Goal: Complete application form: Complete application form

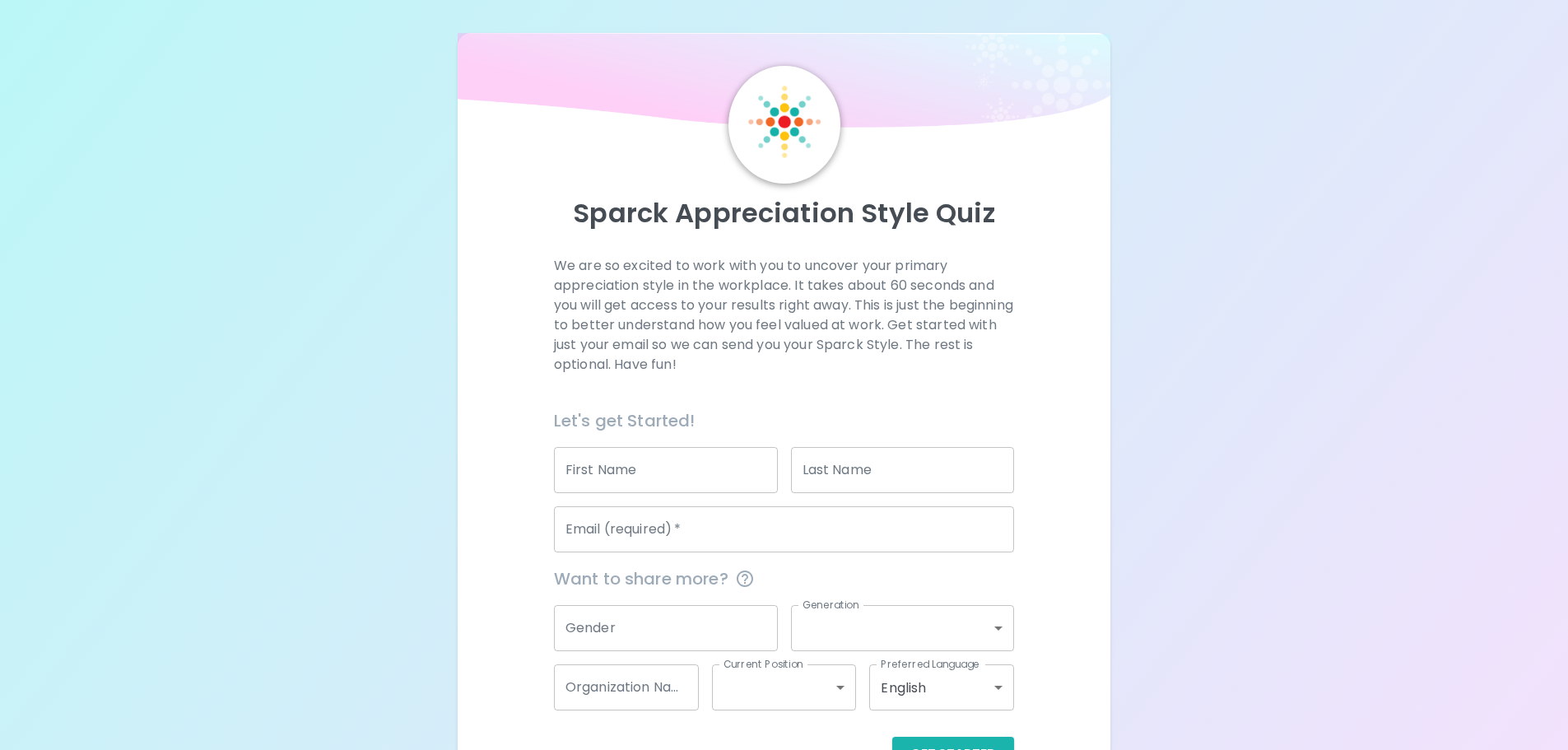
click at [597, 445] on input "First Name" at bounding box center [665, 469] width 224 height 46
type input "[PERSON_NAME]"
type input "[EMAIL_ADDRESS][DOMAIN_NAME]"
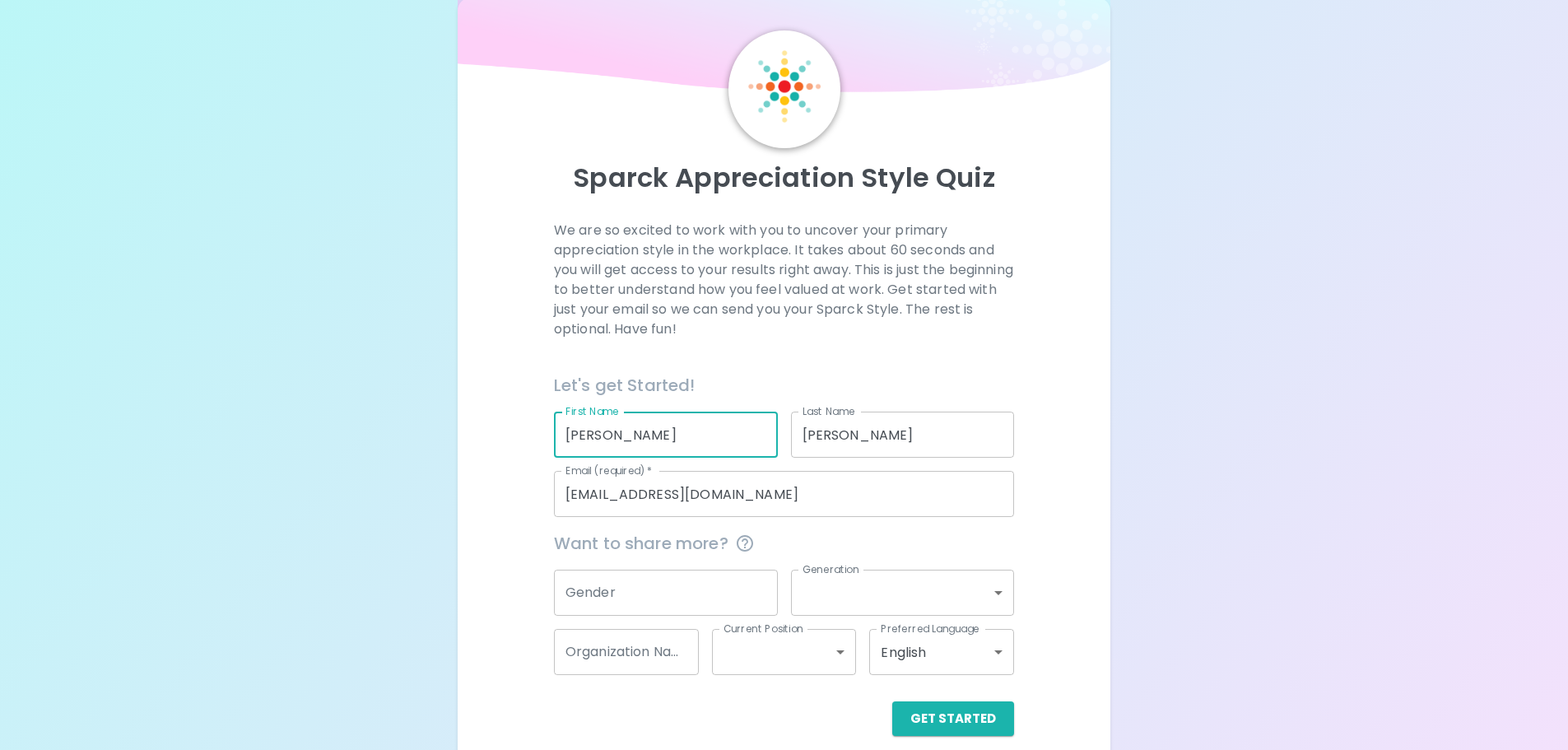
scroll to position [54, 0]
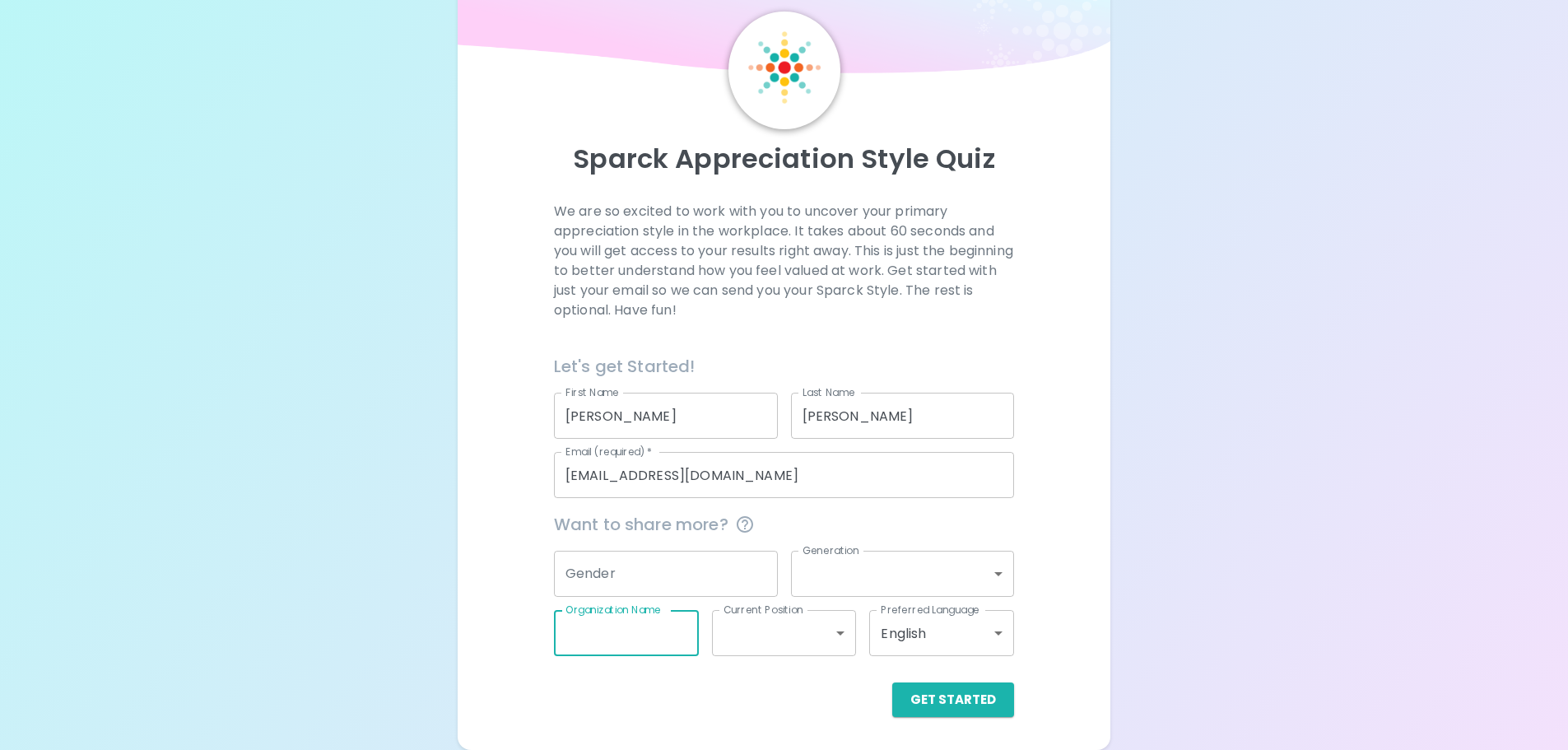
click at [619, 445] on input "Organization Name" at bounding box center [626, 632] width 145 height 46
type input "CB Operations"
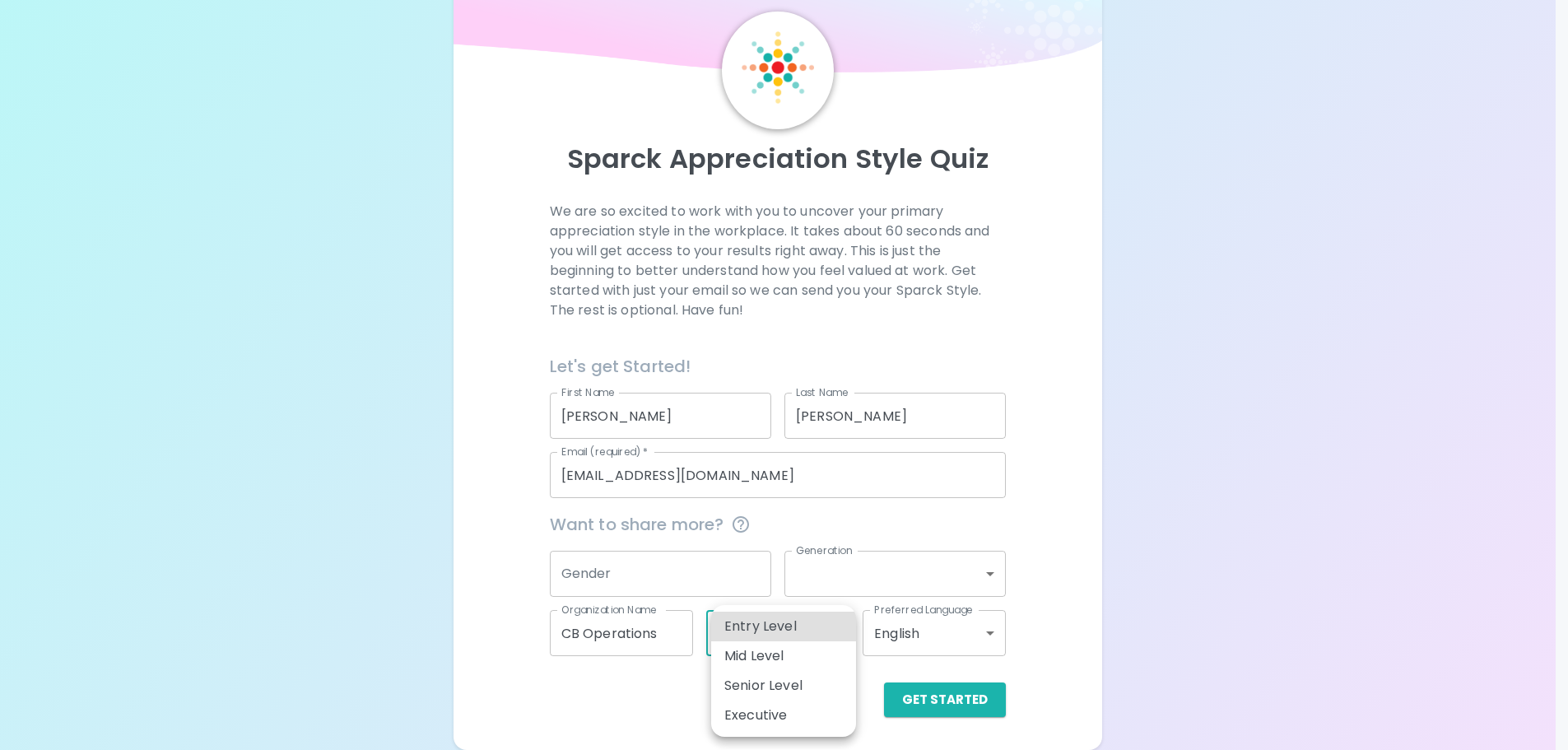
click at [771, 445] on body "Sparck Appreciation Style Quiz We are so excited to work with you to uncover yo…" at bounding box center [784, 347] width 1568 height 804
click at [771, 445] on li "Mid Level" at bounding box center [783, 656] width 145 height 30
type input "mid_level"
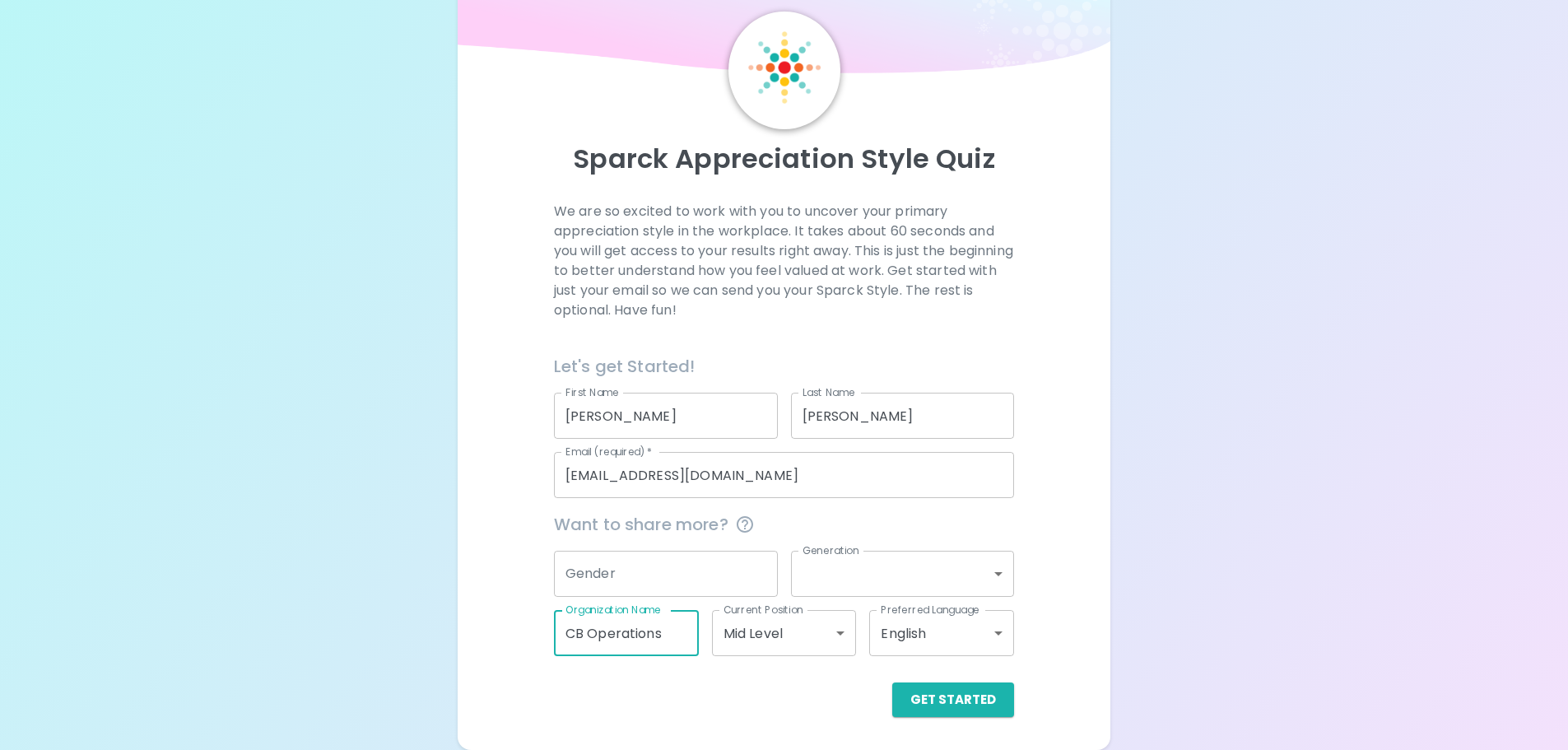
click at [673, 445] on input "CB Operations" at bounding box center [626, 632] width 145 height 46
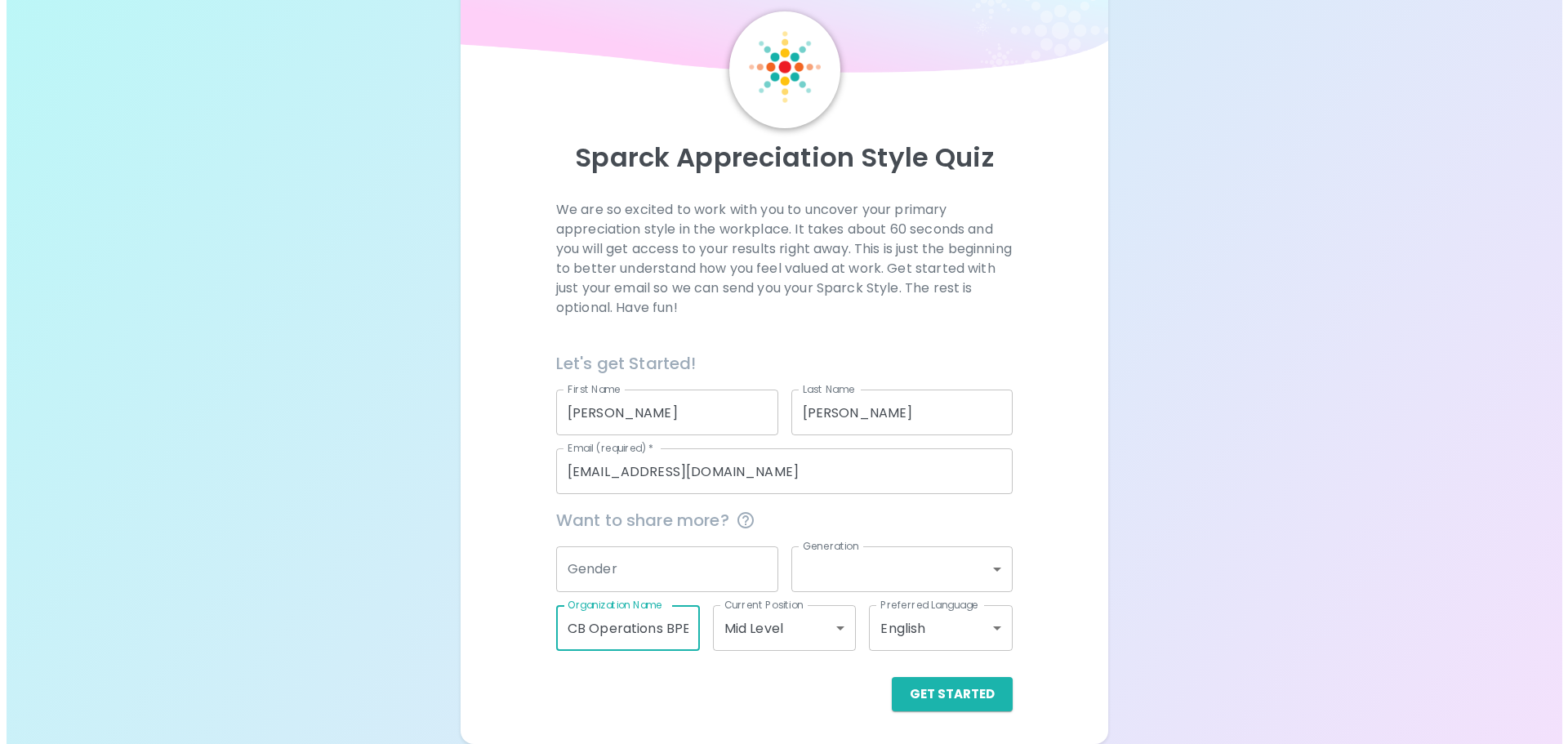
scroll to position [0, 1]
type input "CB Operations BPE"
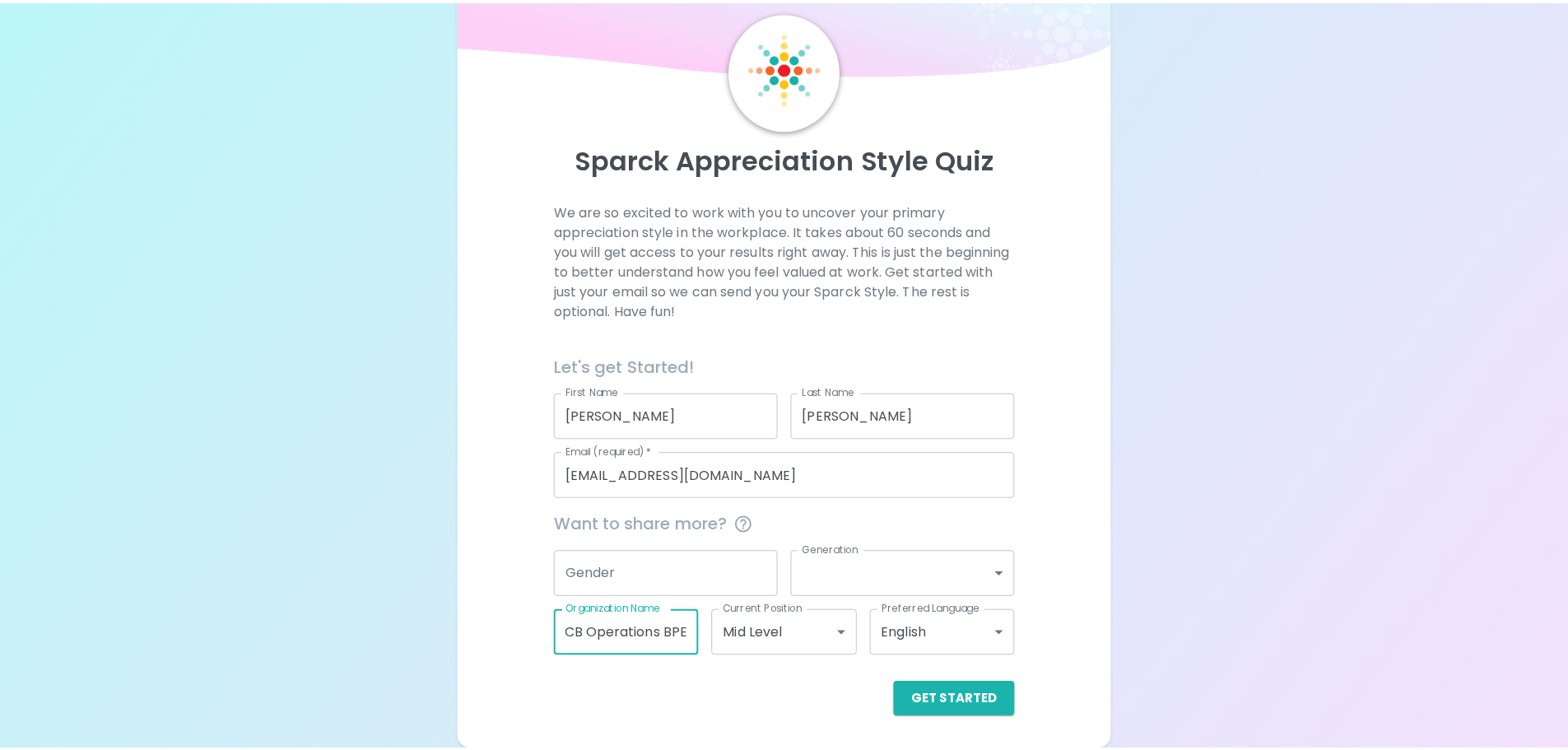
scroll to position [0, 0]
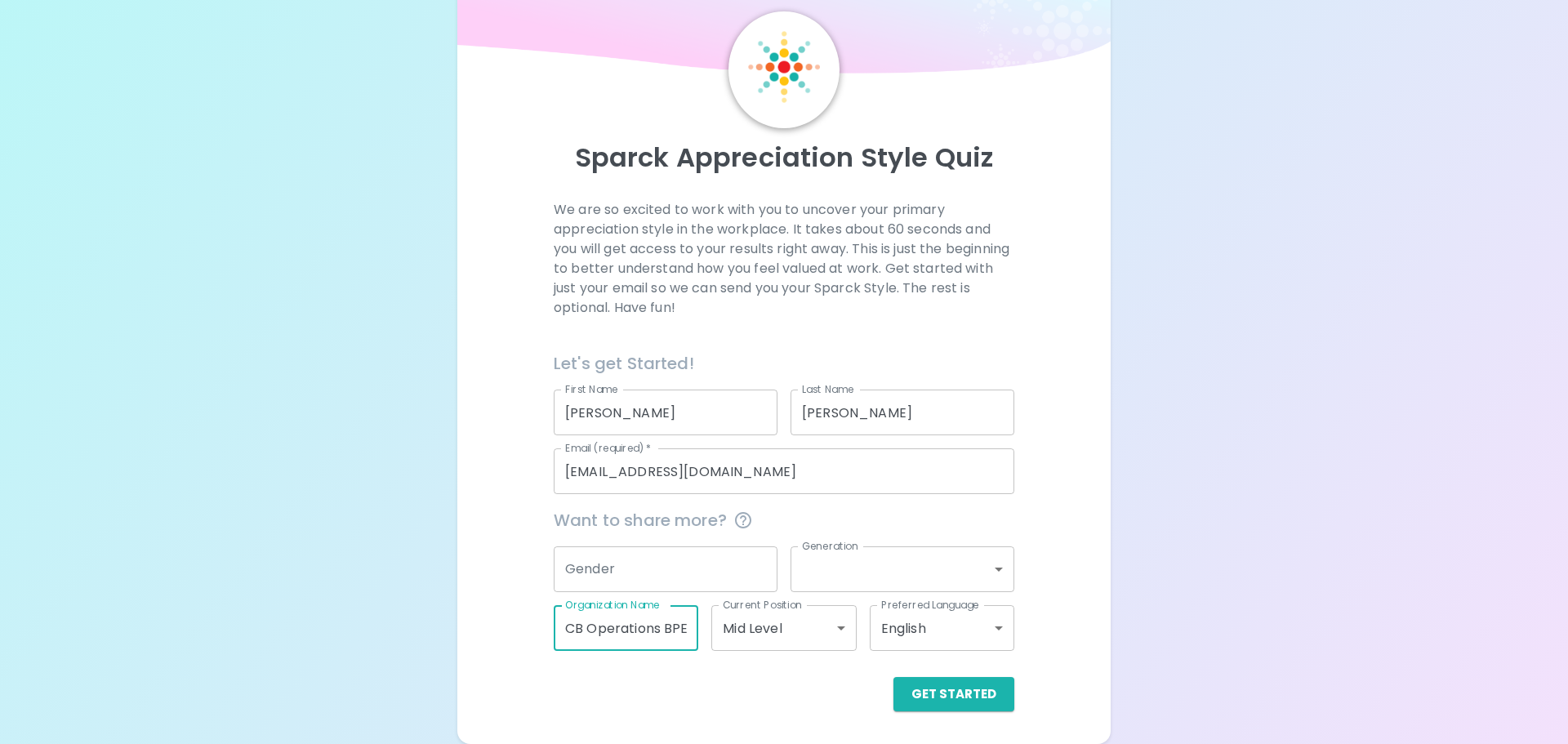
click at [765, 441] on body "Sparck Appreciation Style Quiz We are so excited to work with you to uncover yo…" at bounding box center [784, 345] width 1568 height 798
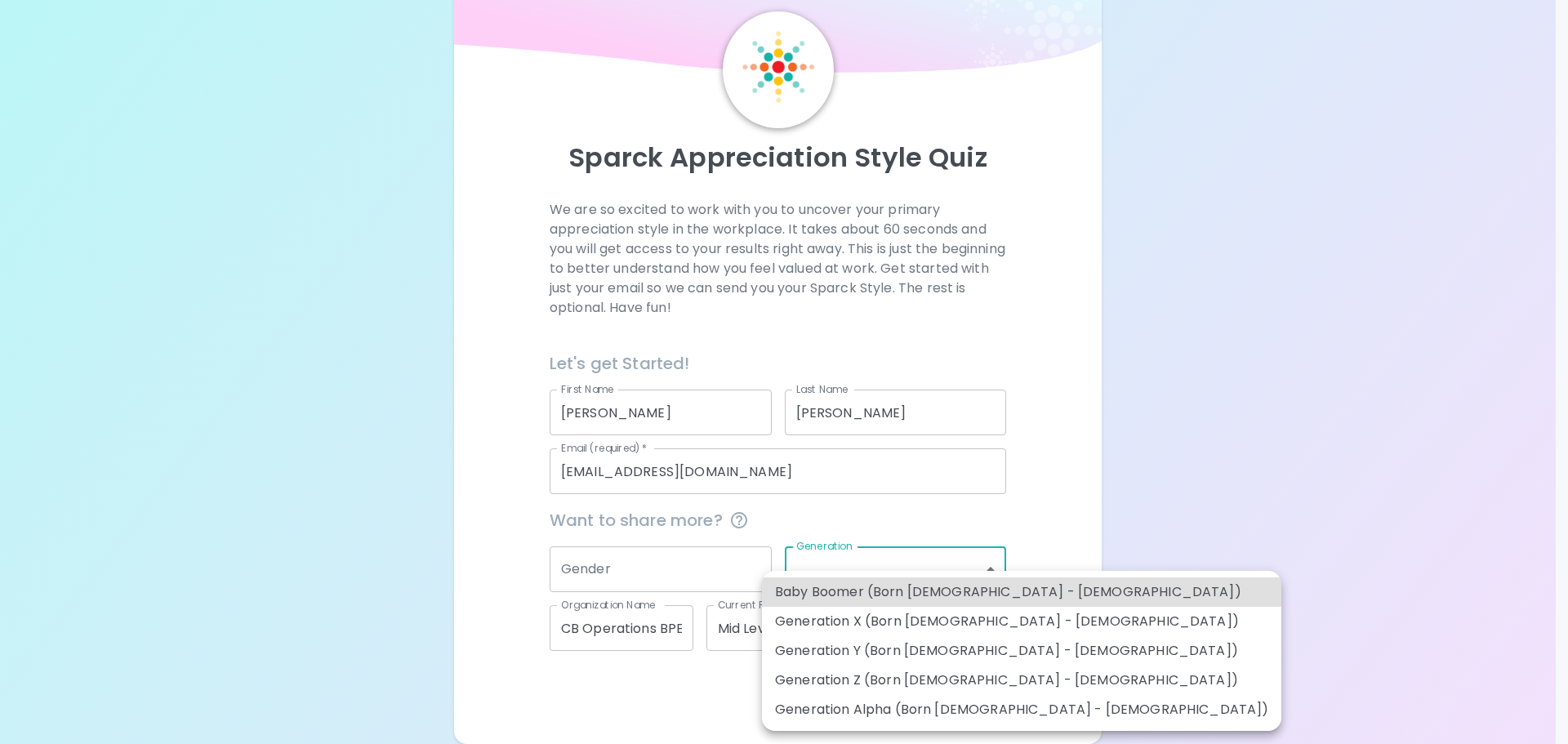
click at [765, 441] on li "Generation X (Born [DEMOGRAPHIC_DATA] - [DEMOGRAPHIC_DATA])" at bounding box center [1021, 621] width 520 height 30
type input "generation_x"
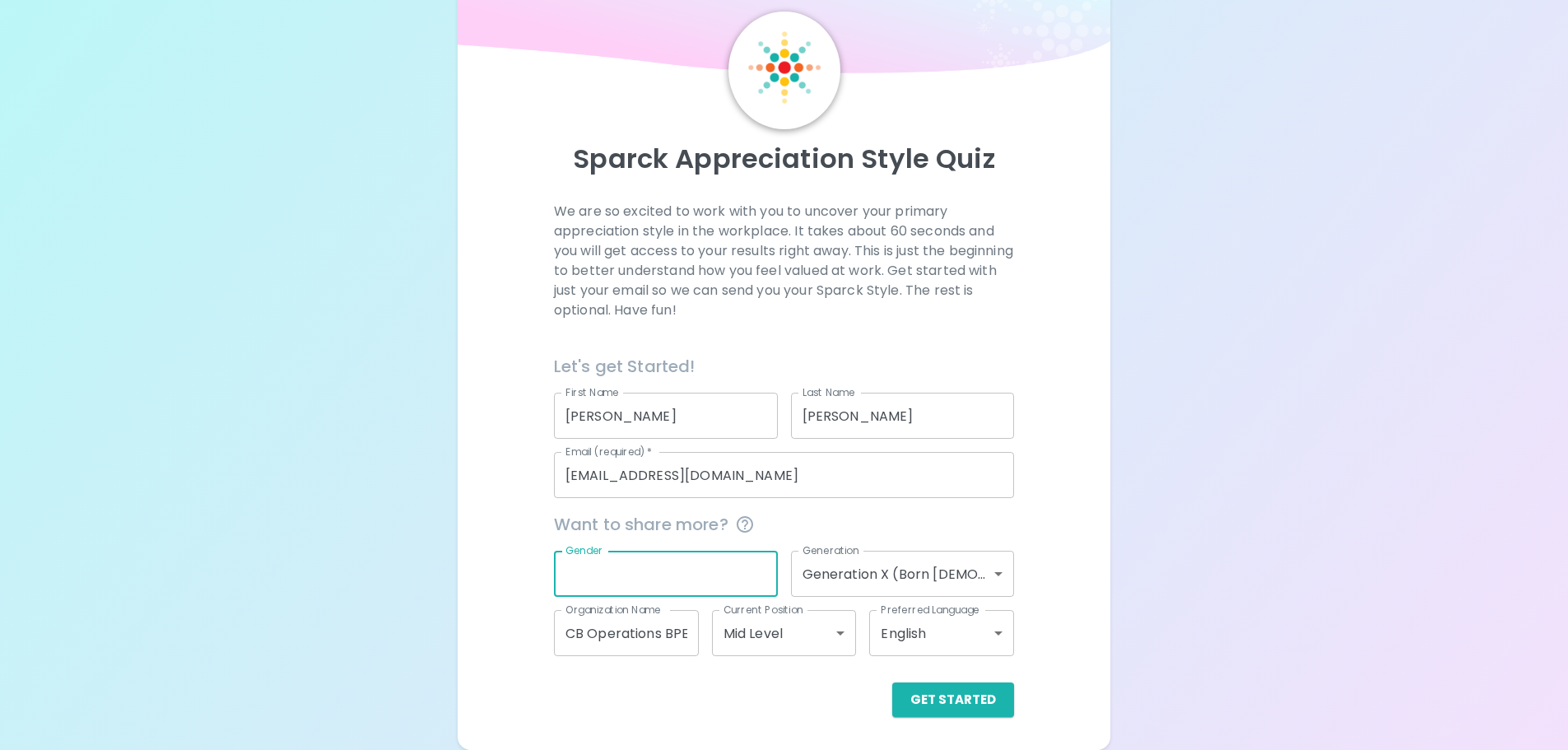
click at [656, 445] on input "Gender" at bounding box center [665, 573] width 224 height 46
type input "[DEMOGRAPHIC_DATA]"
click at [771, 445] on div "Get Started" at bounding box center [783, 699] width 460 height 35
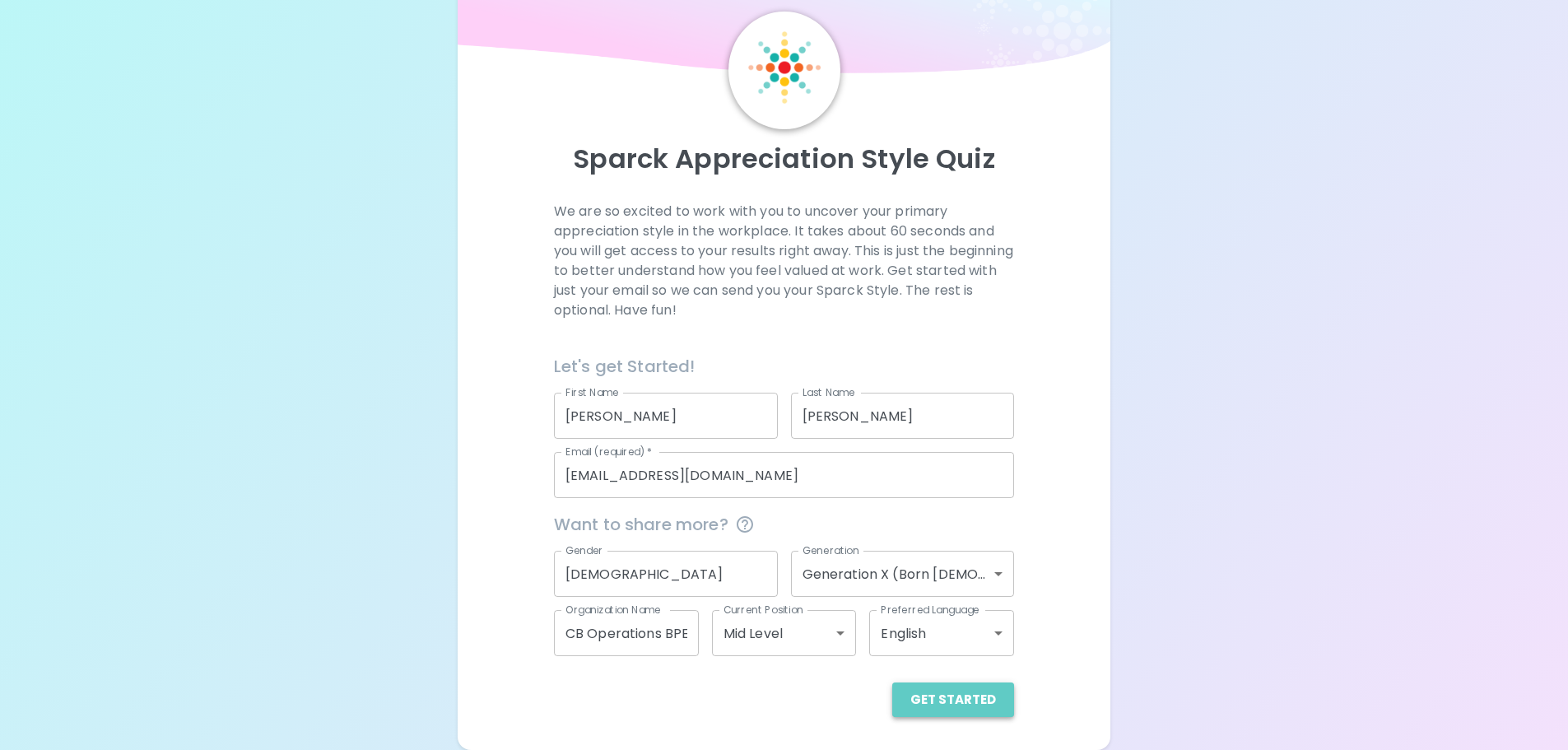
click at [771, 445] on button "Get Started" at bounding box center [954, 699] width 122 height 35
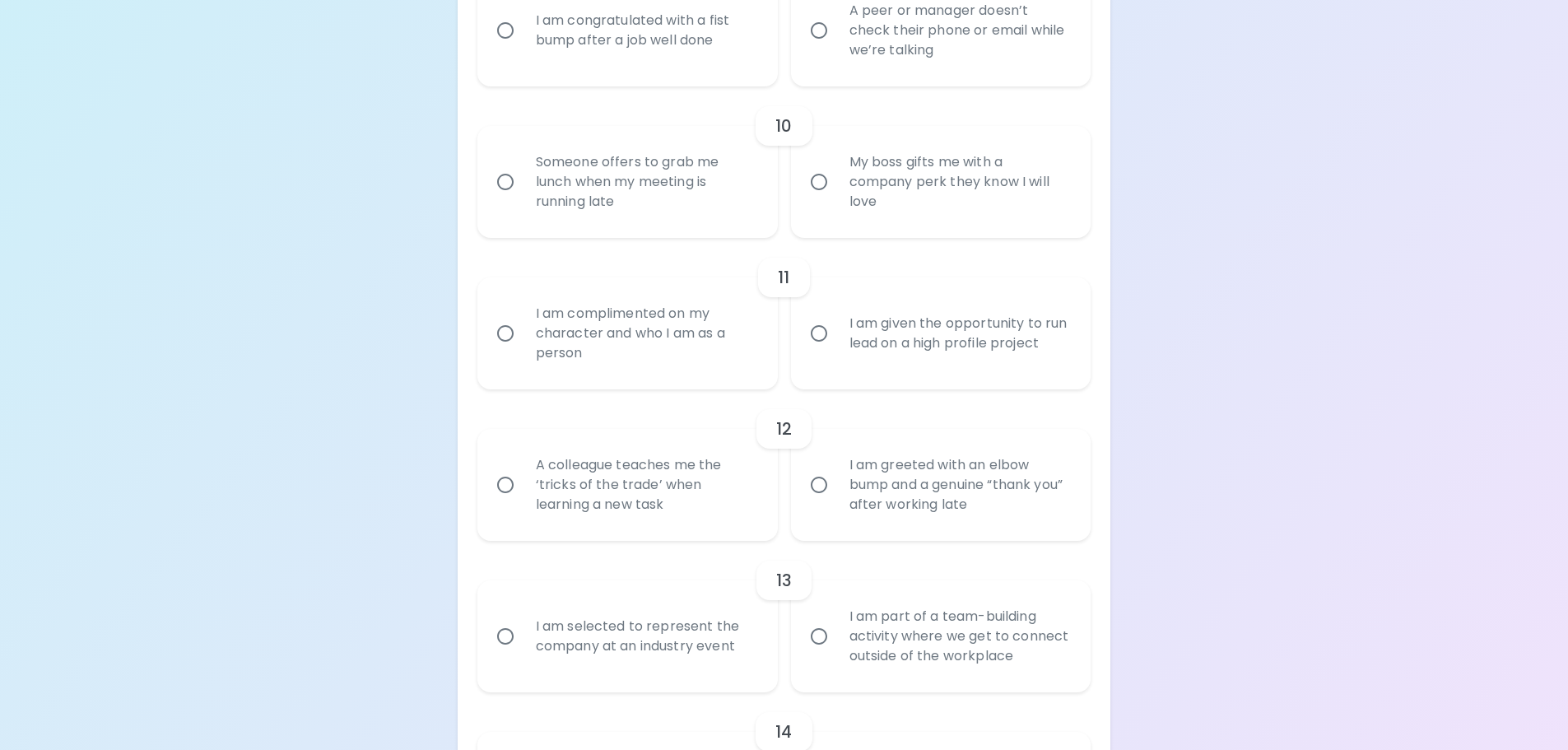
scroll to position [1700, 0]
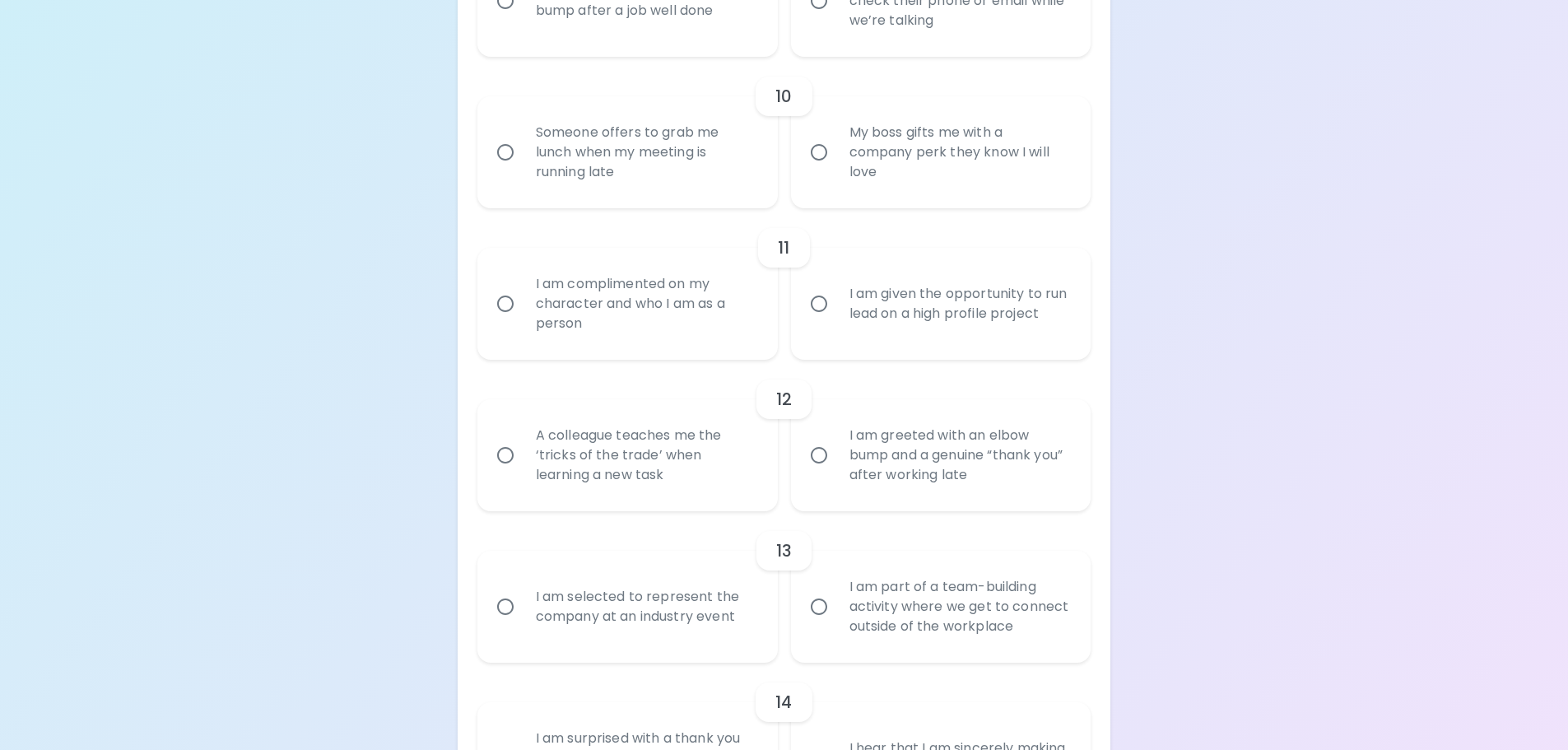
drag, startPoint x: 512, startPoint y: 460, endPoint x: 528, endPoint y: 431, distance: 33.1
click at [512, 445] on input "A colleague teaches me the ‘tricks of the trade’ when learning a new task" at bounding box center [505, 455] width 35 height 35
radio input "true"
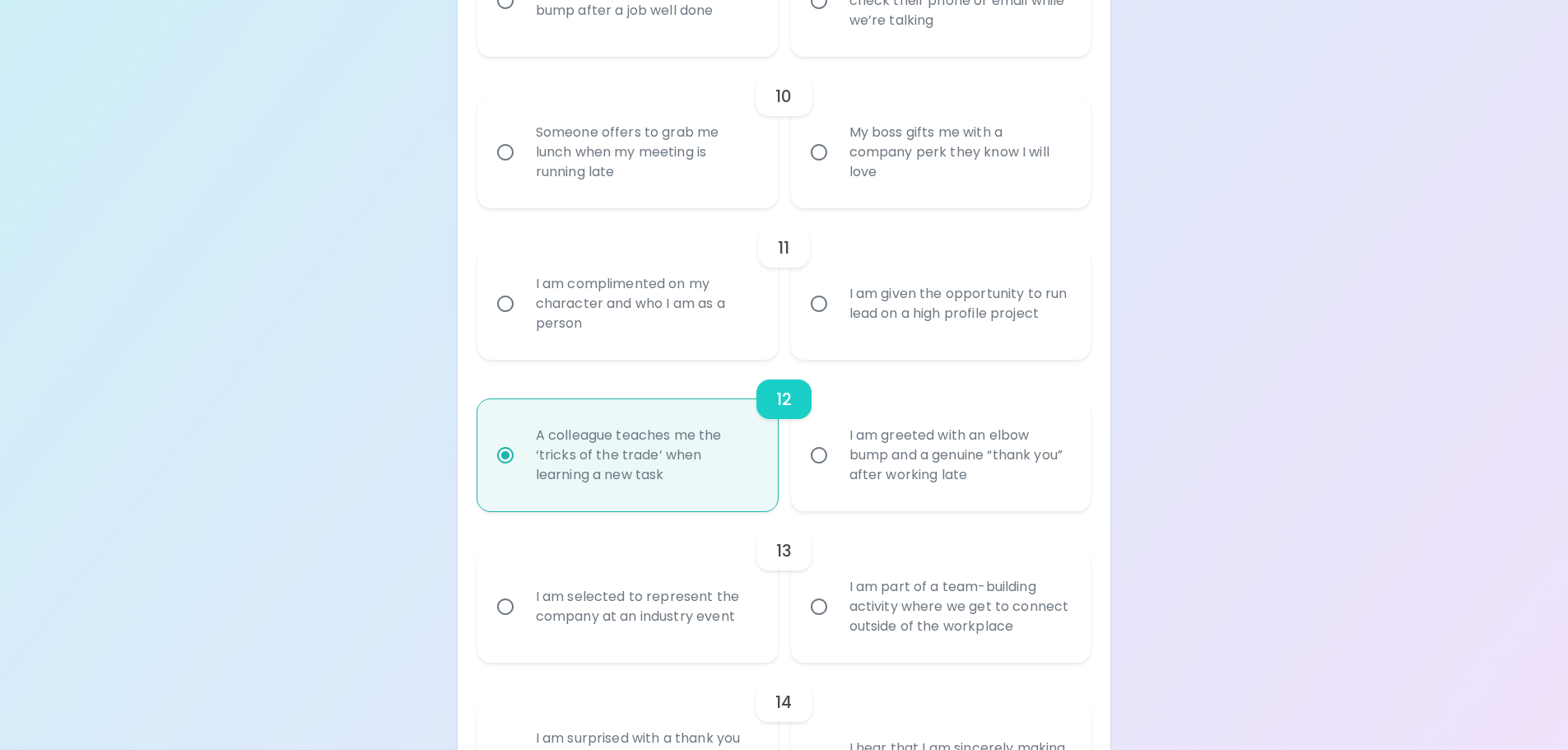
scroll to position [1831, 0]
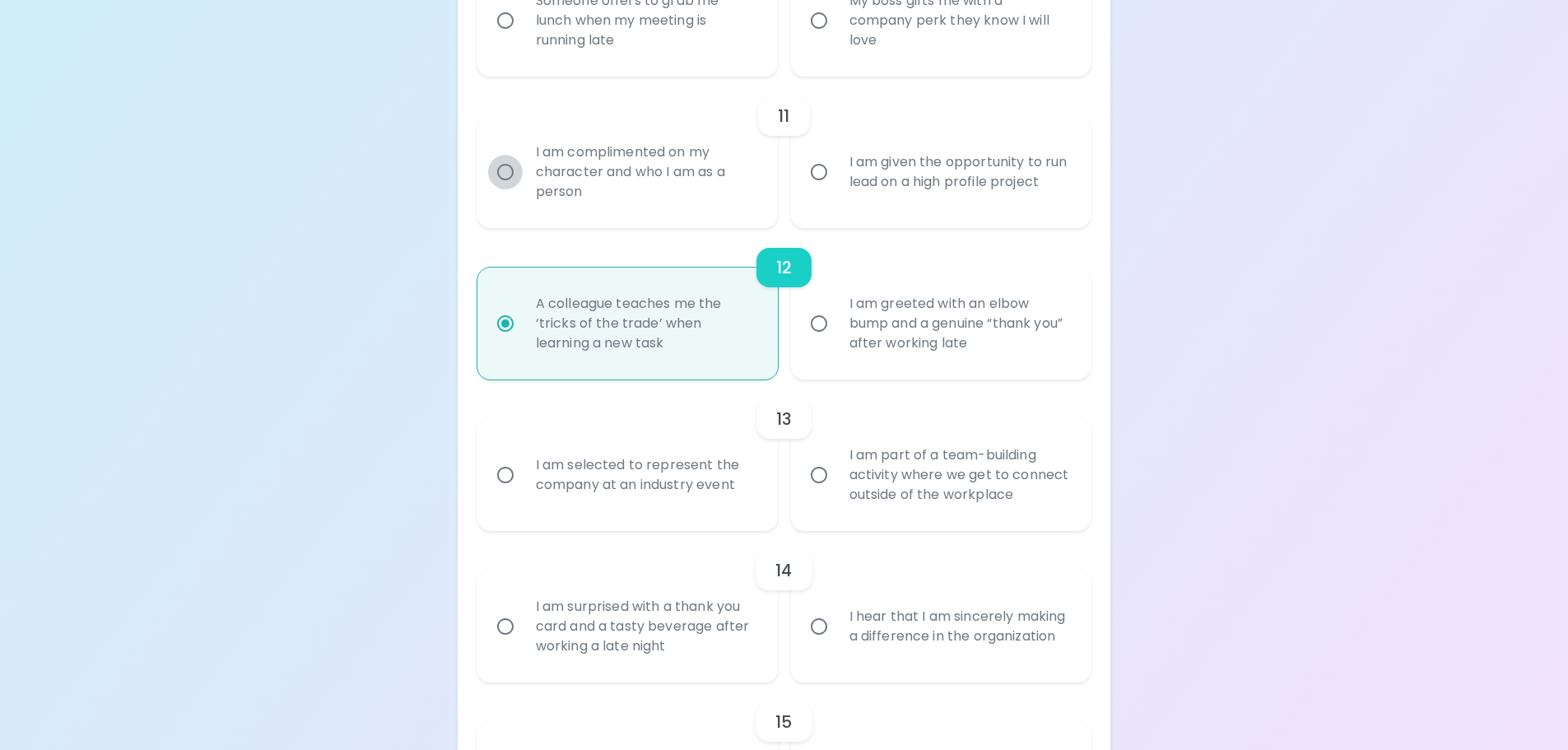
click at [505, 173] on input "I am complimented on my character and who I am as a person" at bounding box center [505, 171] width 35 height 35
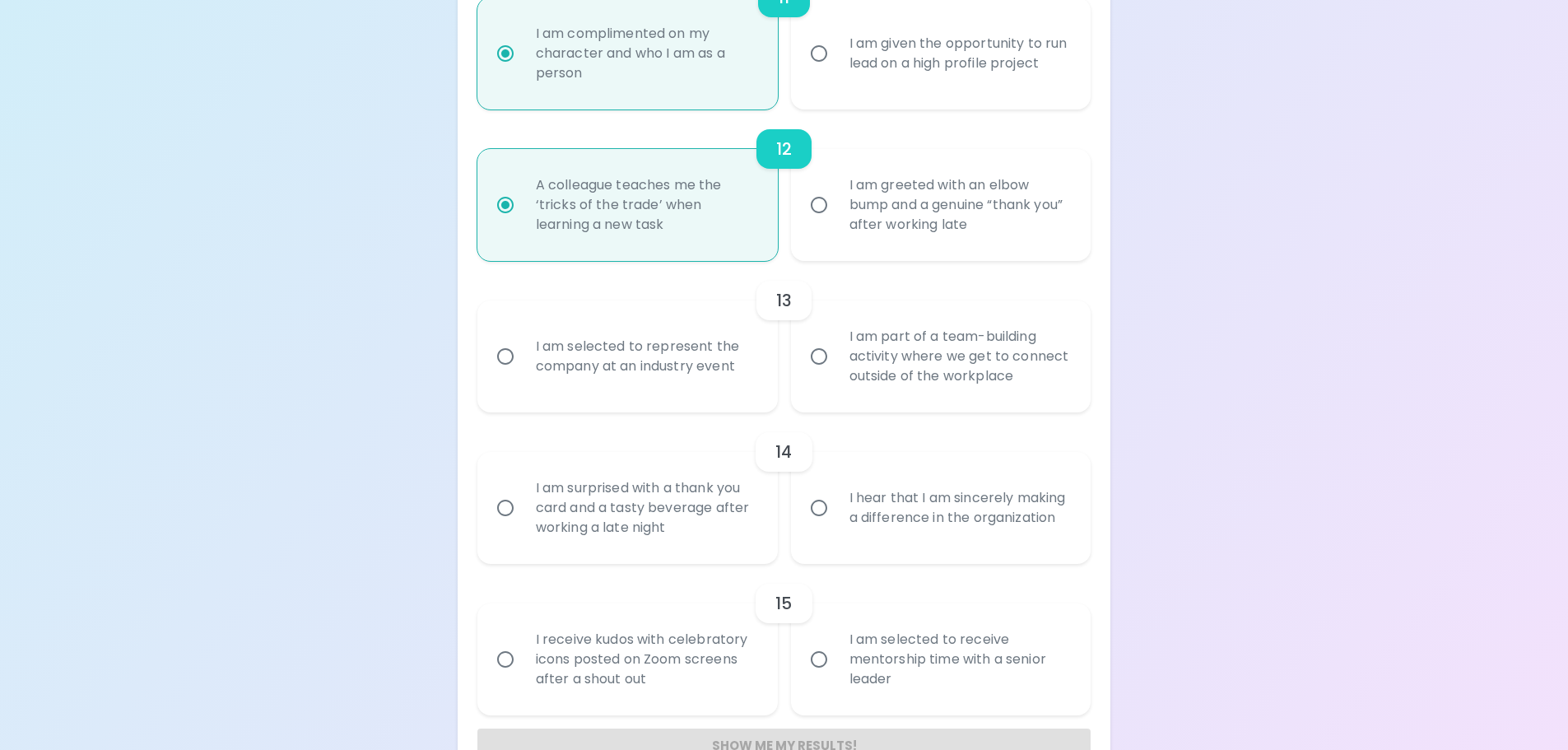
scroll to position [1963, 0]
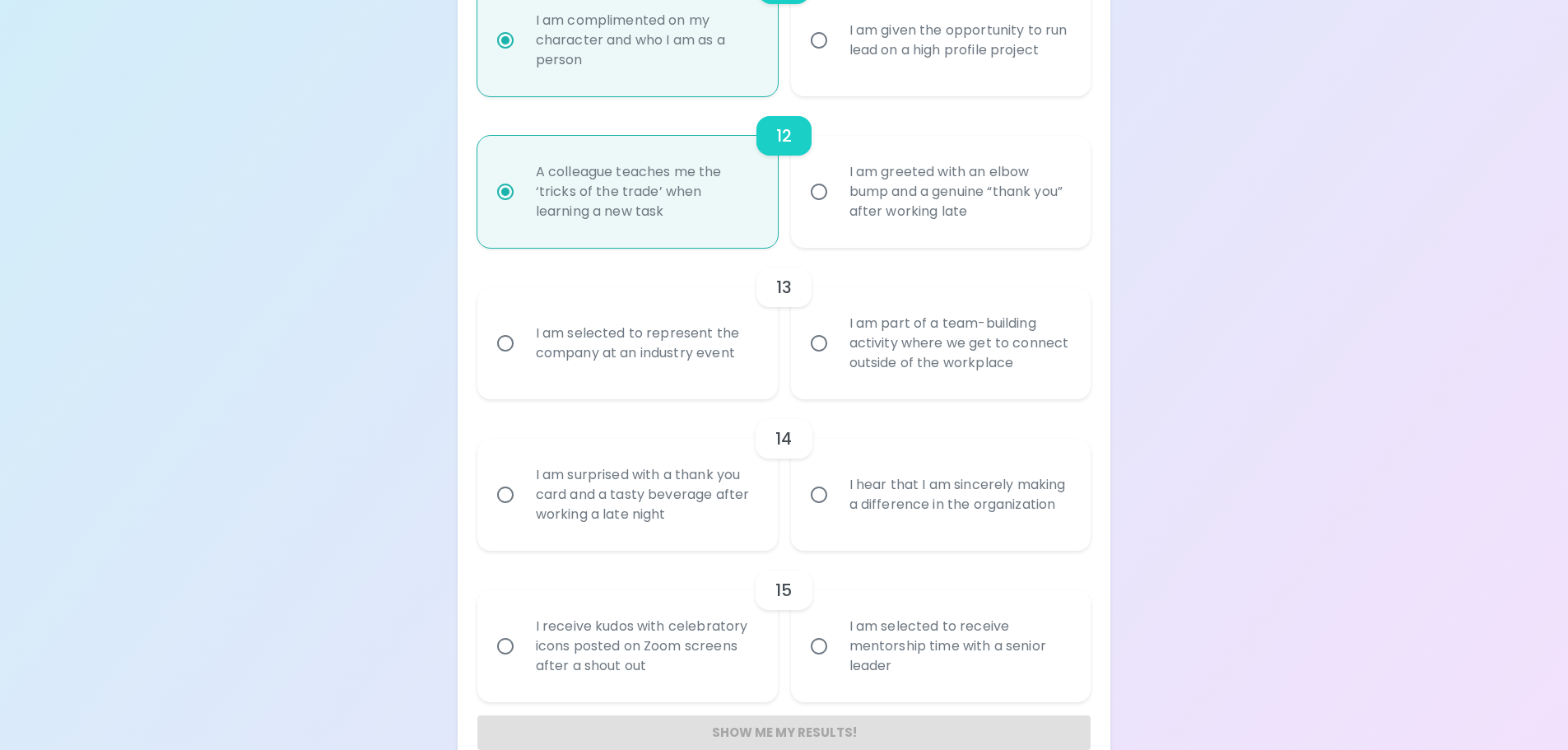
radio input "true"
click at [771, 346] on input "I am part of a team-building activity where we get to connect outside of the wo…" at bounding box center [819, 343] width 35 height 35
radio input "true"
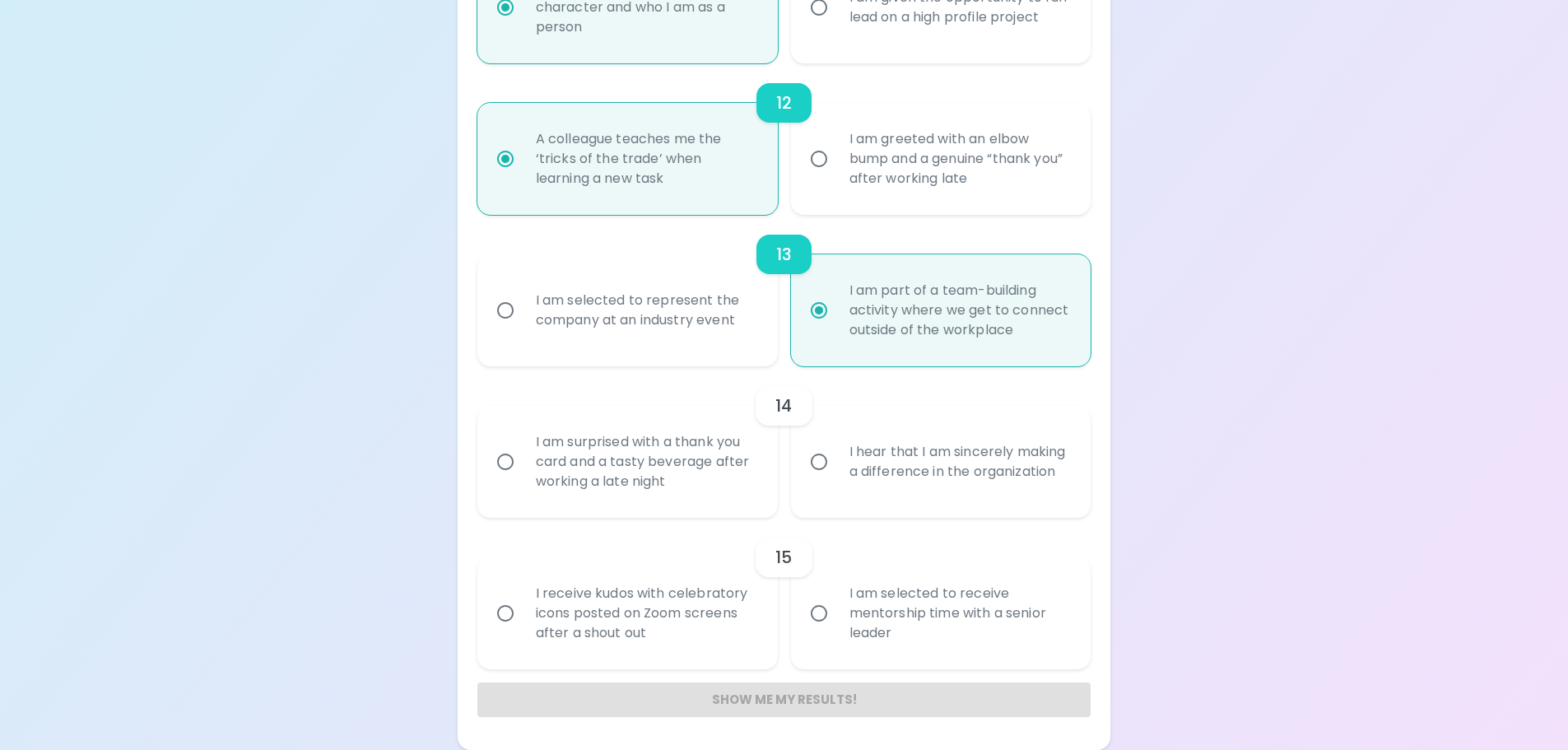
radio input "true"
click at [771, 445] on input "I hear that I am sincerely making a difference in the organization" at bounding box center [819, 462] width 35 height 35
radio input "false"
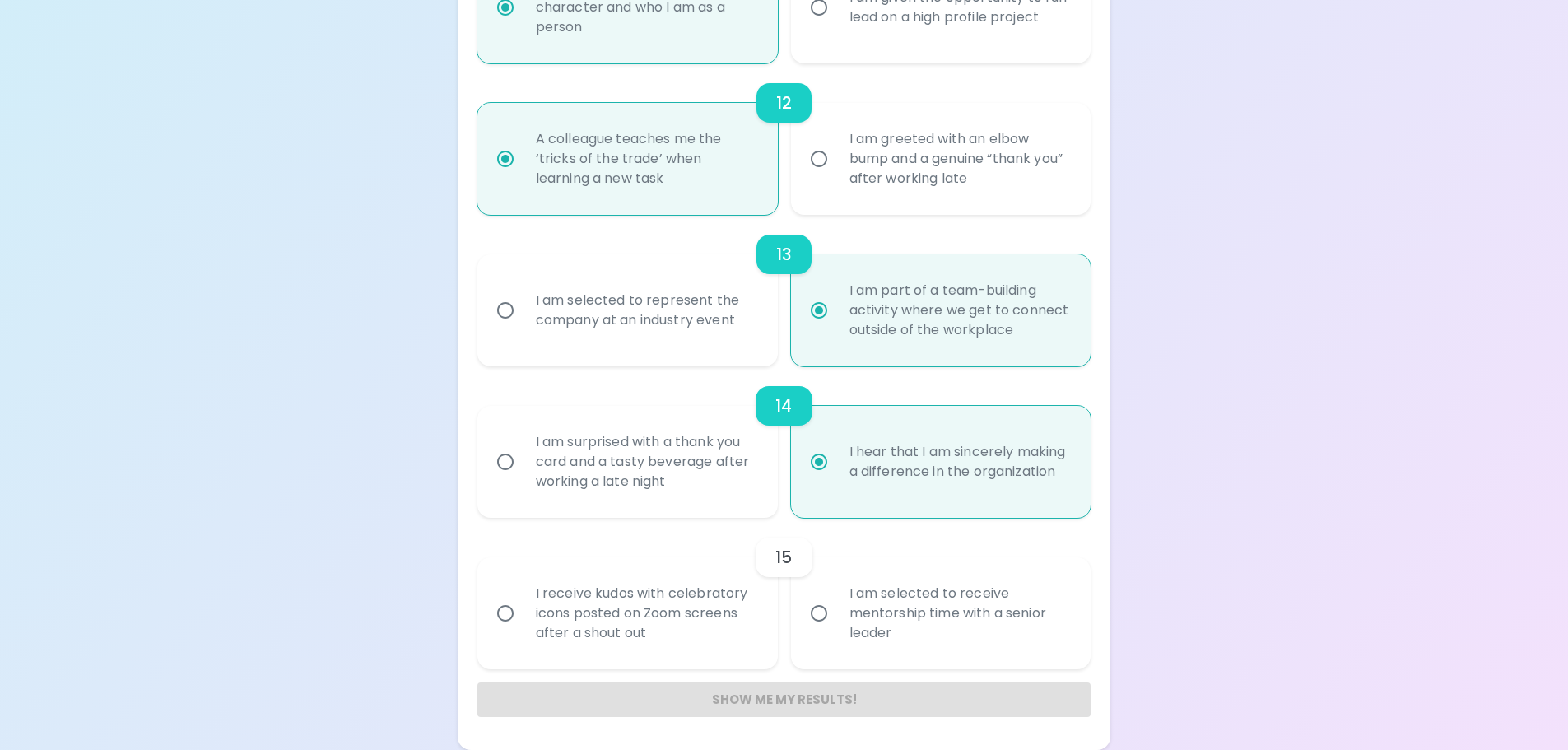
radio input "true"
click at [771, 445] on input "I am selected to receive mentorship time with a senior leader" at bounding box center [819, 612] width 35 height 35
radio input "false"
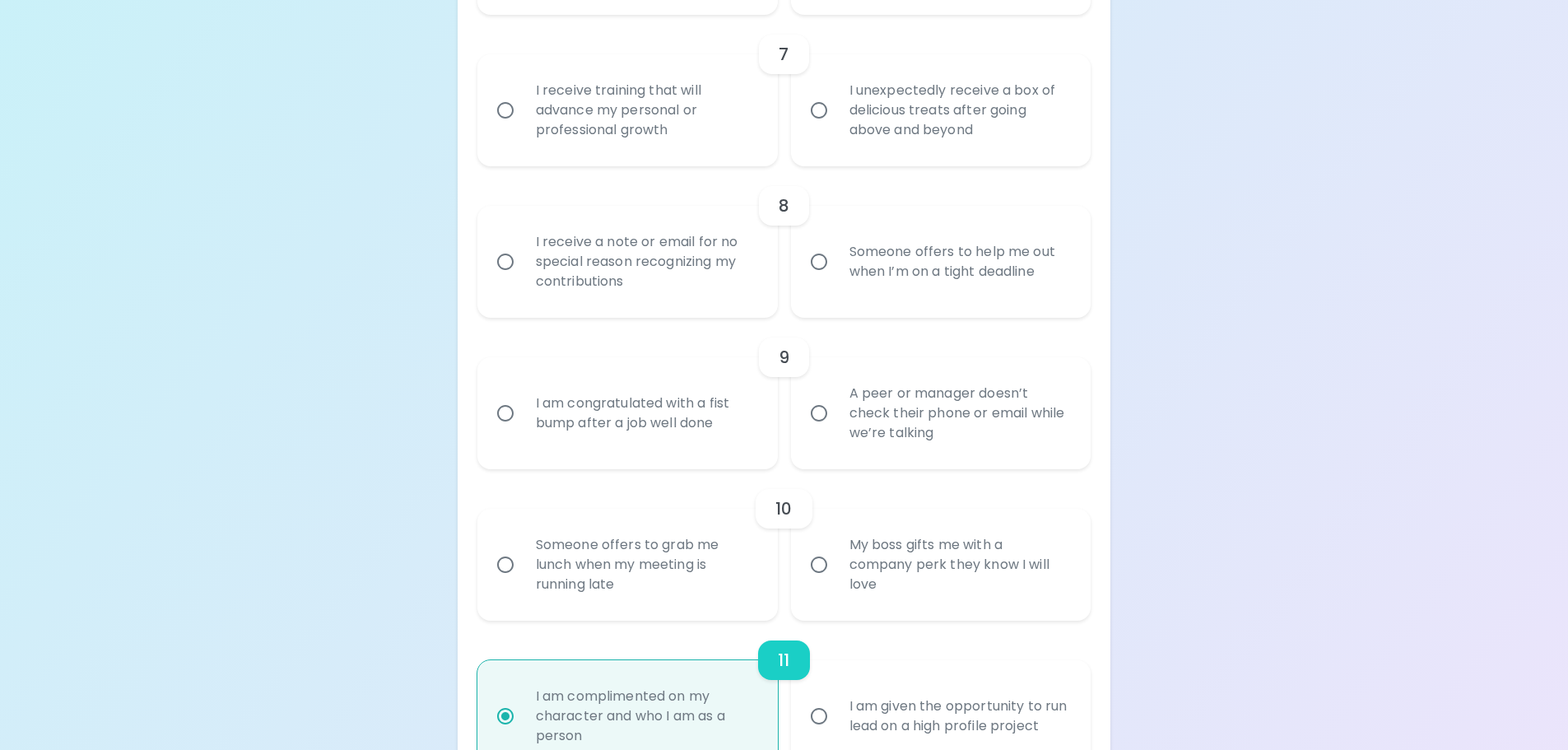
scroll to position [1256, 0]
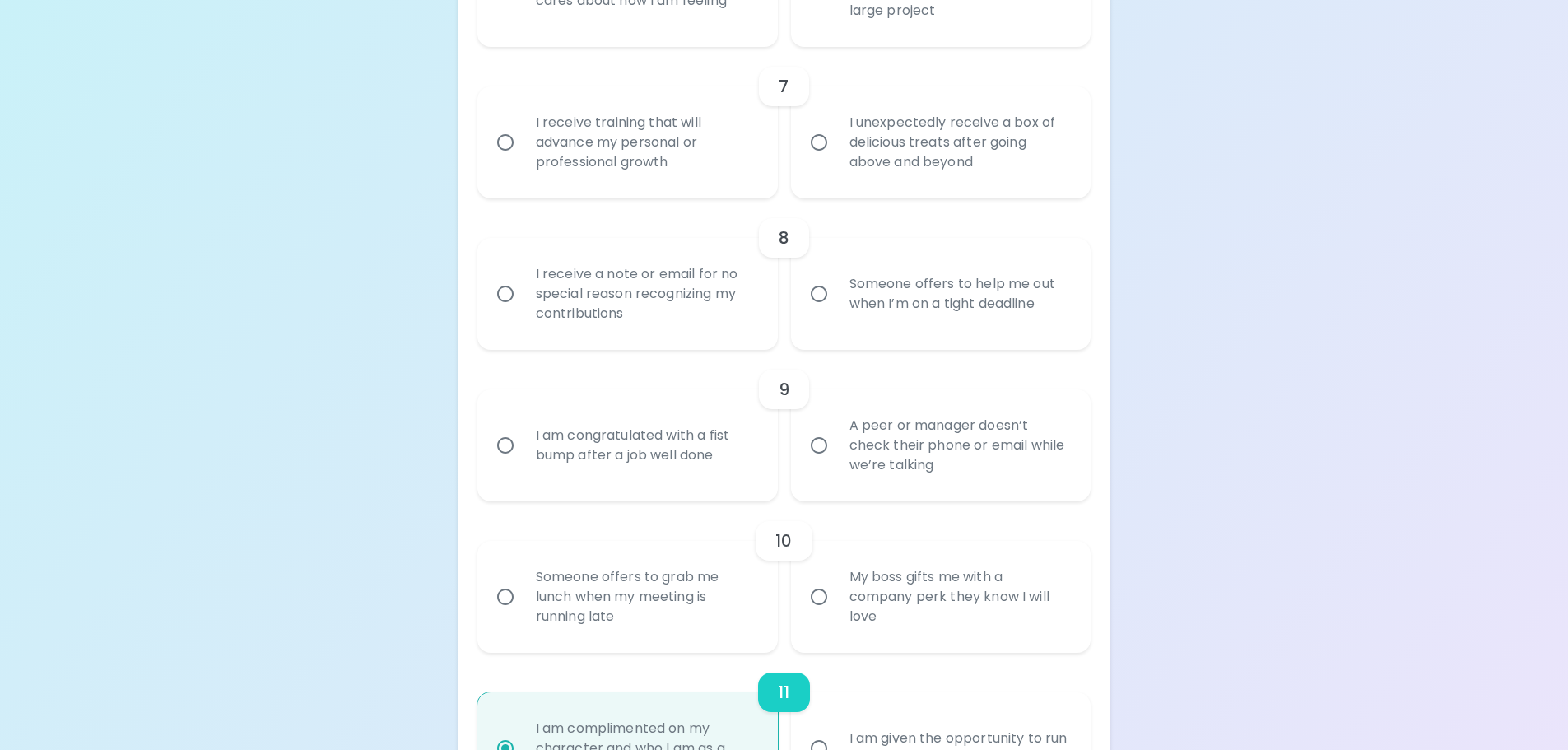
radio input "true"
click at [771, 445] on input "My boss gifts me with a company perk they know I will love" at bounding box center [819, 596] width 35 height 35
radio input "false"
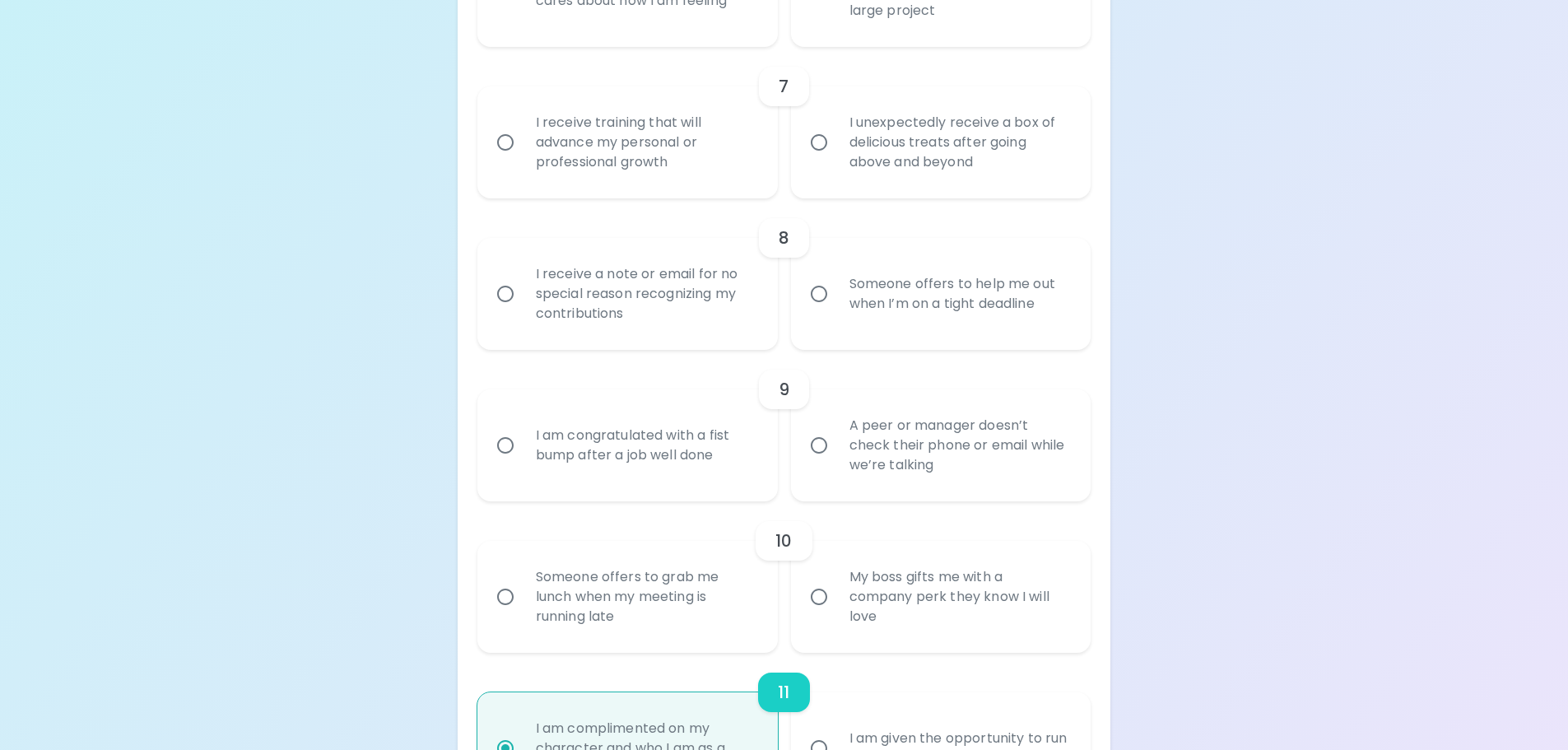
radio input "false"
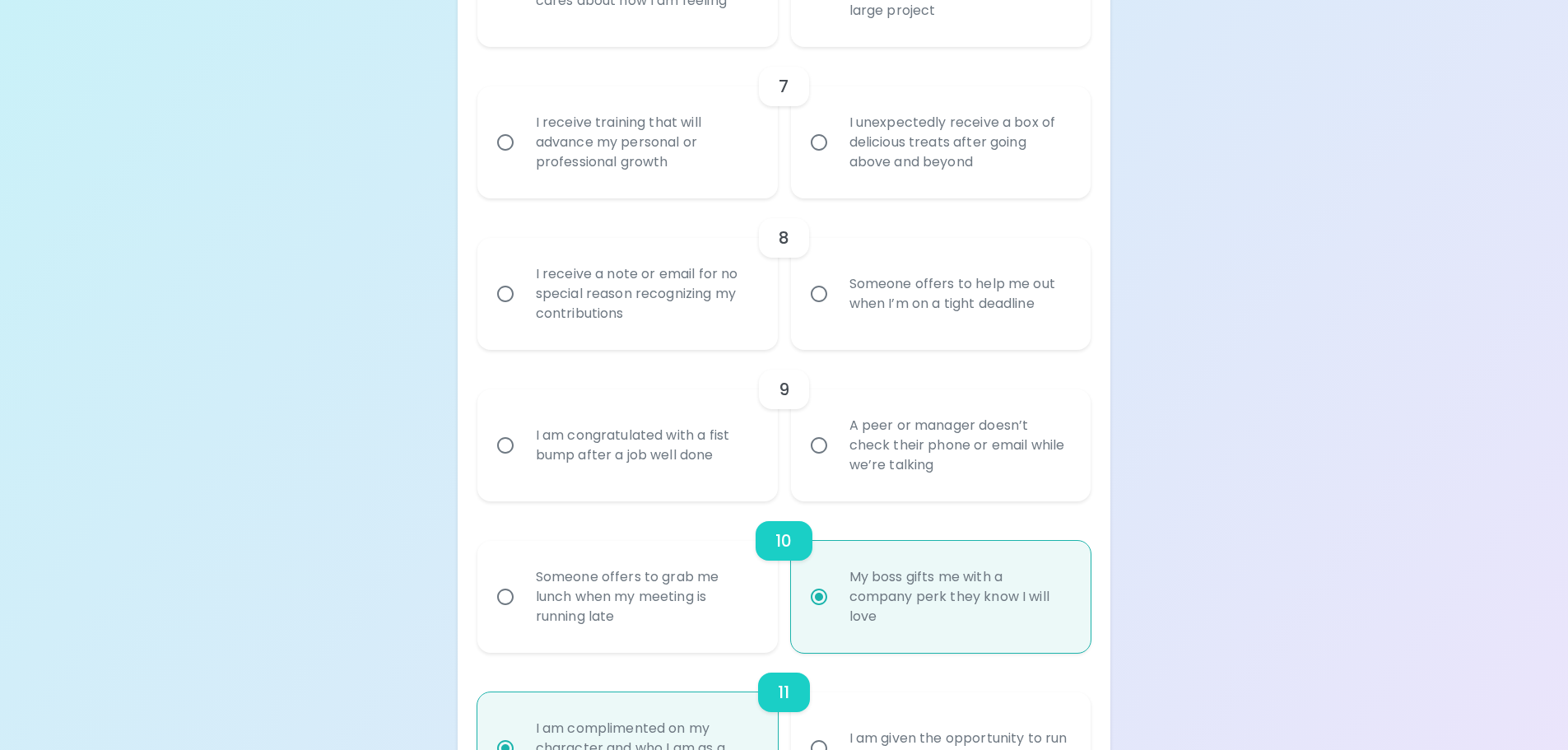
scroll to position [1388, 0]
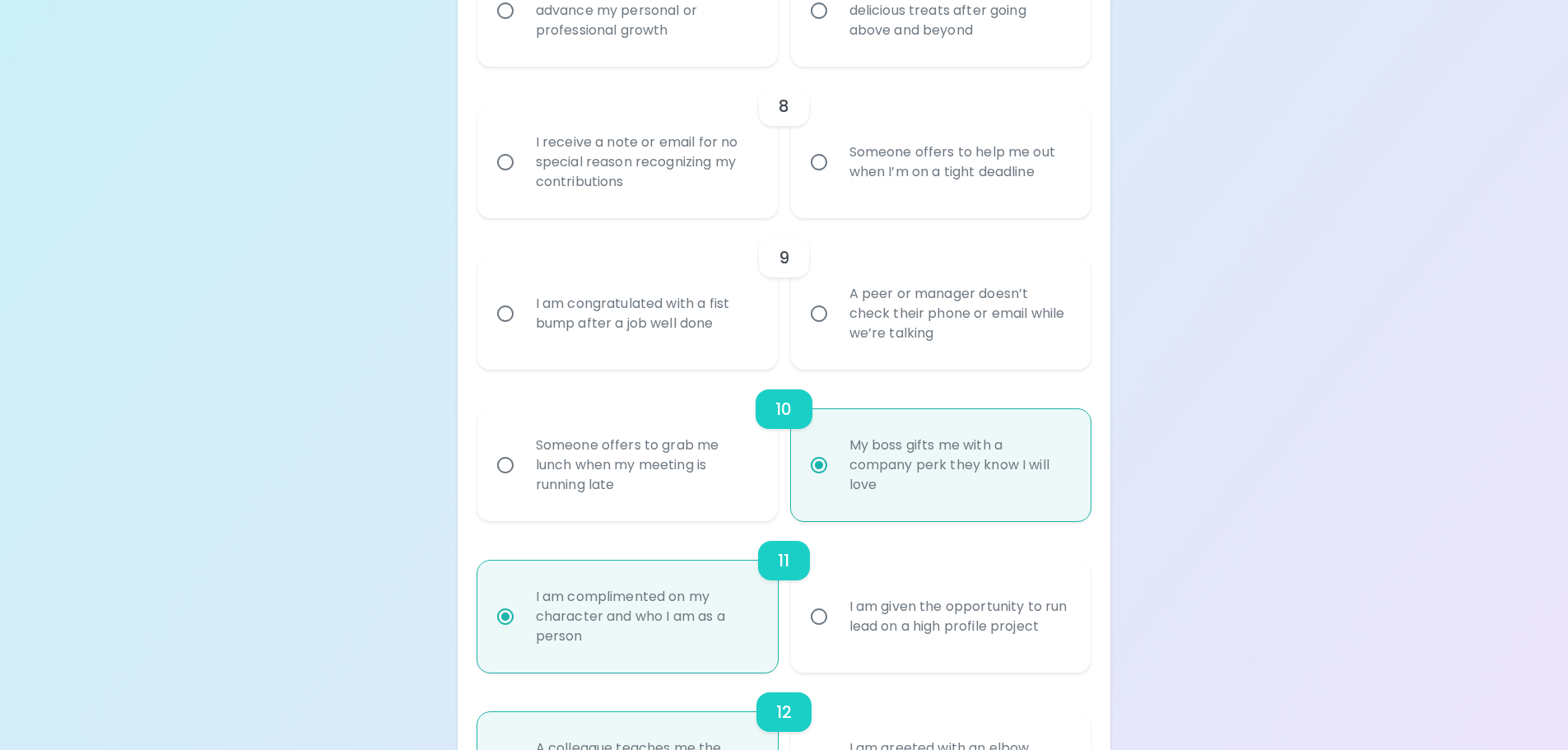
radio input "true"
click at [771, 317] on input "A peer or manager doesn’t check their phone or email while we’re talking" at bounding box center [819, 313] width 35 height 35
radio input "false"
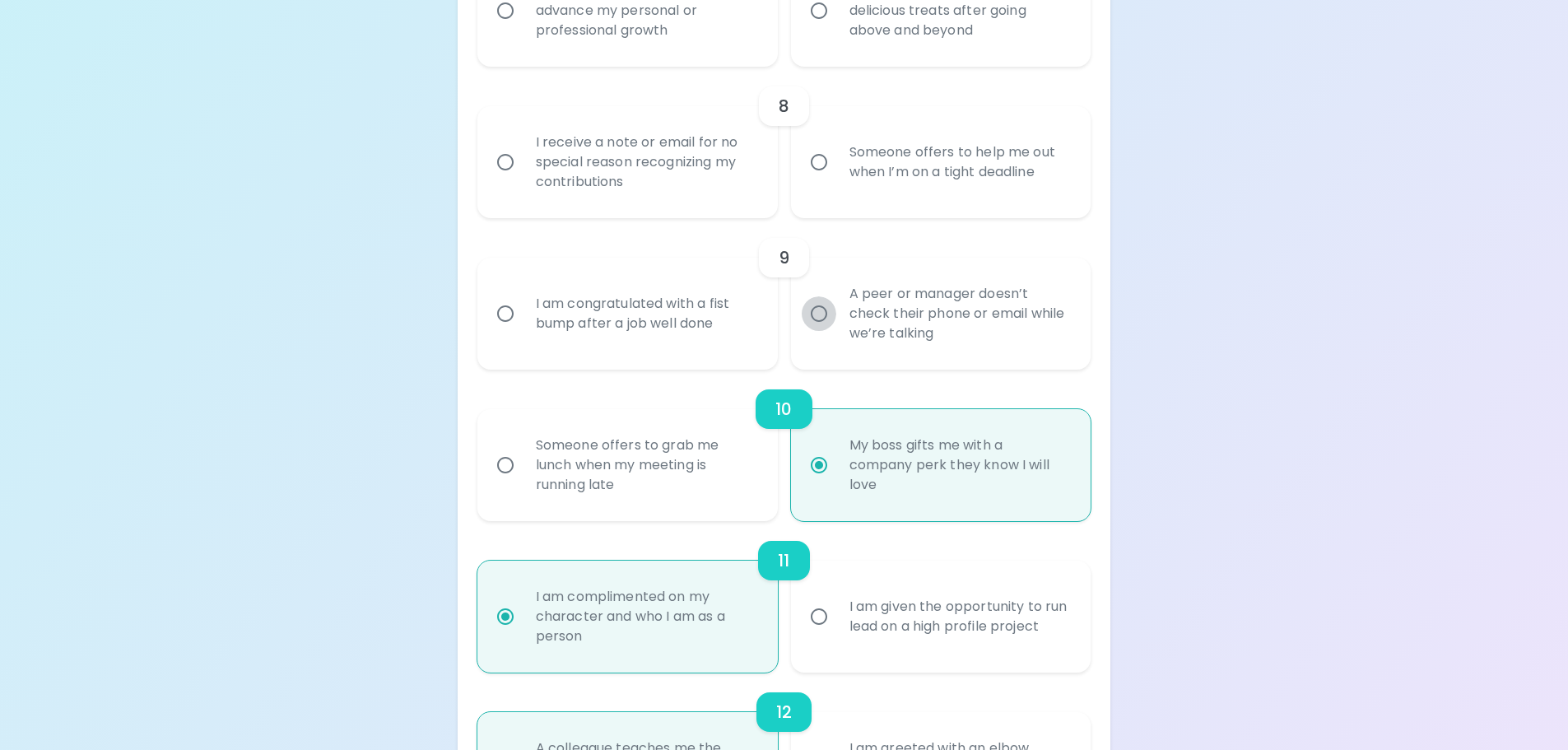
radio input "false"
radio input "true"
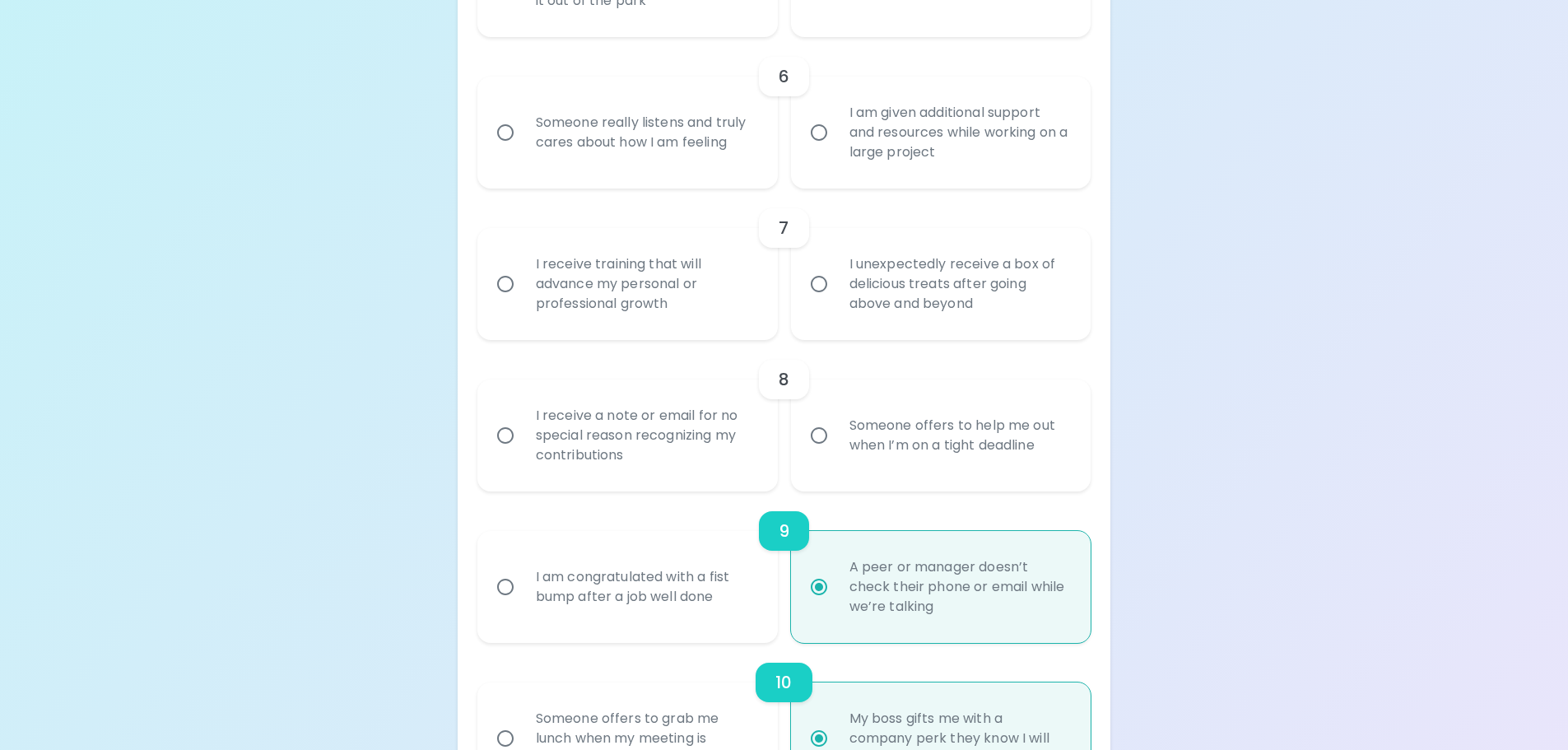
scroll to position [1108, 0]
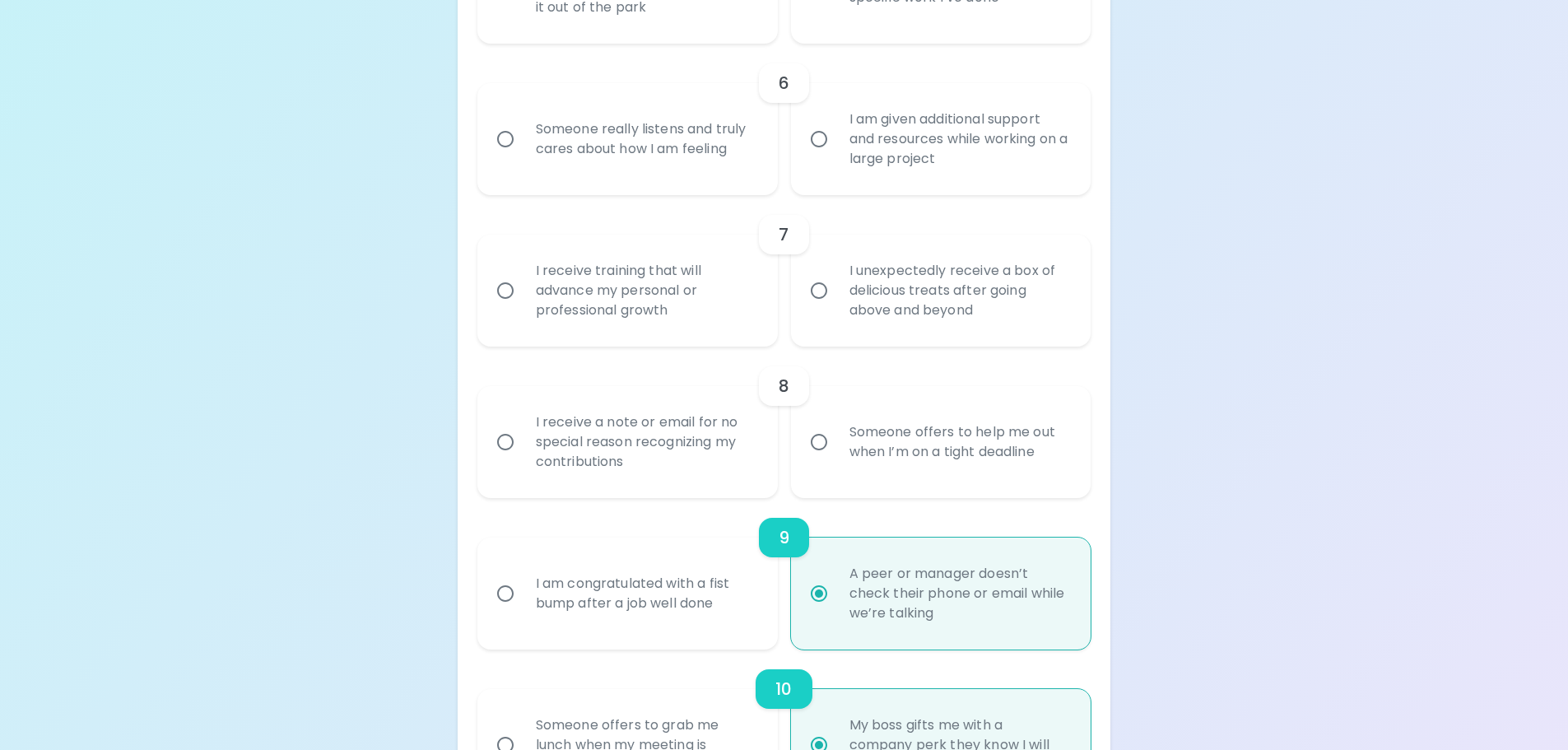
radio input "true"
click at [506, 445] on input "I receive a note or email for no special reason recognizing my contributions" at bounding box center [505, 441] width 35 height 35
radio input "false"
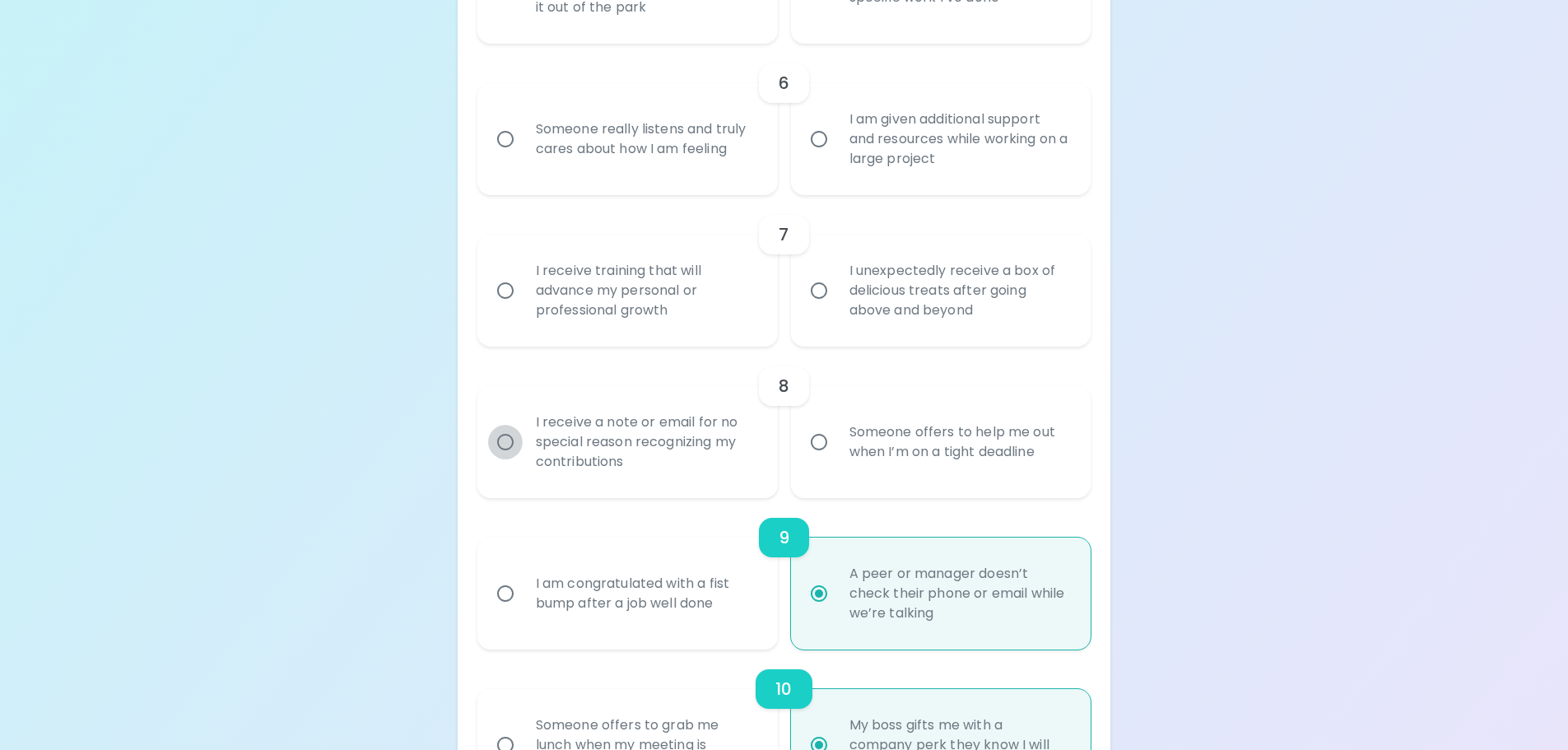
radio input "false"
radio input "true"
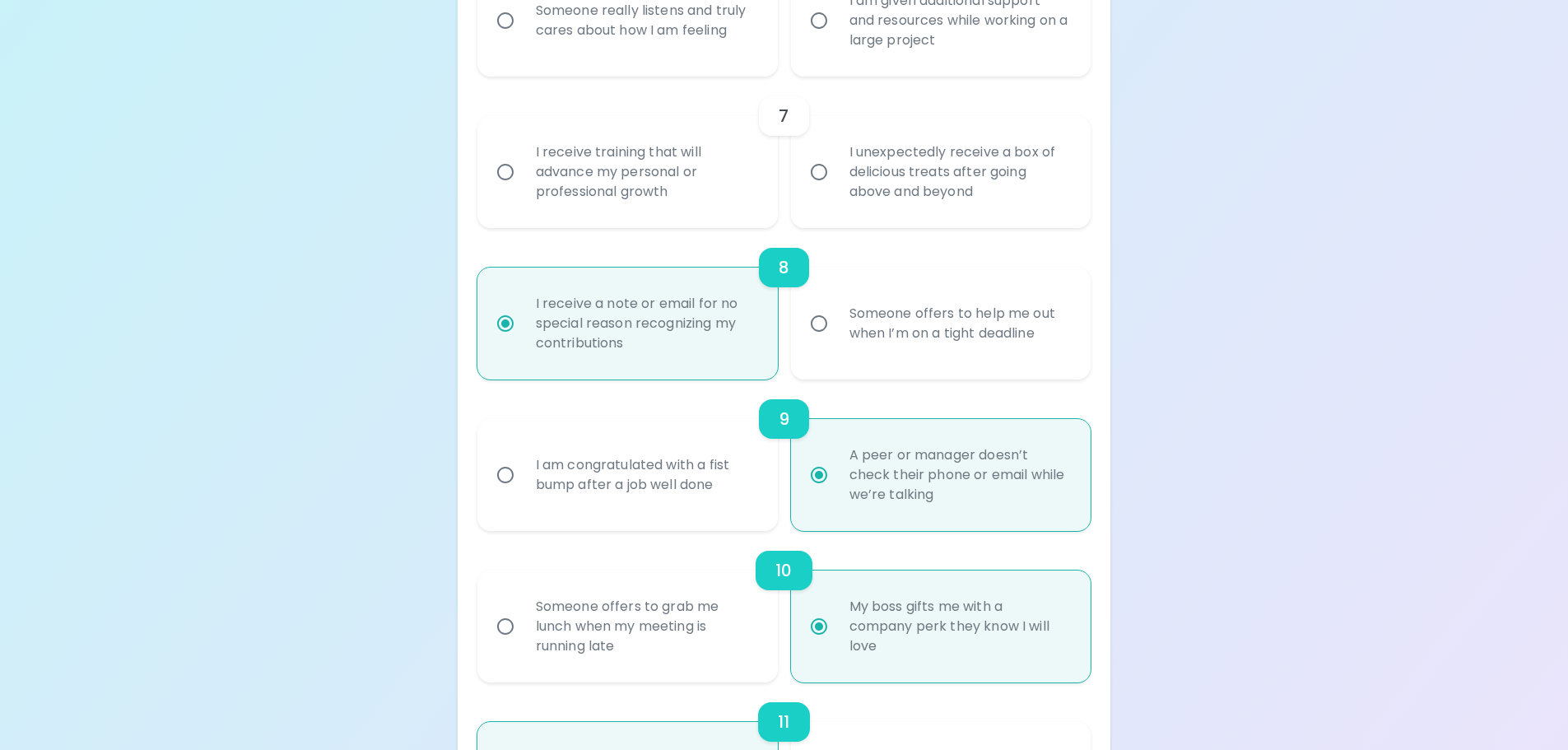
scroll to position [1239, 0]
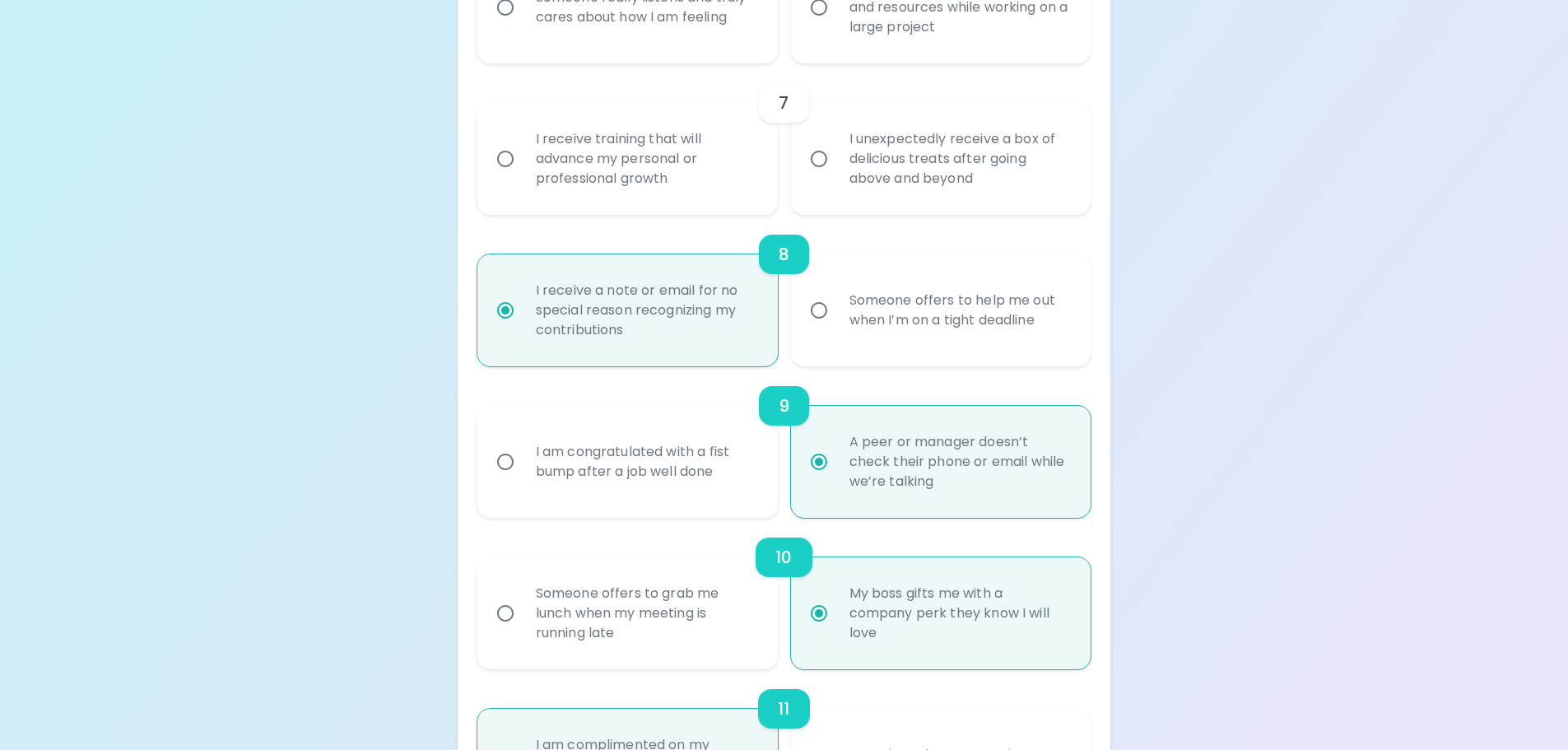
radio input "true"
click at [506, 165] on input "I receive training that will advance my personal or professional growth" at bounding box center [505, 158] width 35 height 35
radio input "false"
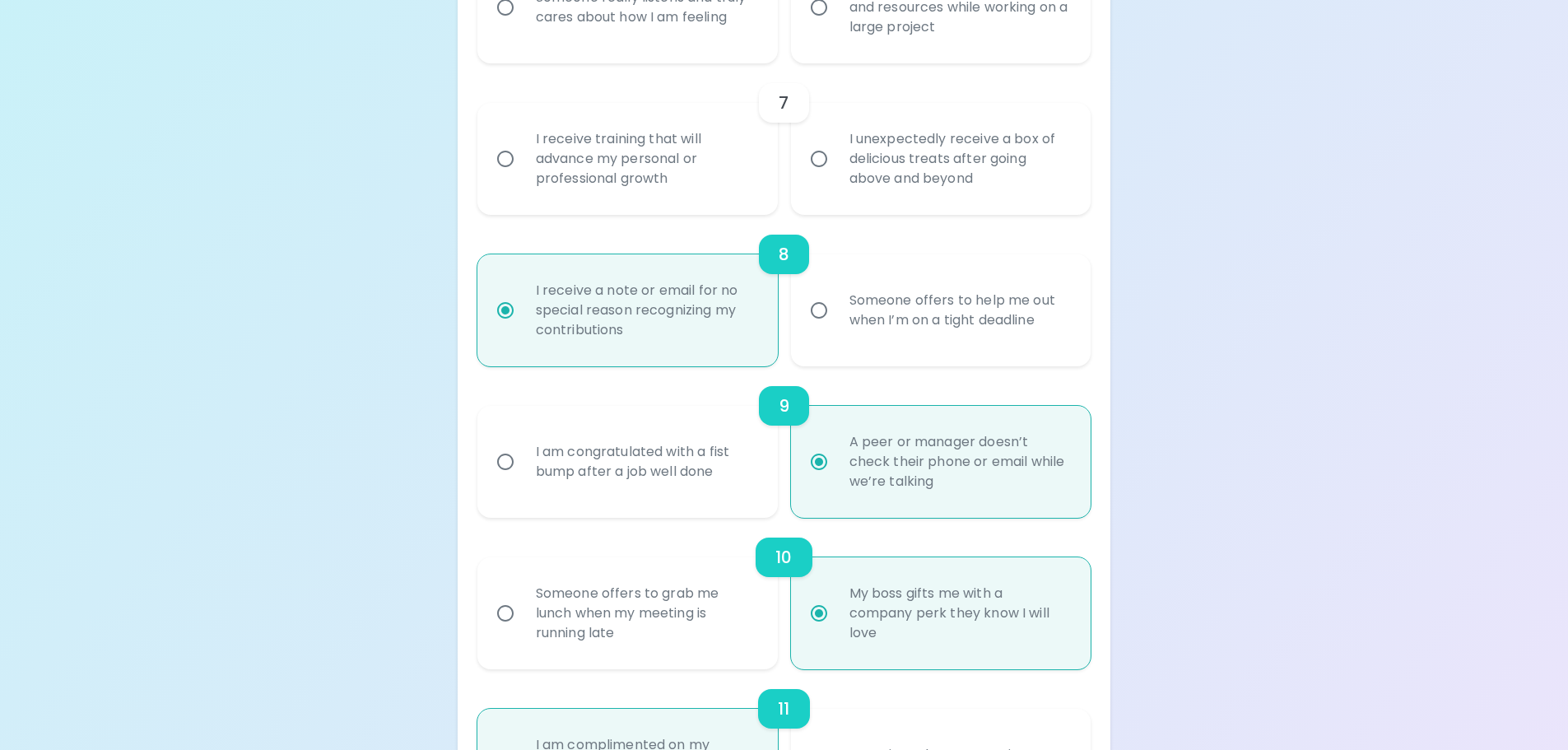
radio input "false"
radio input "true"
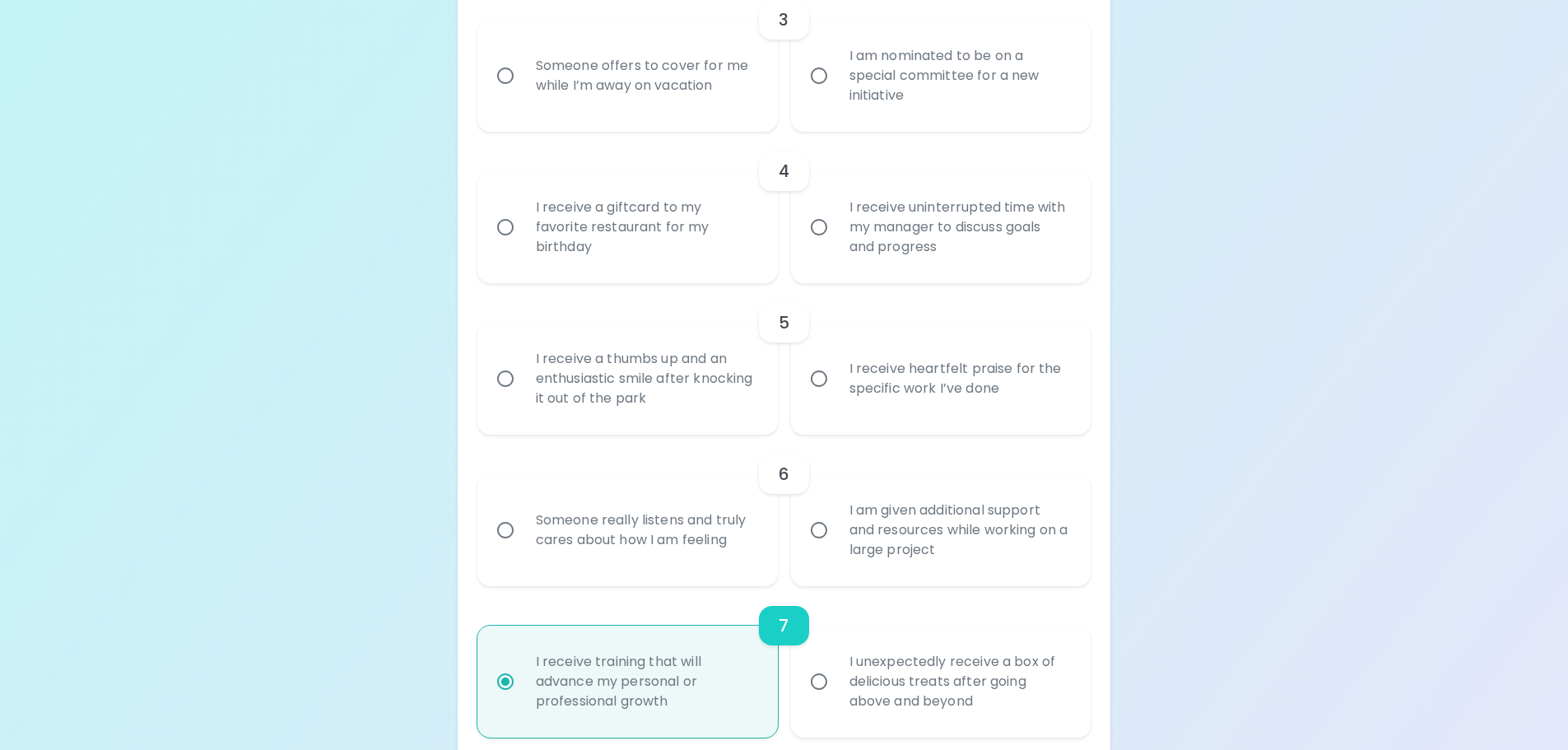
scroll to position [713, 0]
radio input "true"
click at [505, 445] on input "Someone really listens and truly cares about how I am feeling" at bounding box center [505, 534] width 35 height 35
radio input "false"
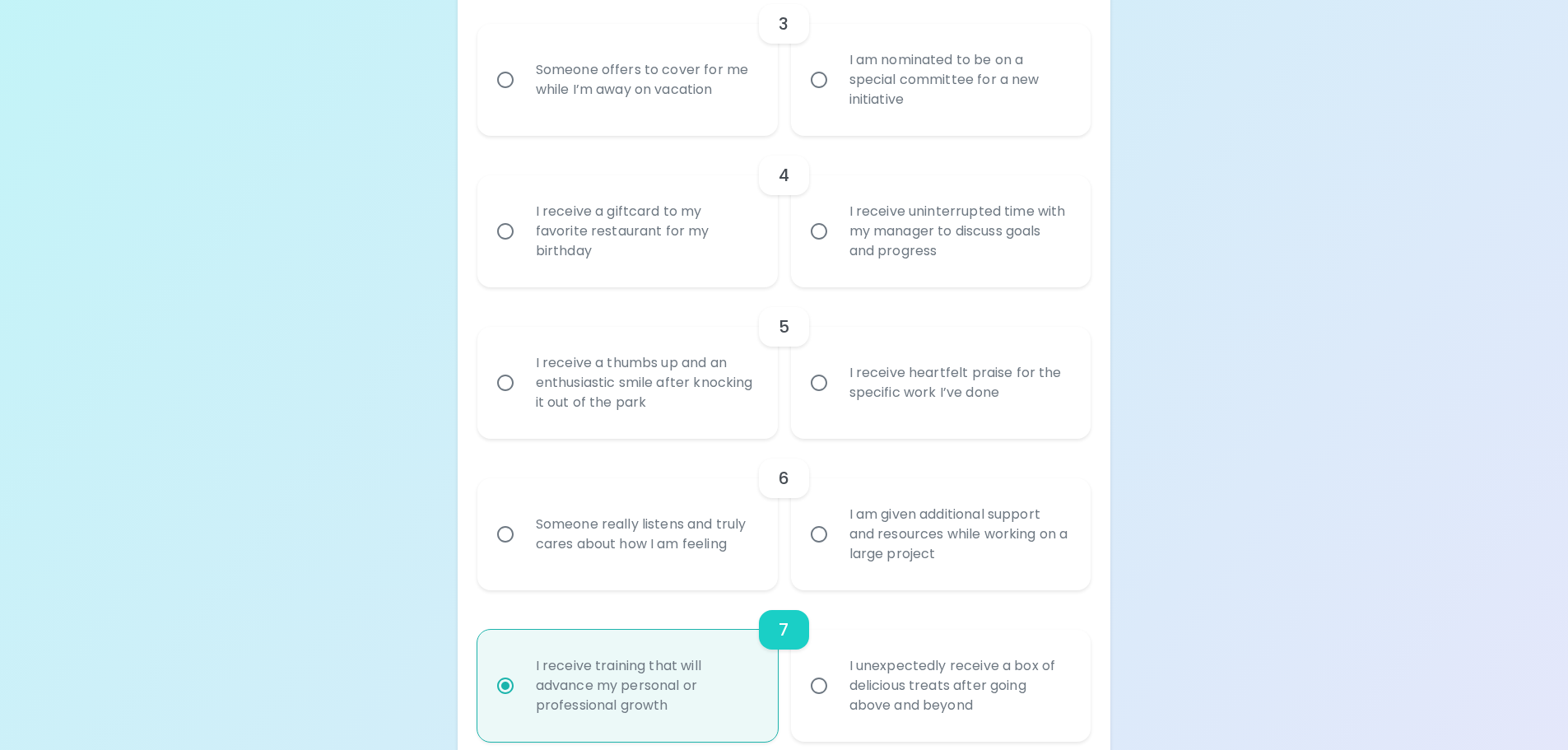
radio input "false"
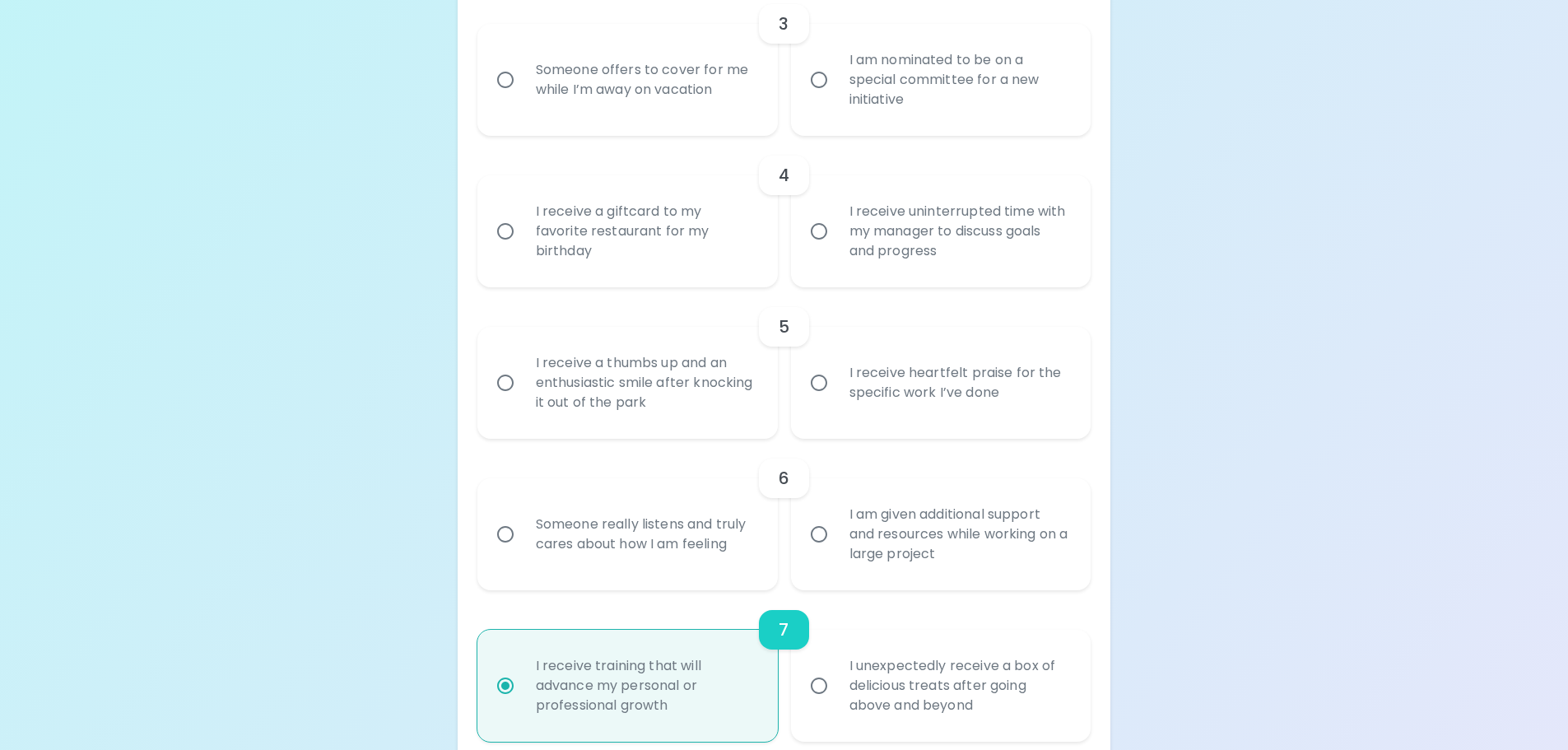
radio input "false"
radio input "true"
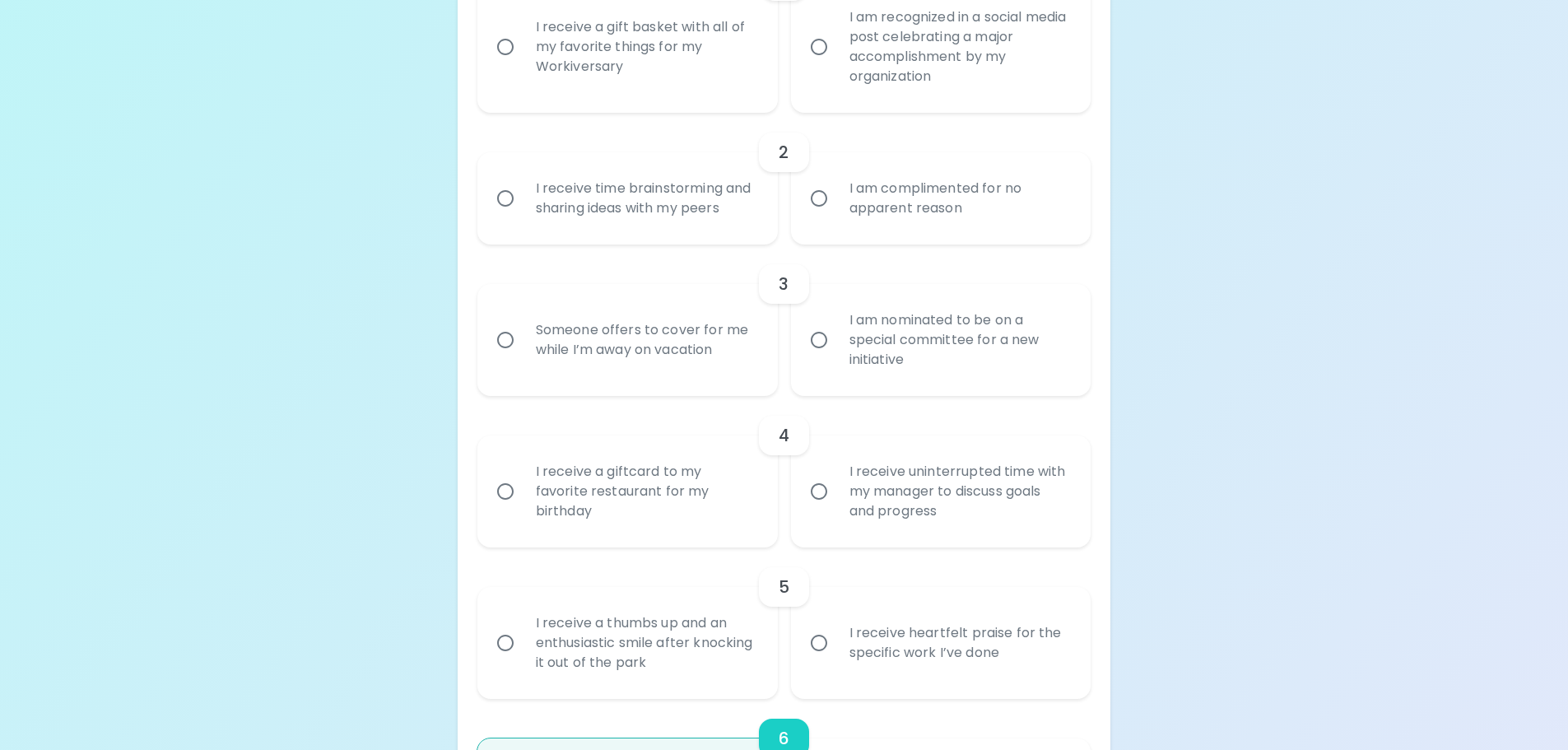
scroll to position [433, 0]
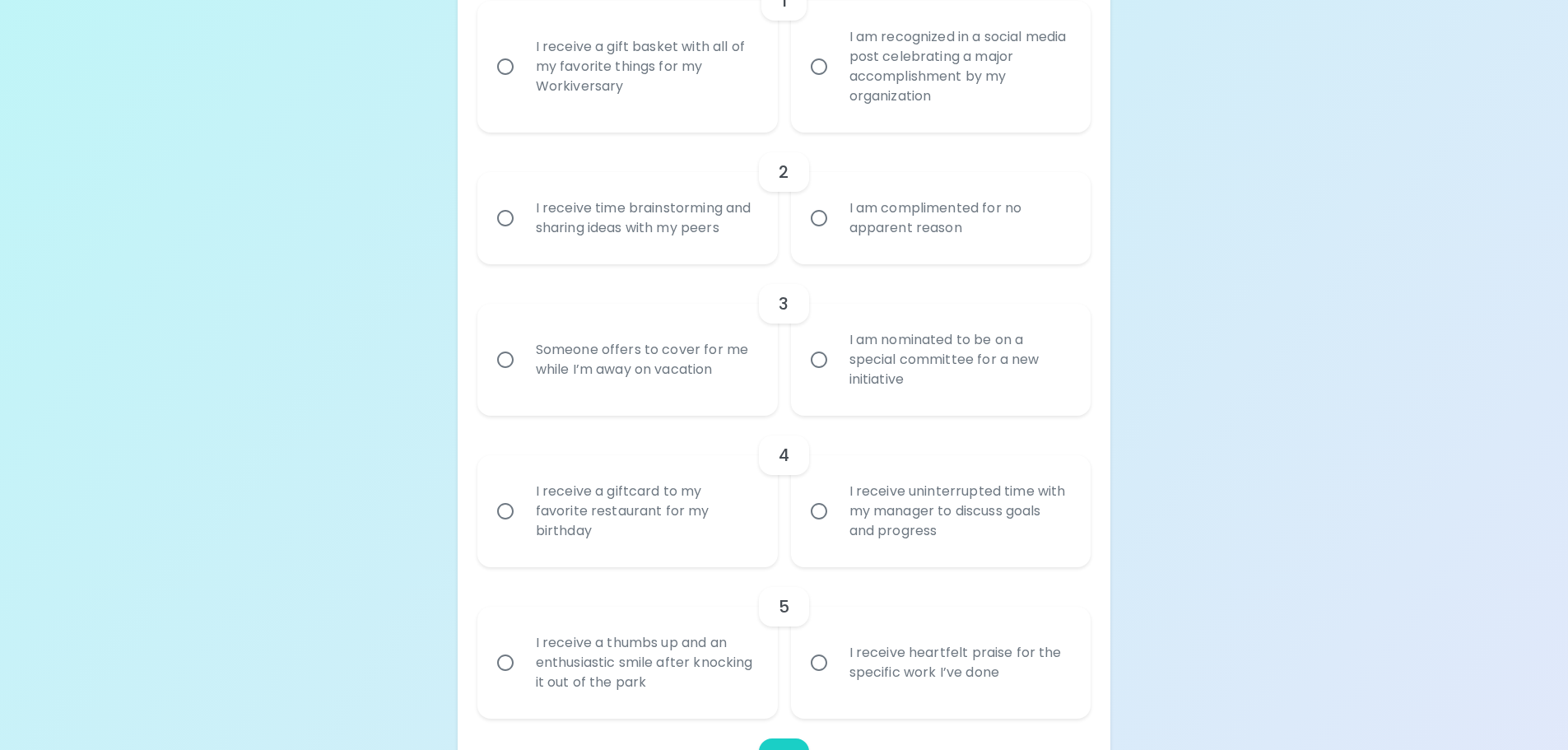
radio input "true"
click at [771, 445] on input "I receive heartfelt praise for the specific work I’ve done" at bounding box center [819, 662] width 35 height 35
radio input "false"
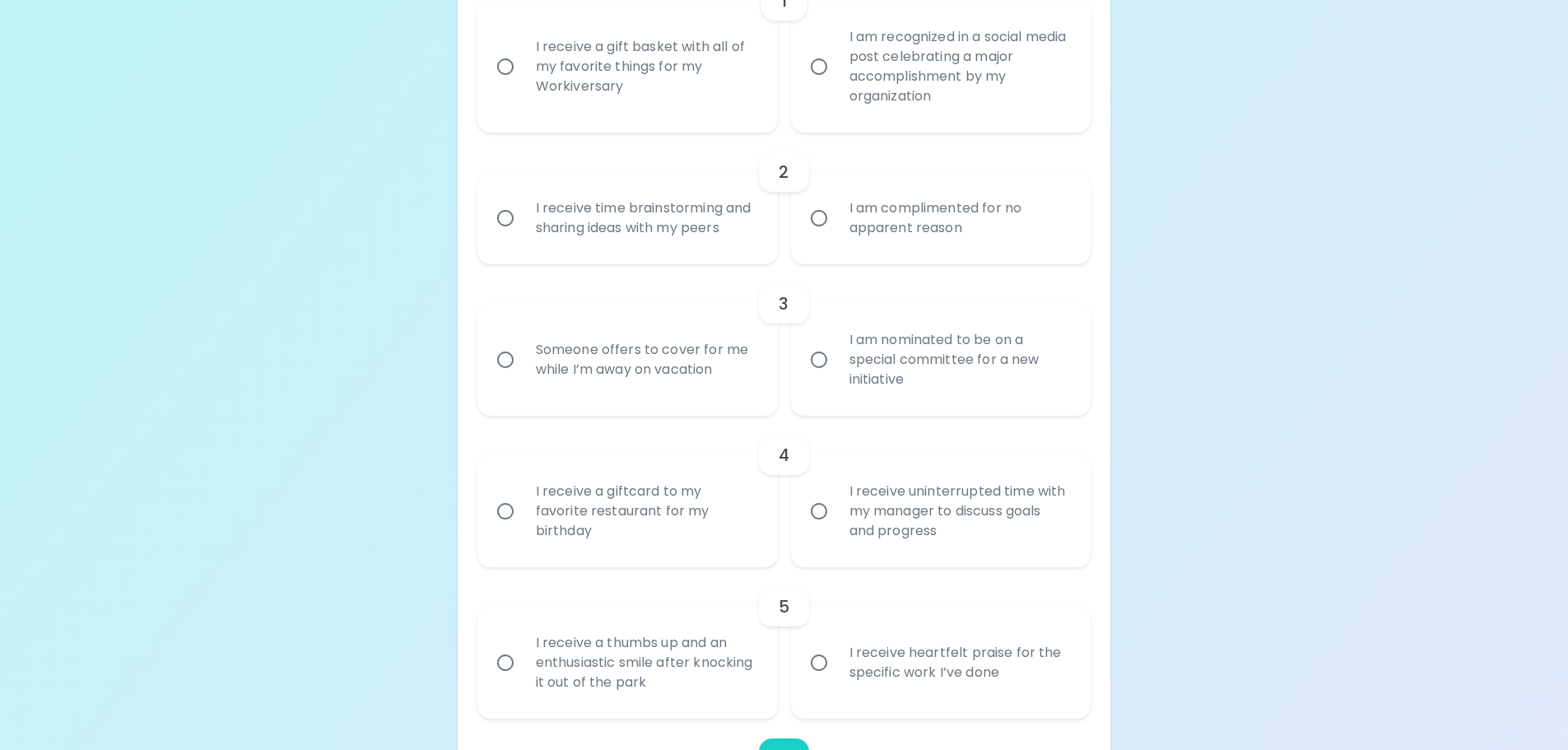
radio input "false"
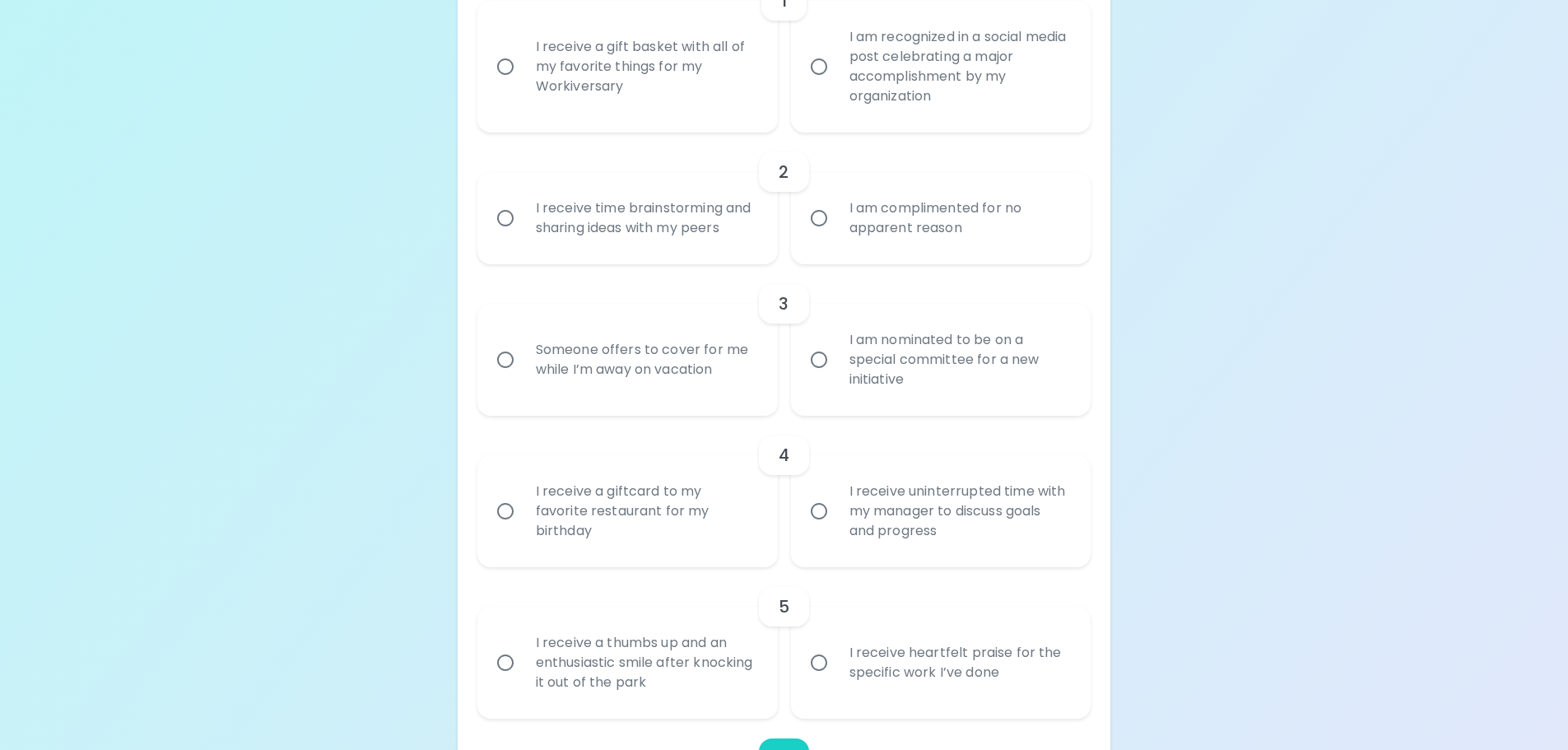
radio input "false"
radio input "true"
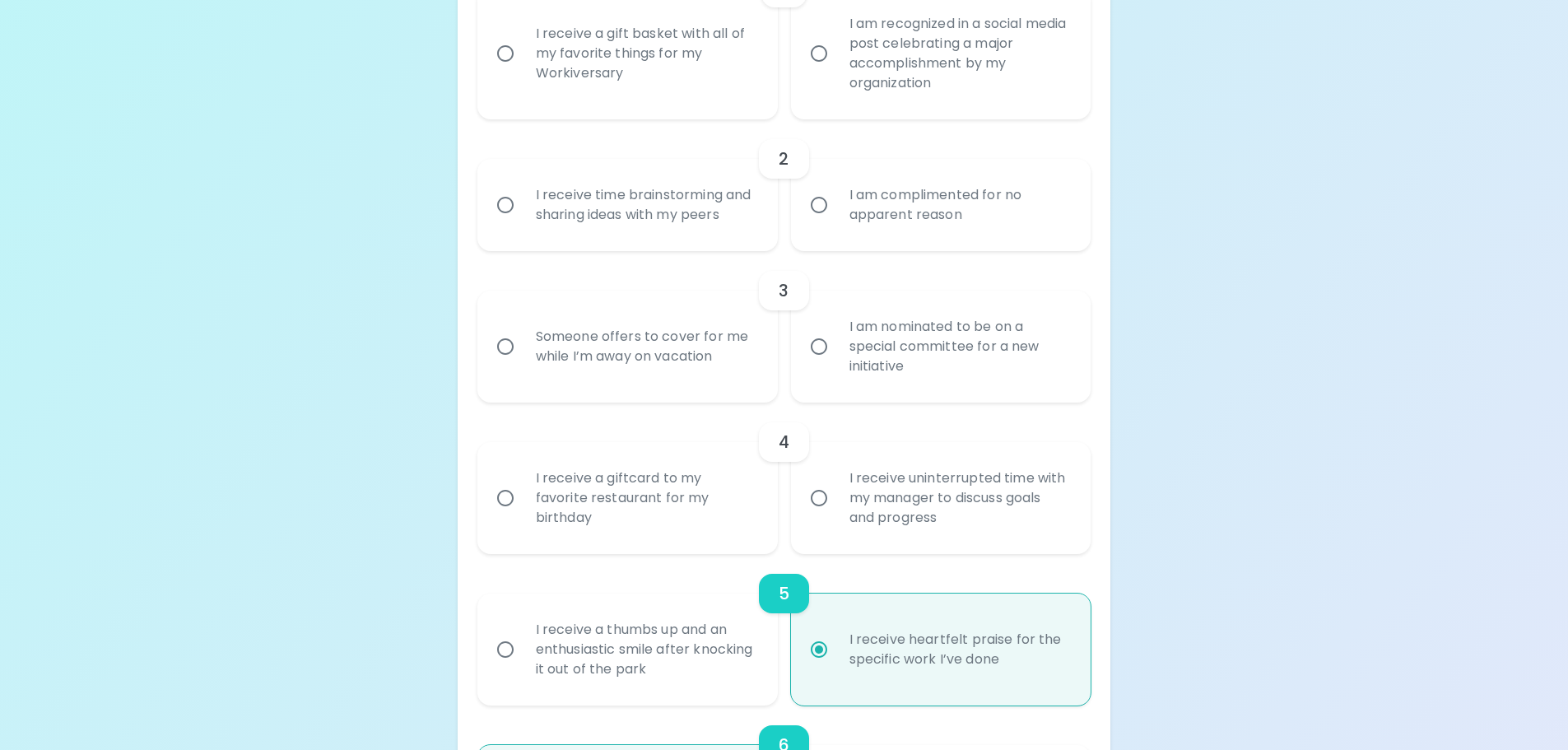
scroll to position [565, 0]
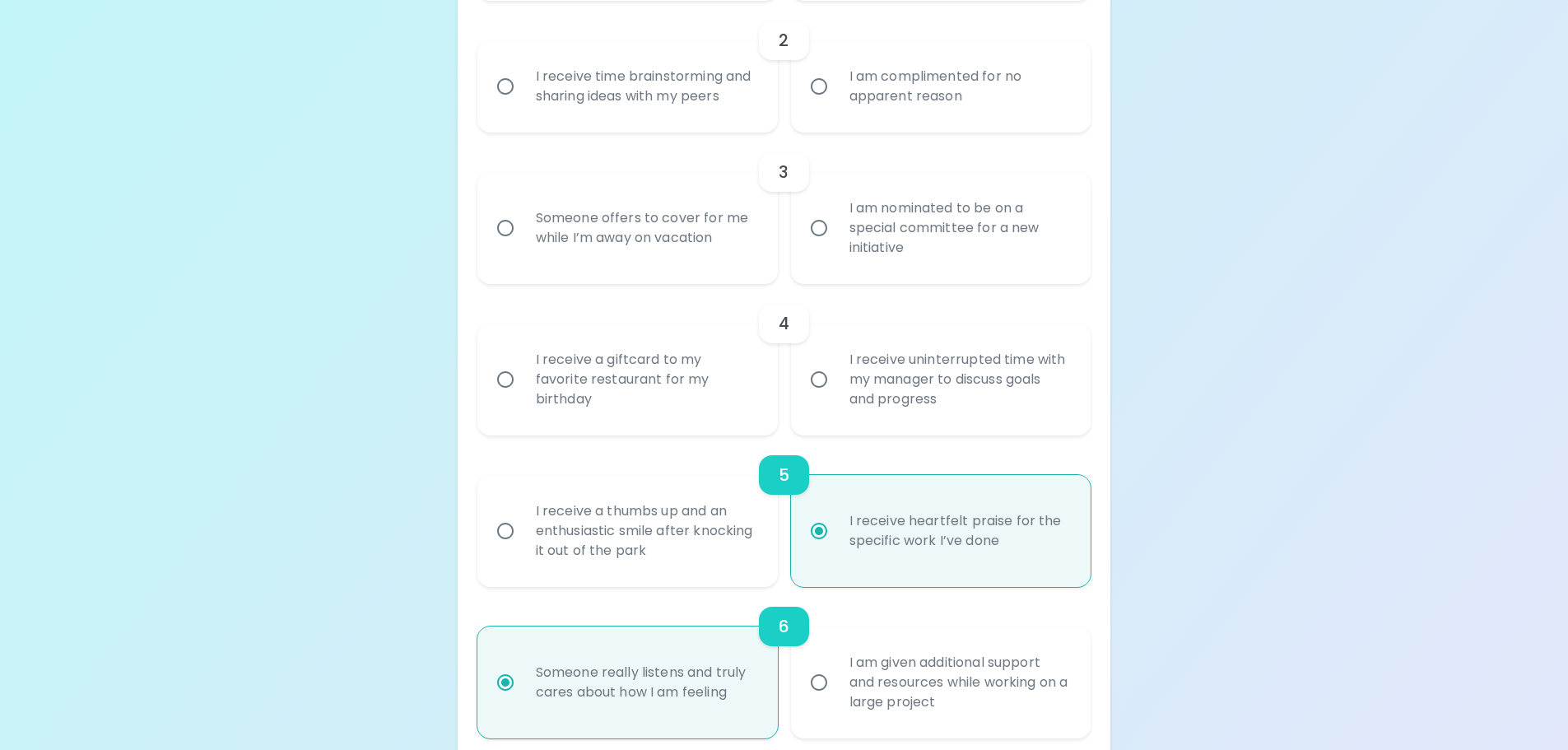
radio input "true"
click at [771, 376] on input "I receive uninterrupted time with my manager to discuss goals and progress" at bounding box center [819, 379] width 35 height 35
radio input "false"
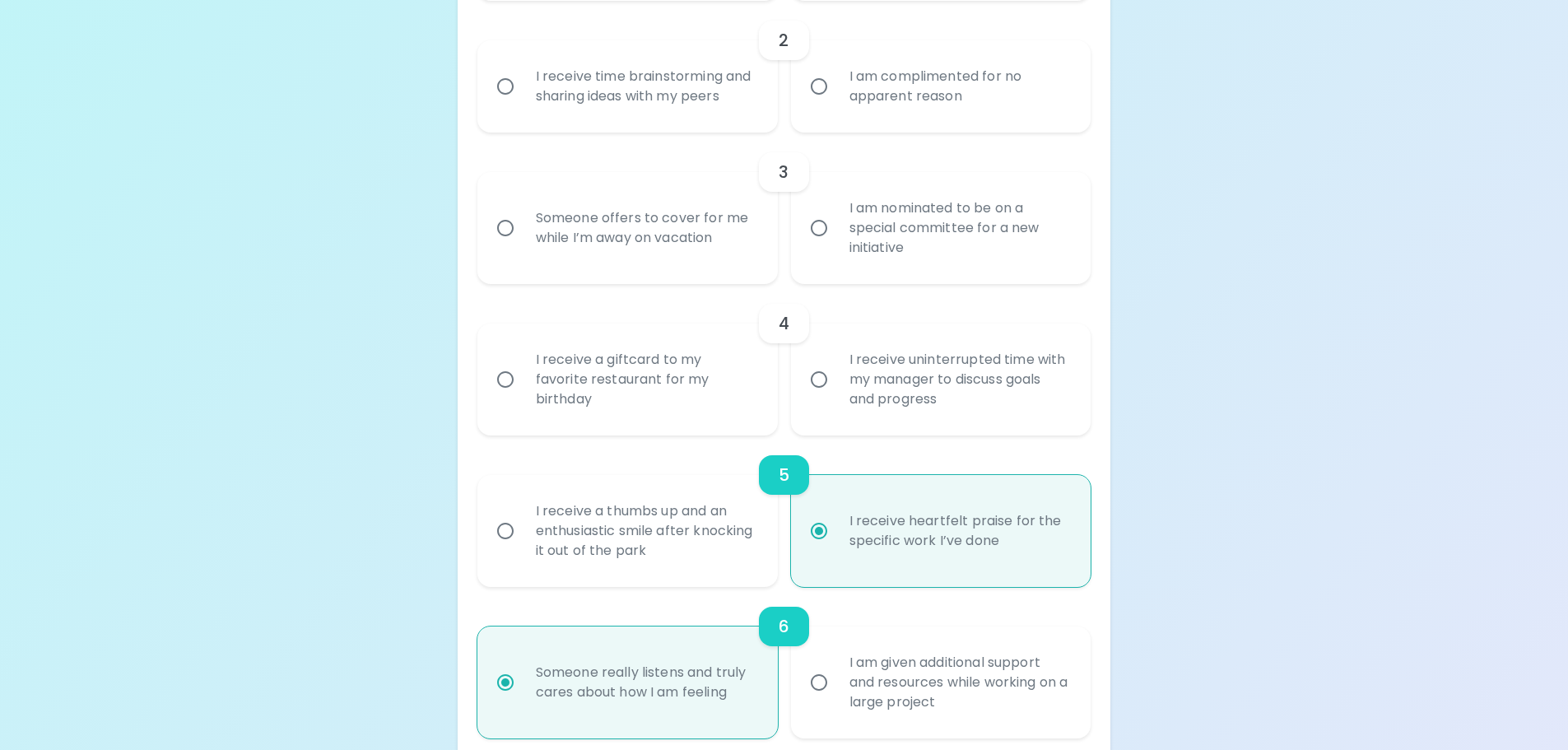
radio input "false"
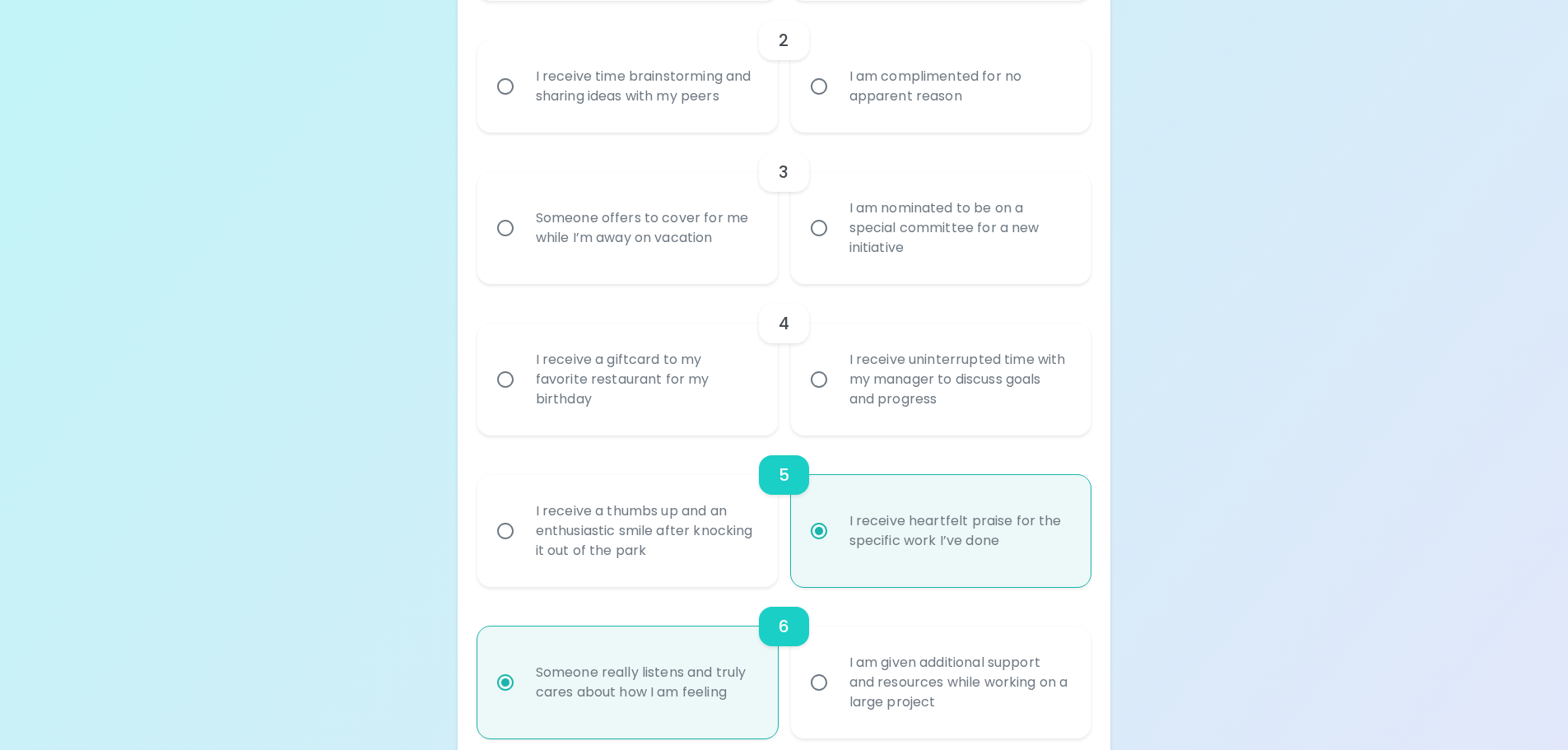
radio input "false"
radio input "true"
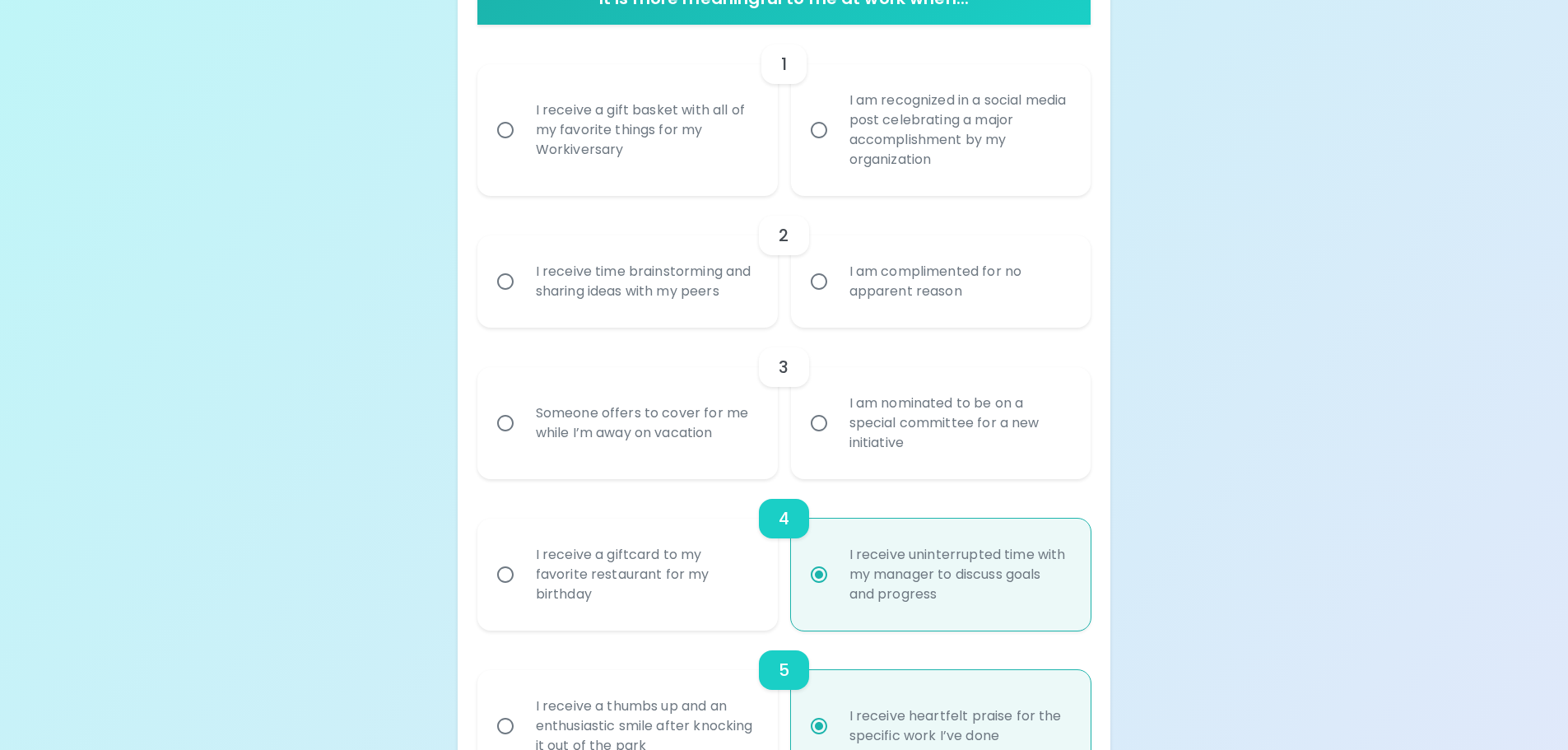
scroll to position [367, 0]
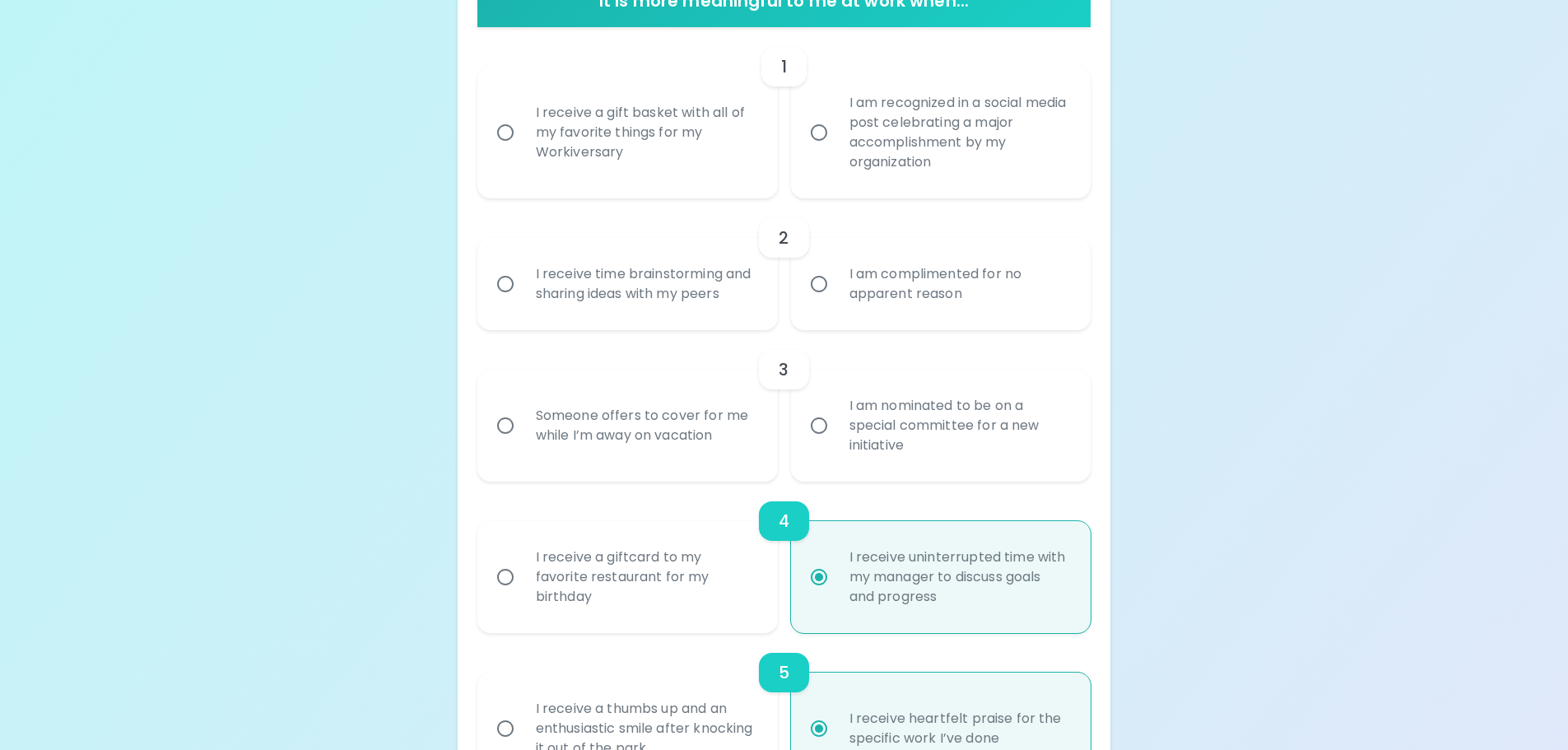
radio input "true"
click at [504, 429] on input "Someone offers to cover for me while I’m away on vacation" at bounding box center [505, 425] width 35 height 35
radio input "false"
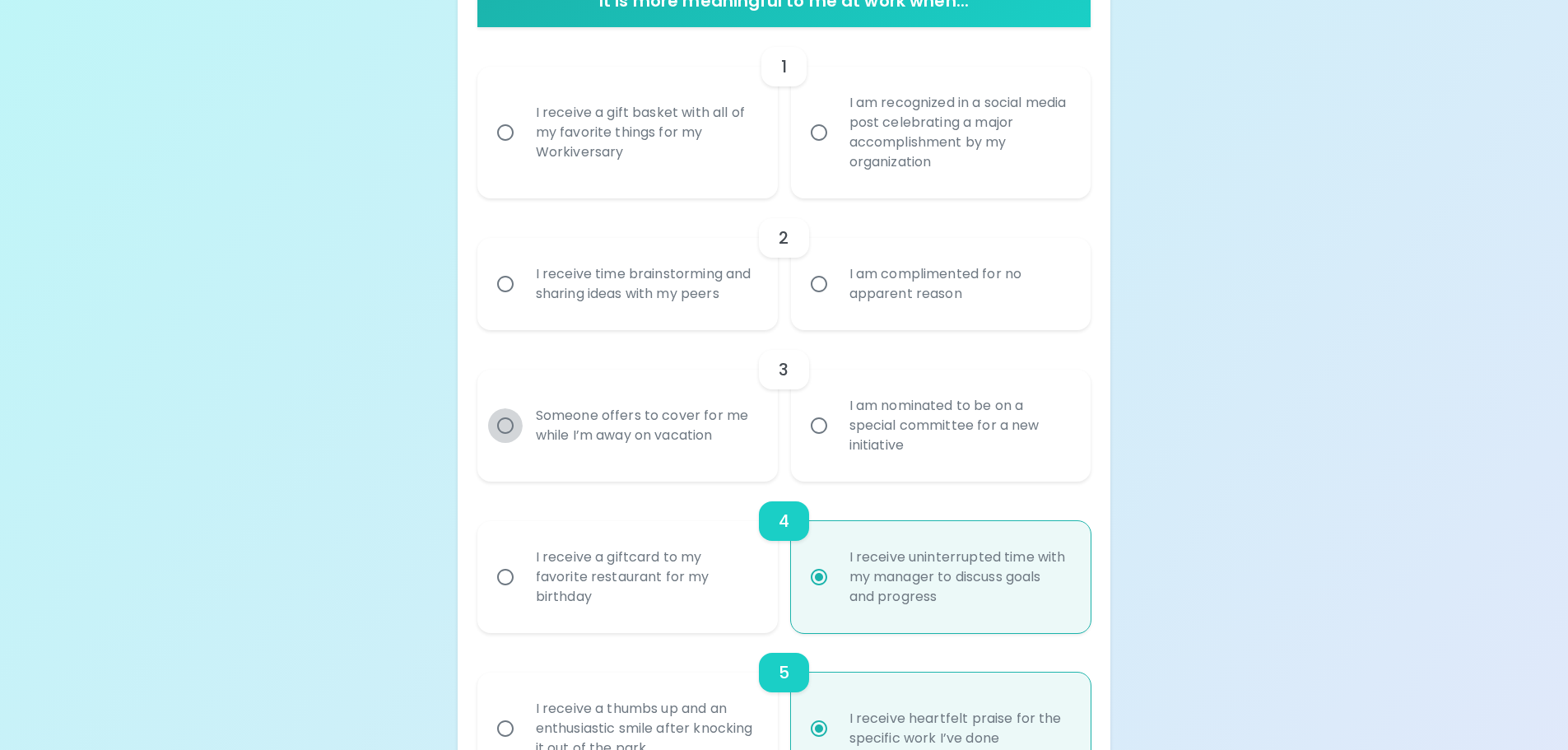
radio input "false"
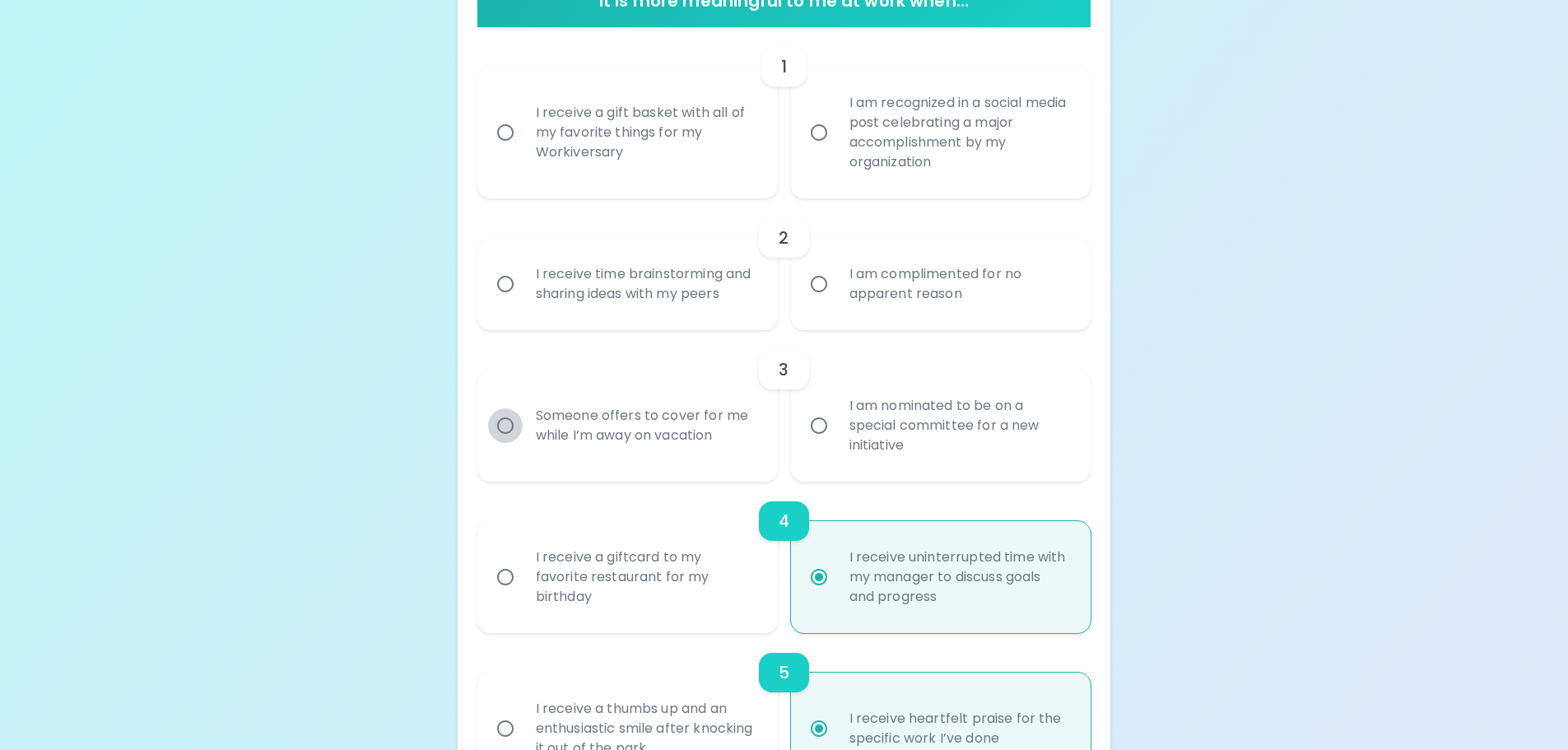
radio input "false"
radio input "true"
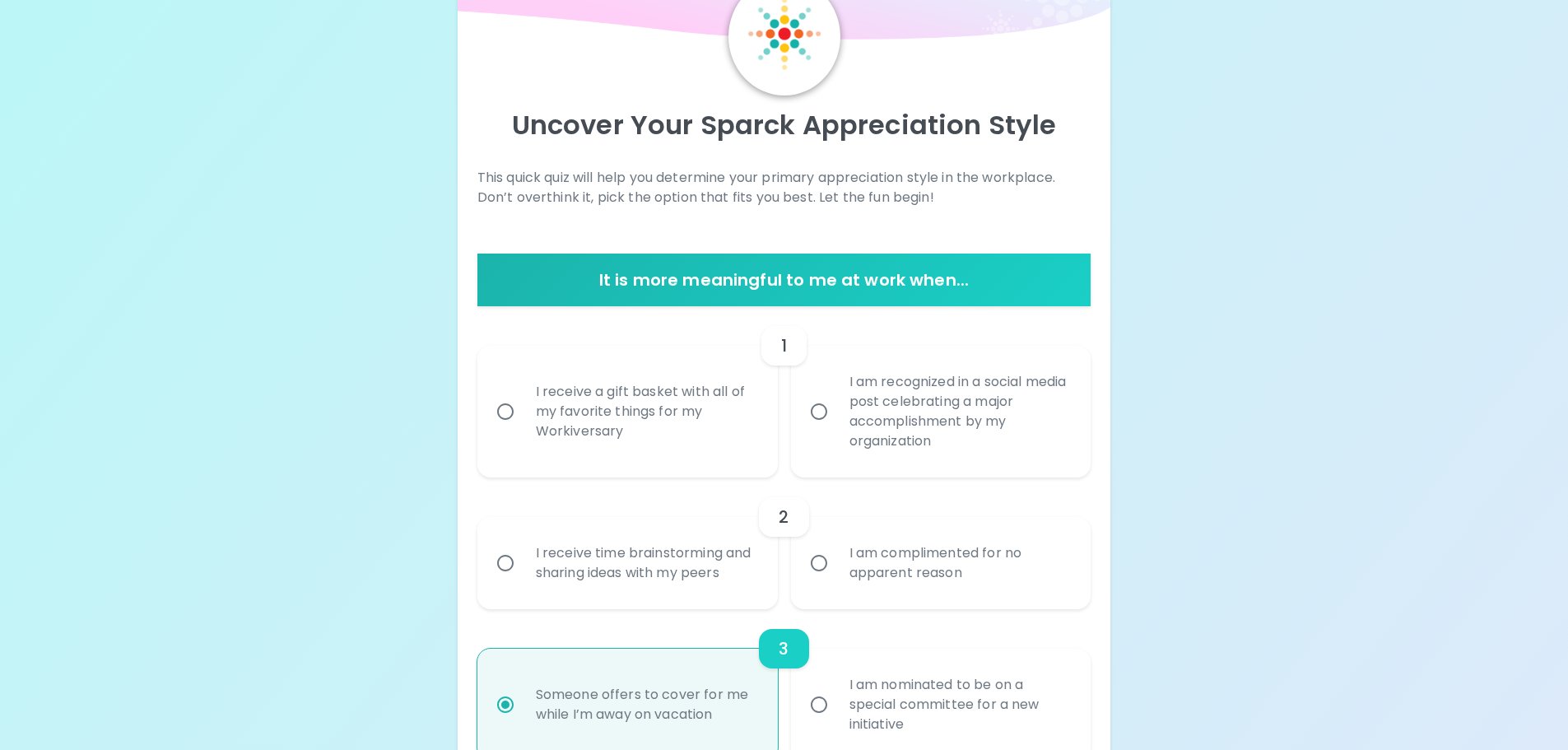
scroll to position [87, 0]
radio input "true"
click at [506, 445] on input "I receive time brainstorming and sharing ideas with my peers" at bounding box center [505, 564] width 35 height 35
radio input "false"
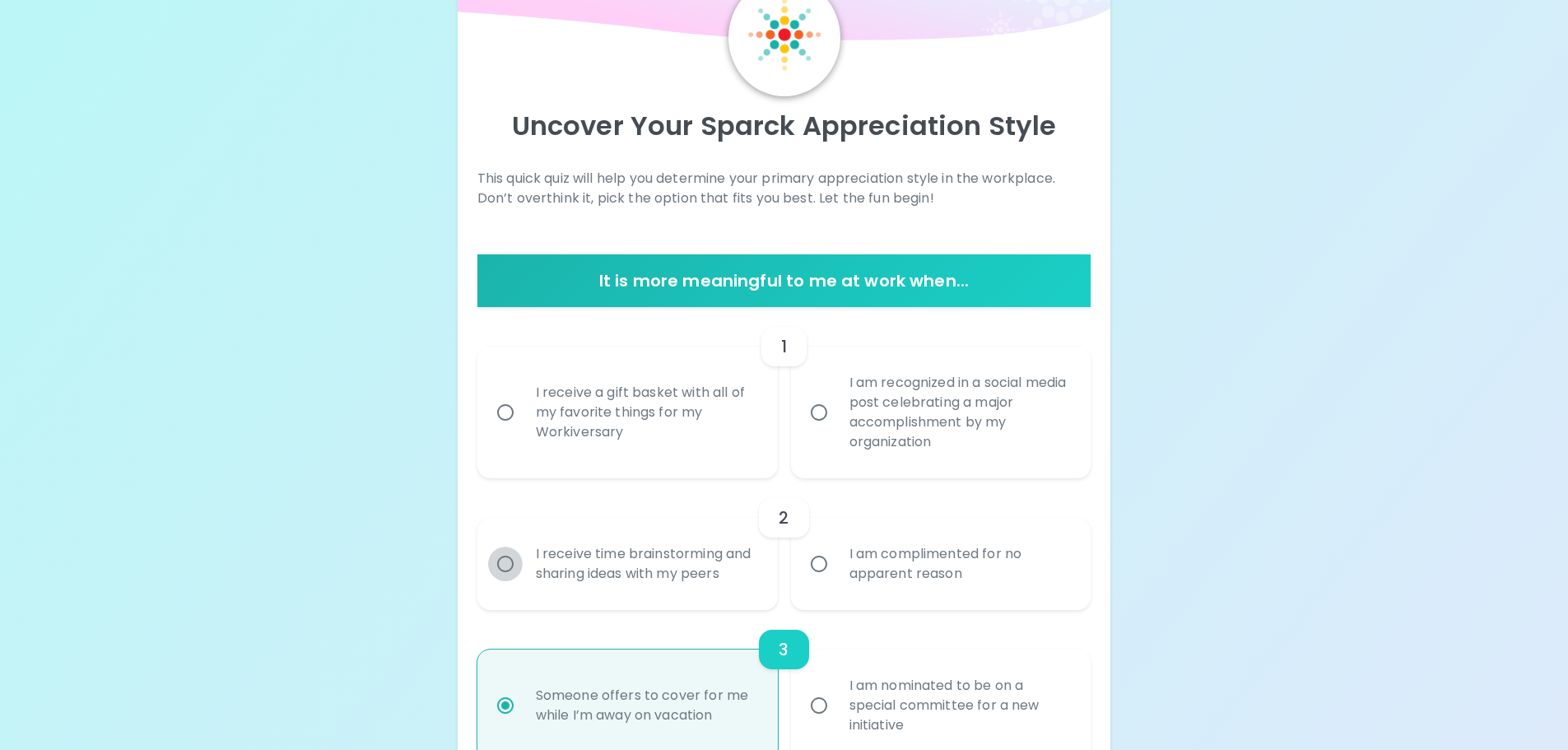
radio input "false"
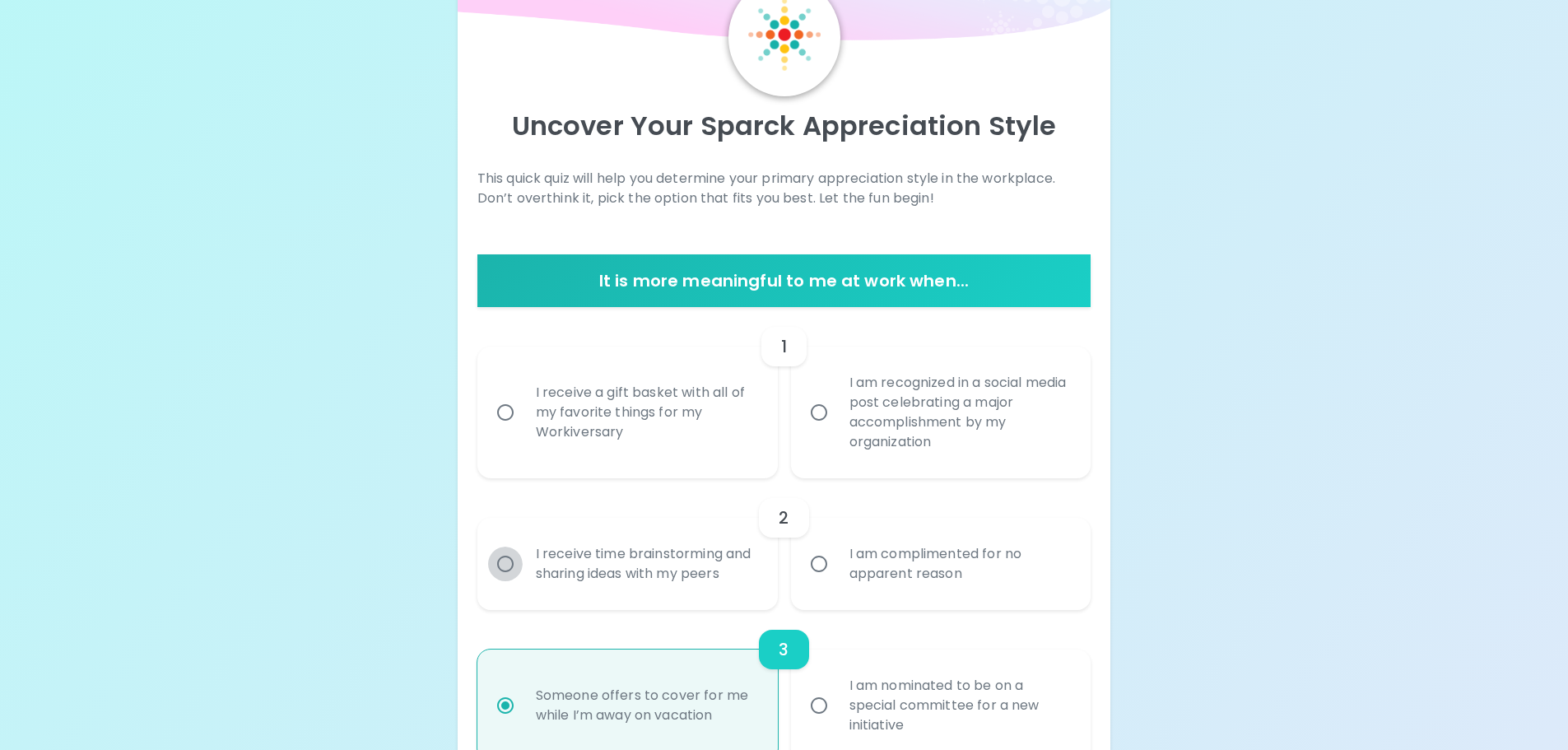
radio input "false"
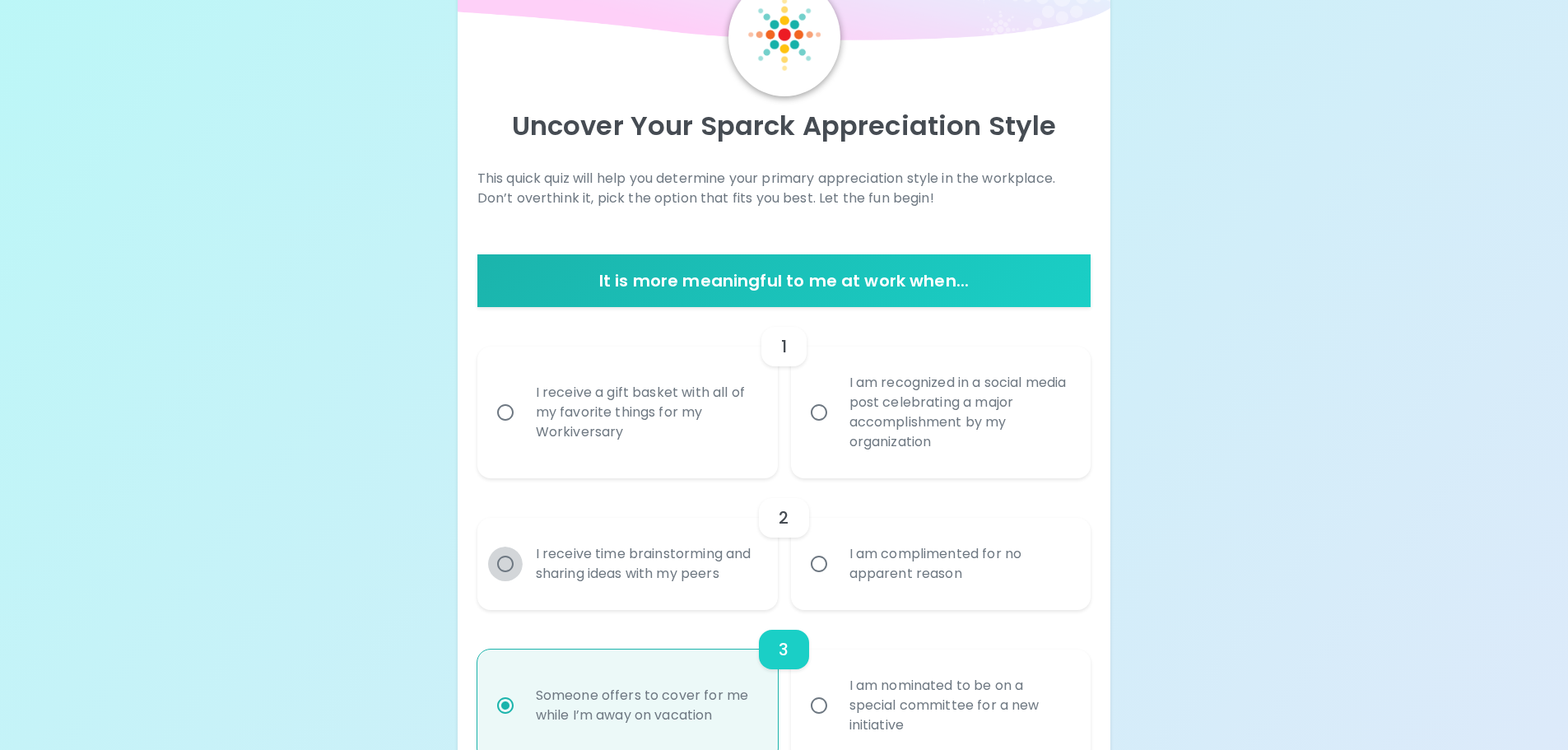
radio input "true"
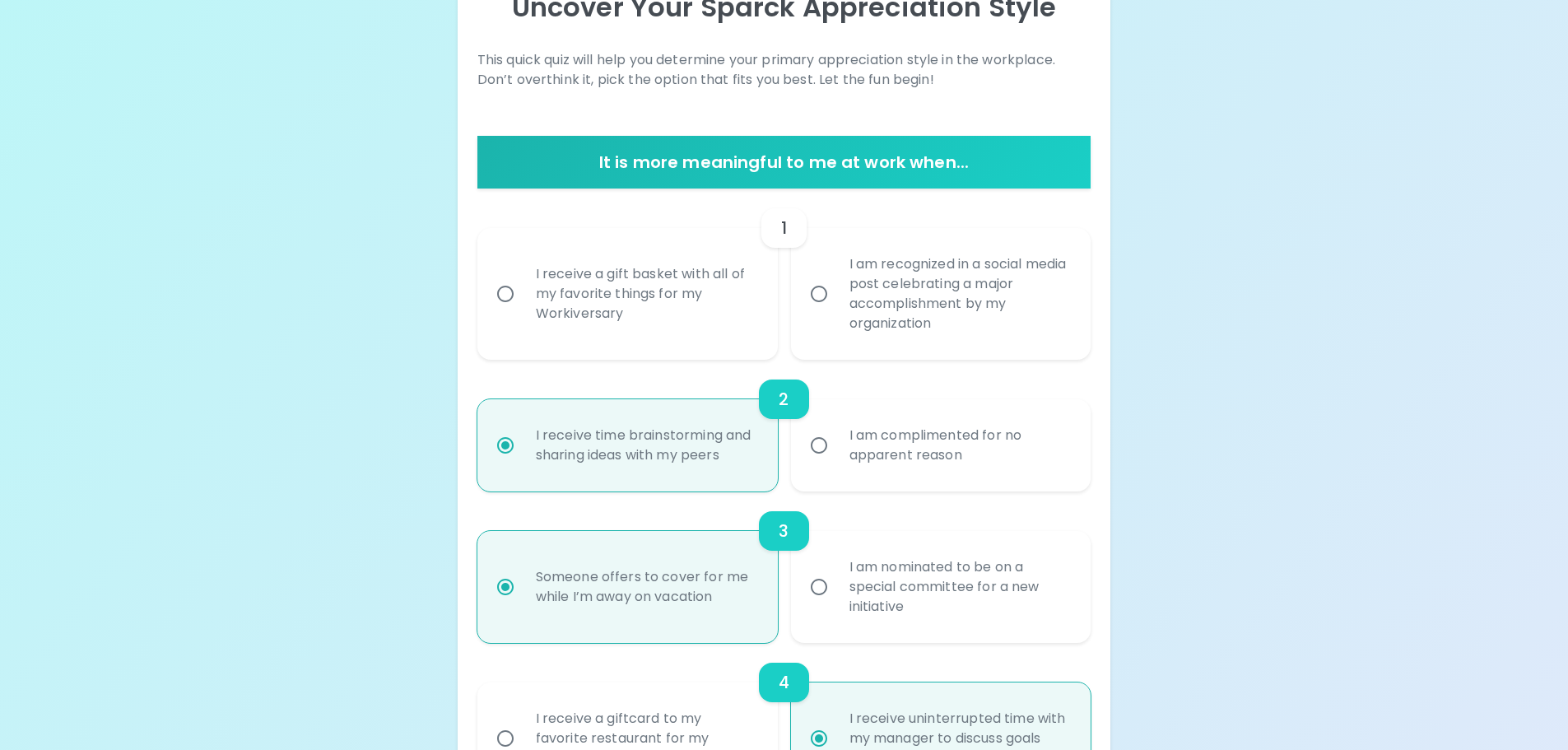
scroll to position [219, 0]
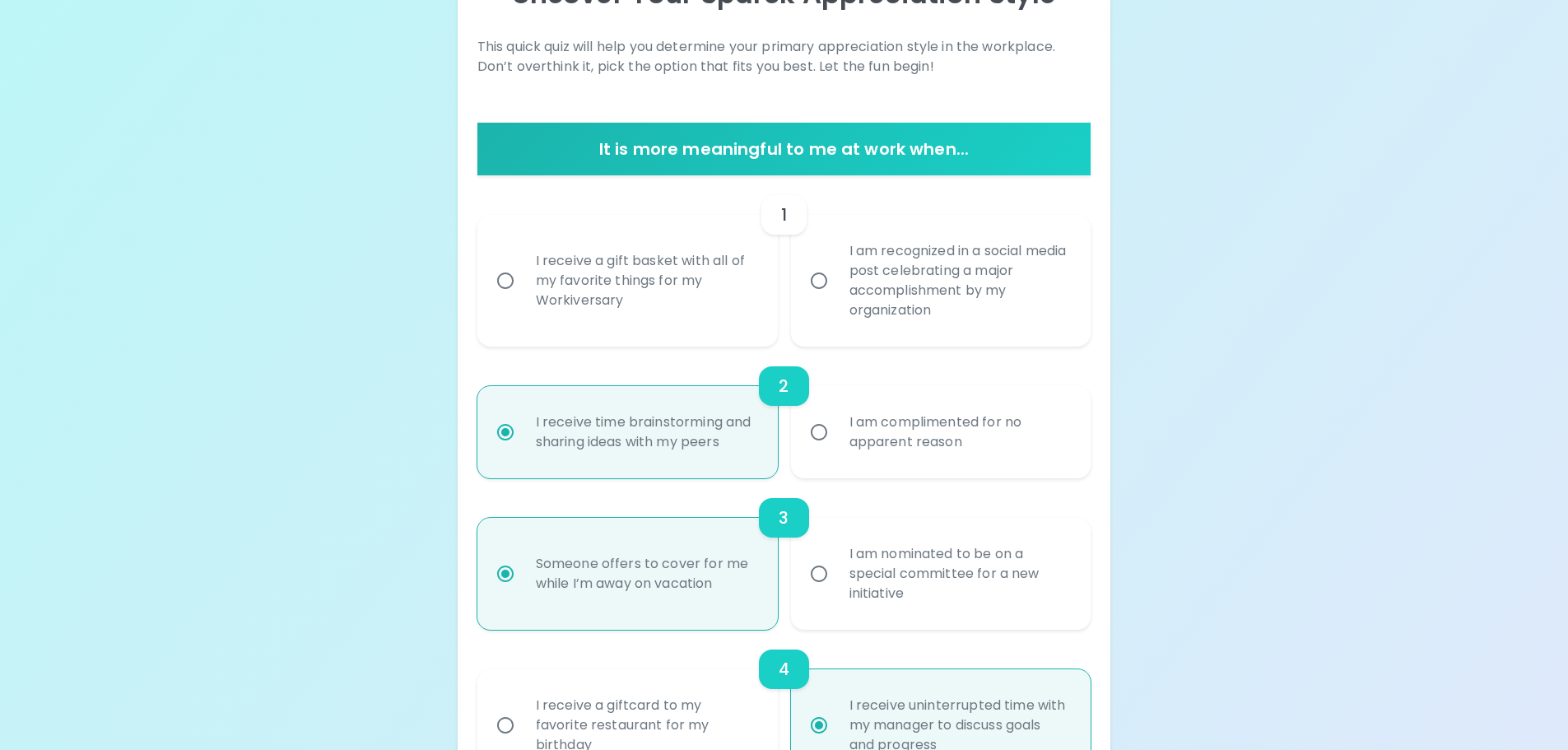
radio input "true"
click at [498, 280] on input "I receive a gift basket with all of my favorite things for my Workiversary" at bounding box center [505, 280] width 35 height 35
radio input "false"
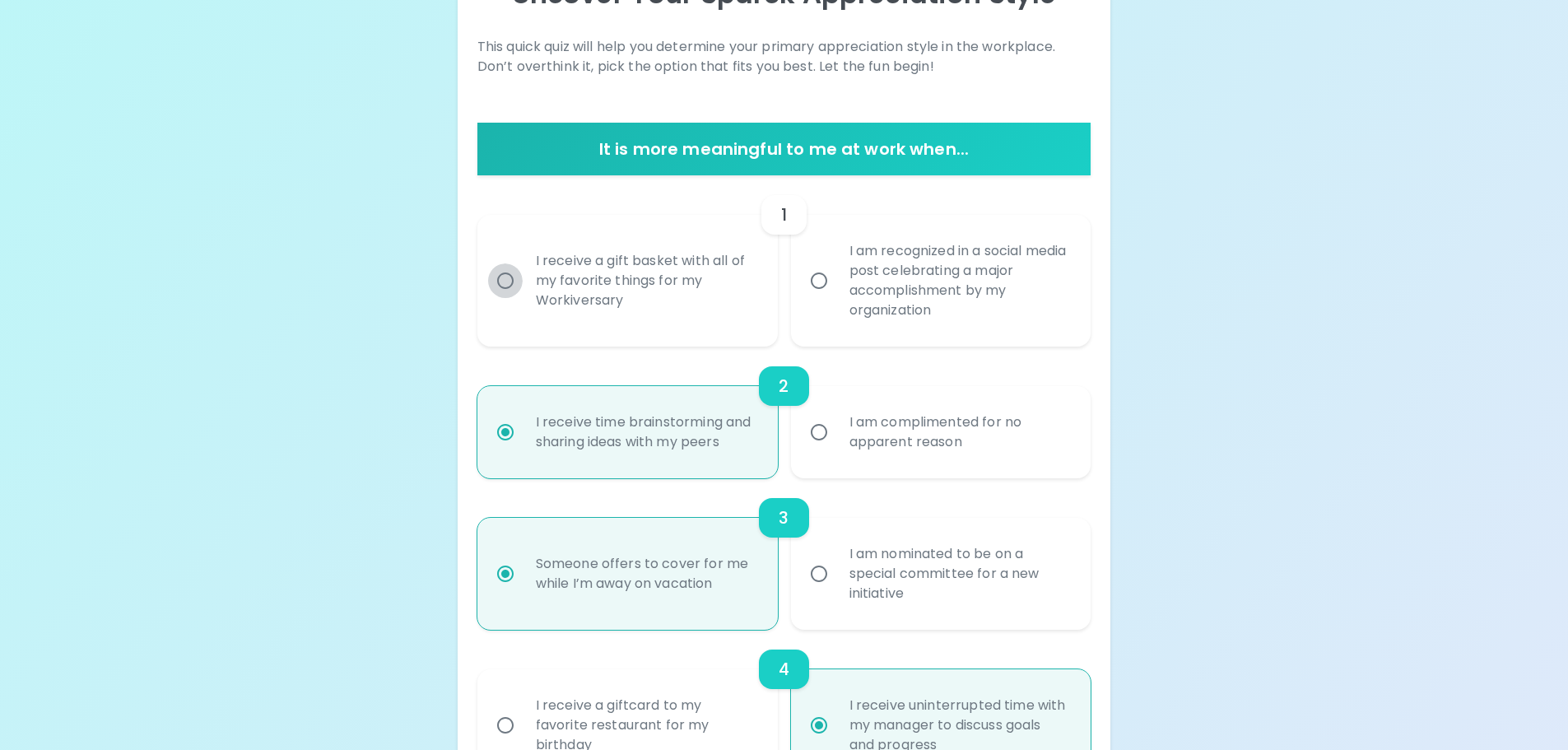
radio input "false"
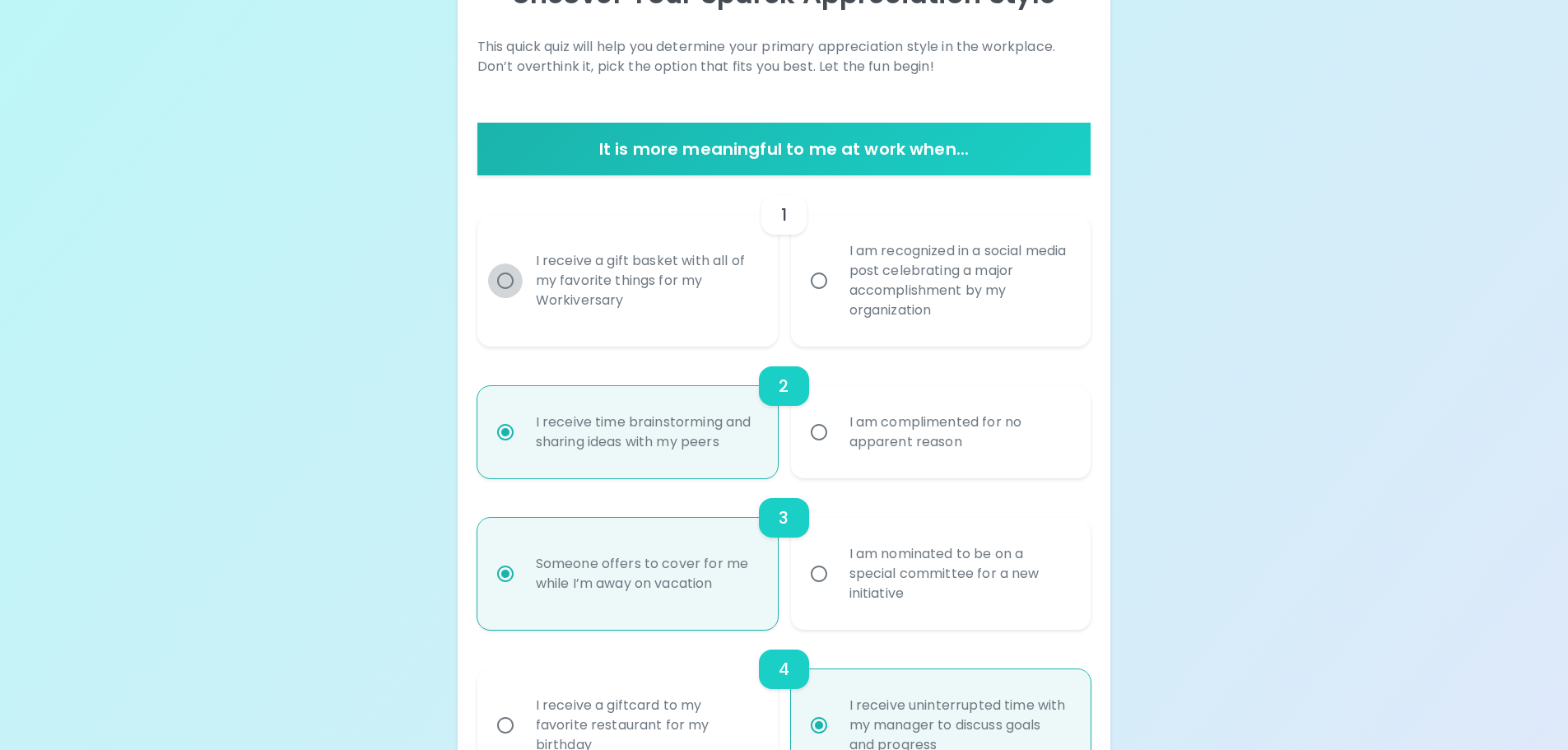
radio input "false"
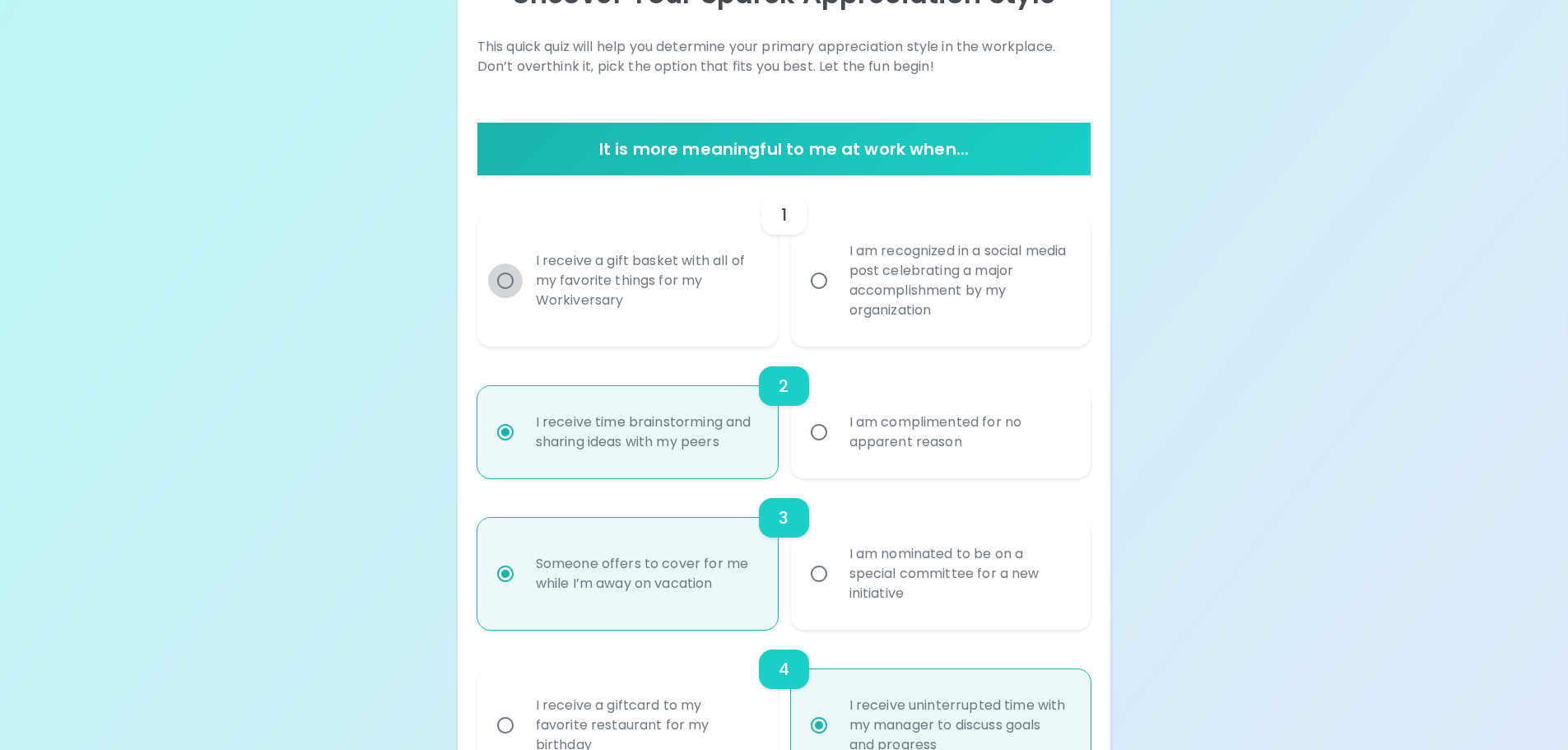
radio input "true"
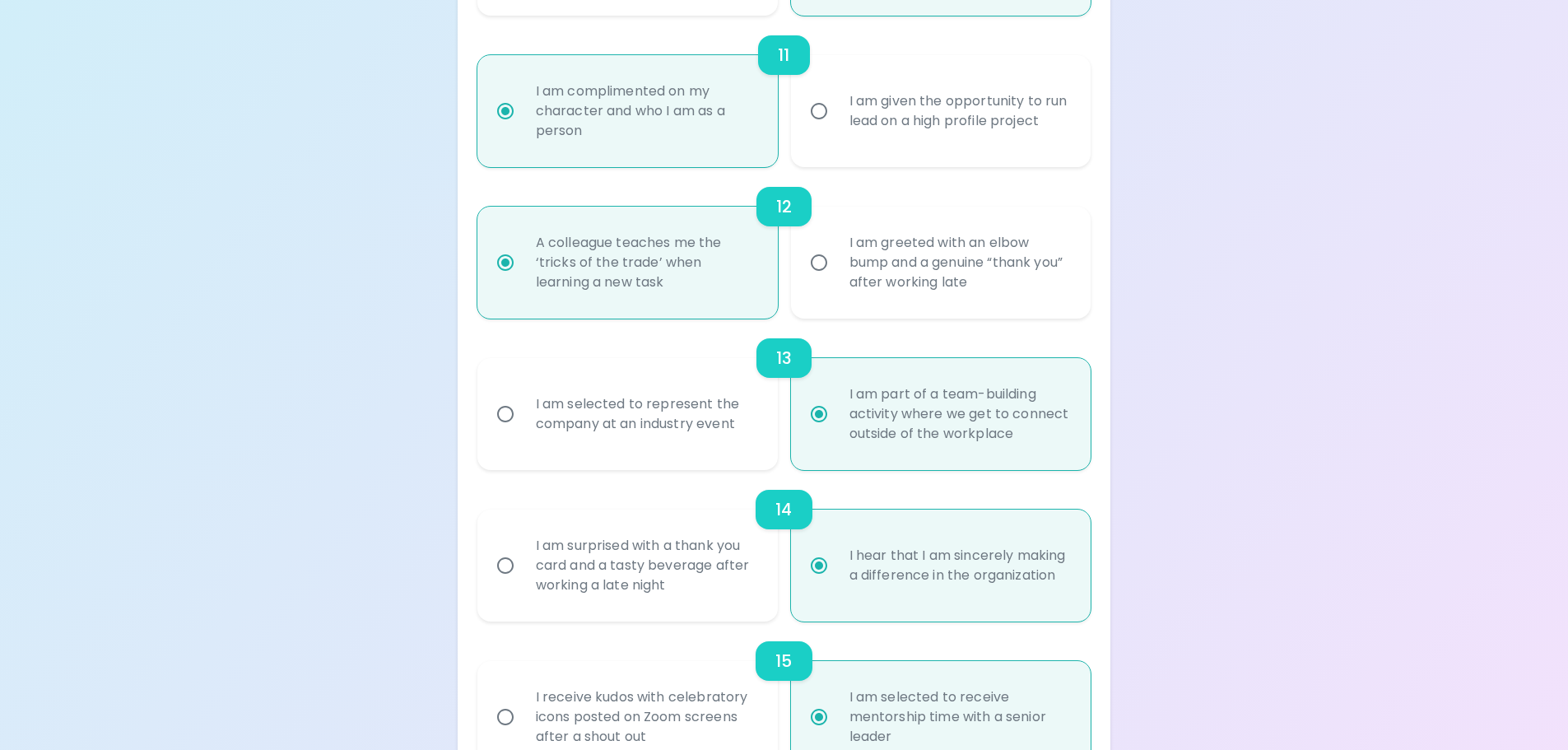
scroll to position [1996, 0]
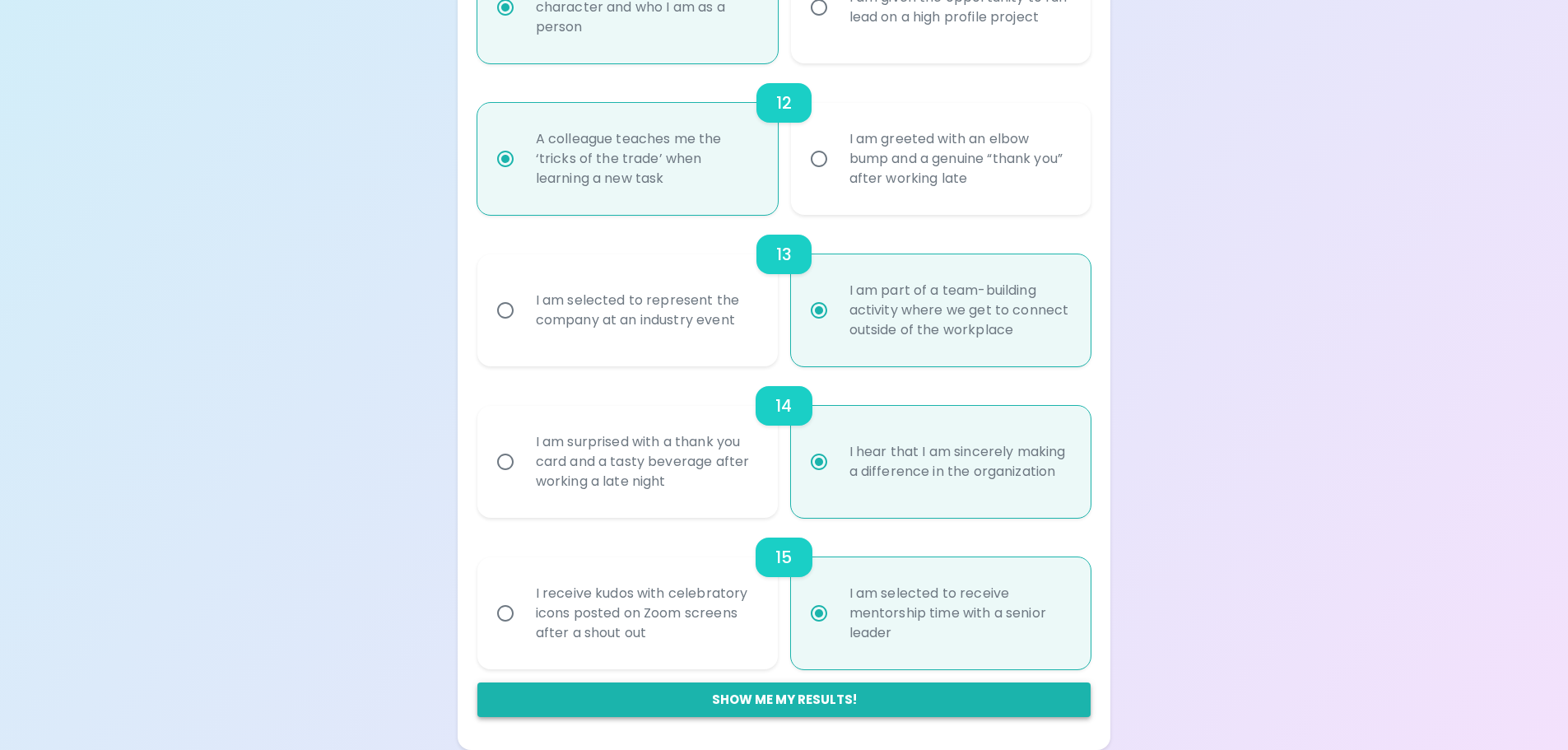
radio input "true"
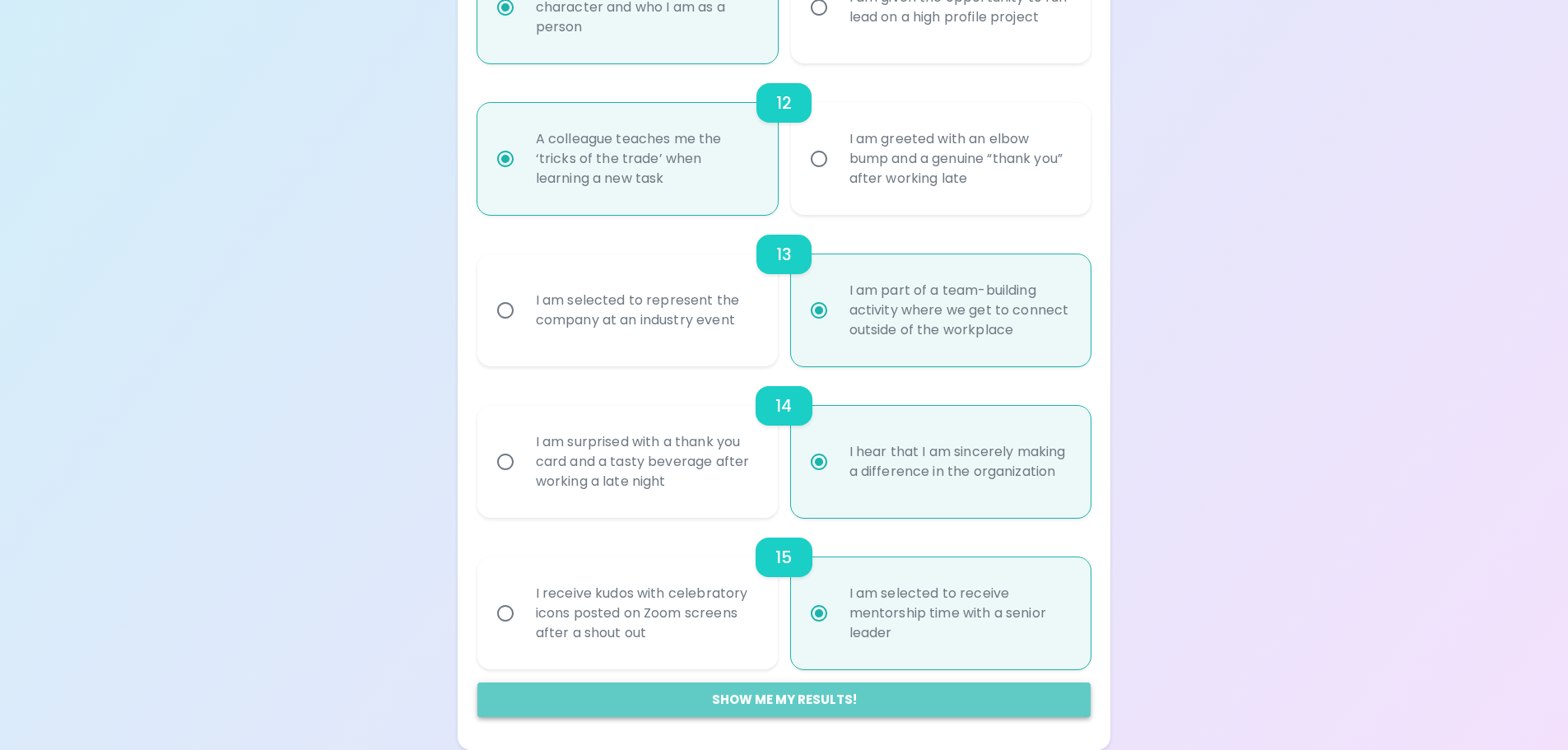
click at [771, 445] on button "Show me my results!" at bounding box center [785, 699] width 614 height 35
radio input "false"
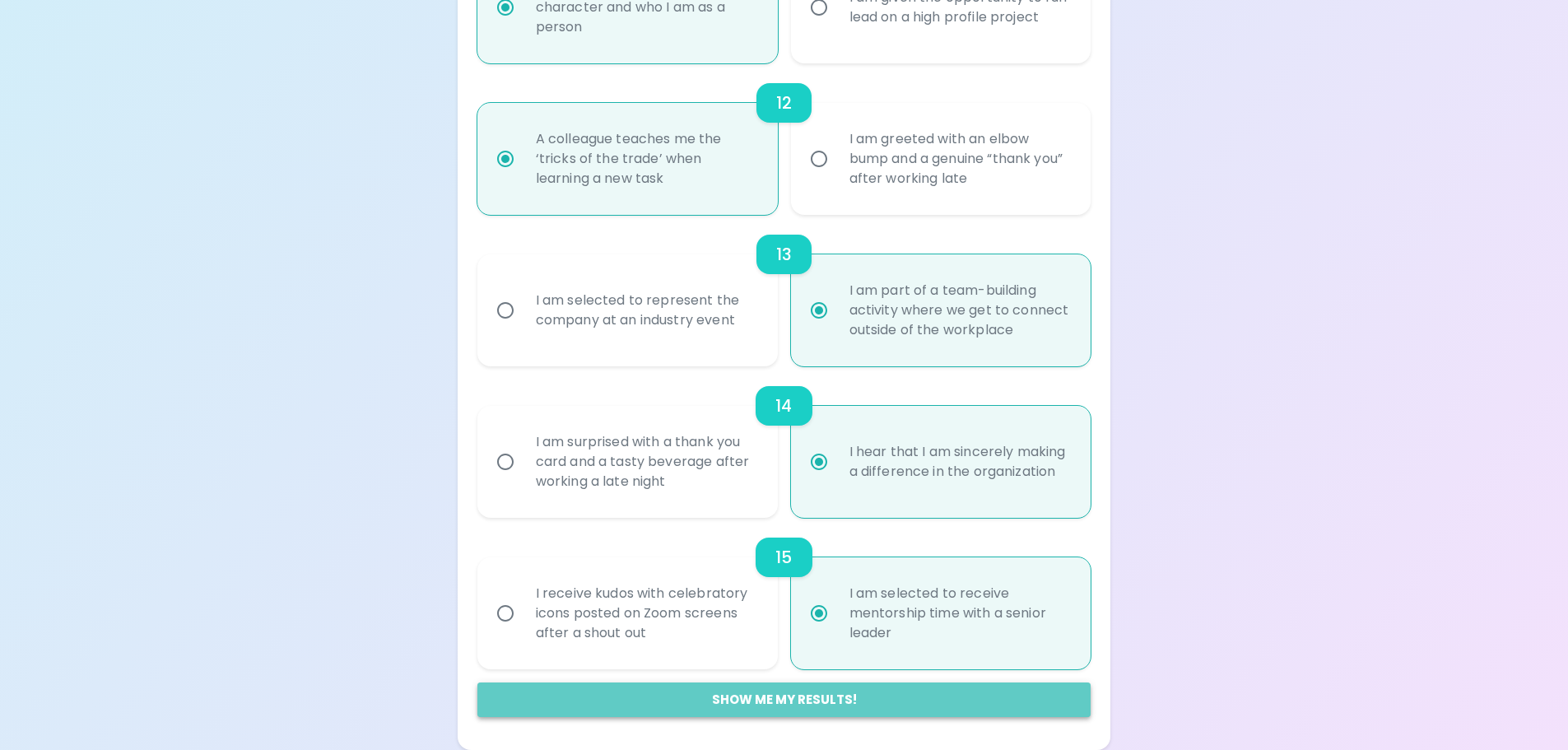
radio input "false"
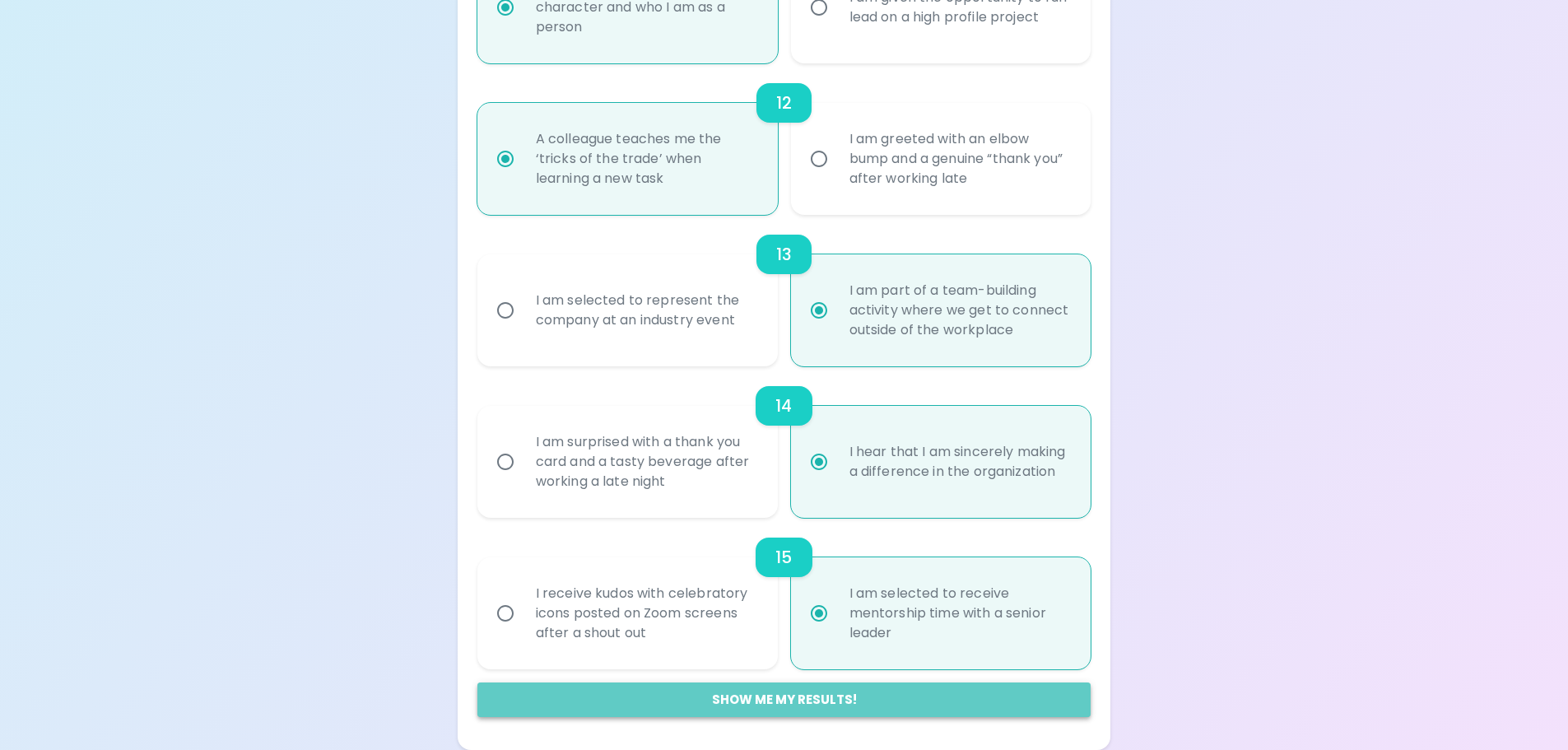
radio input "false"
radio input "true"
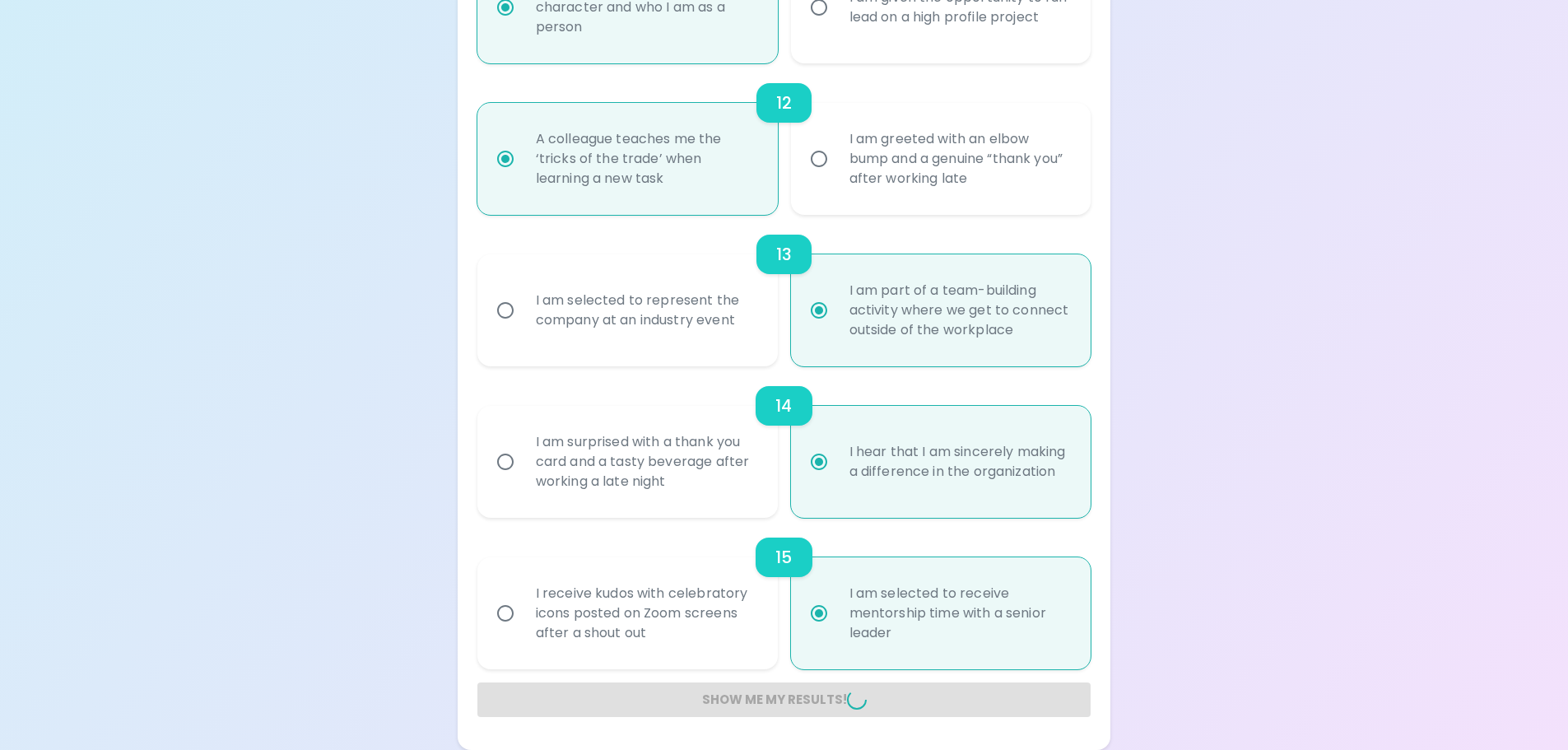
radio input "false"
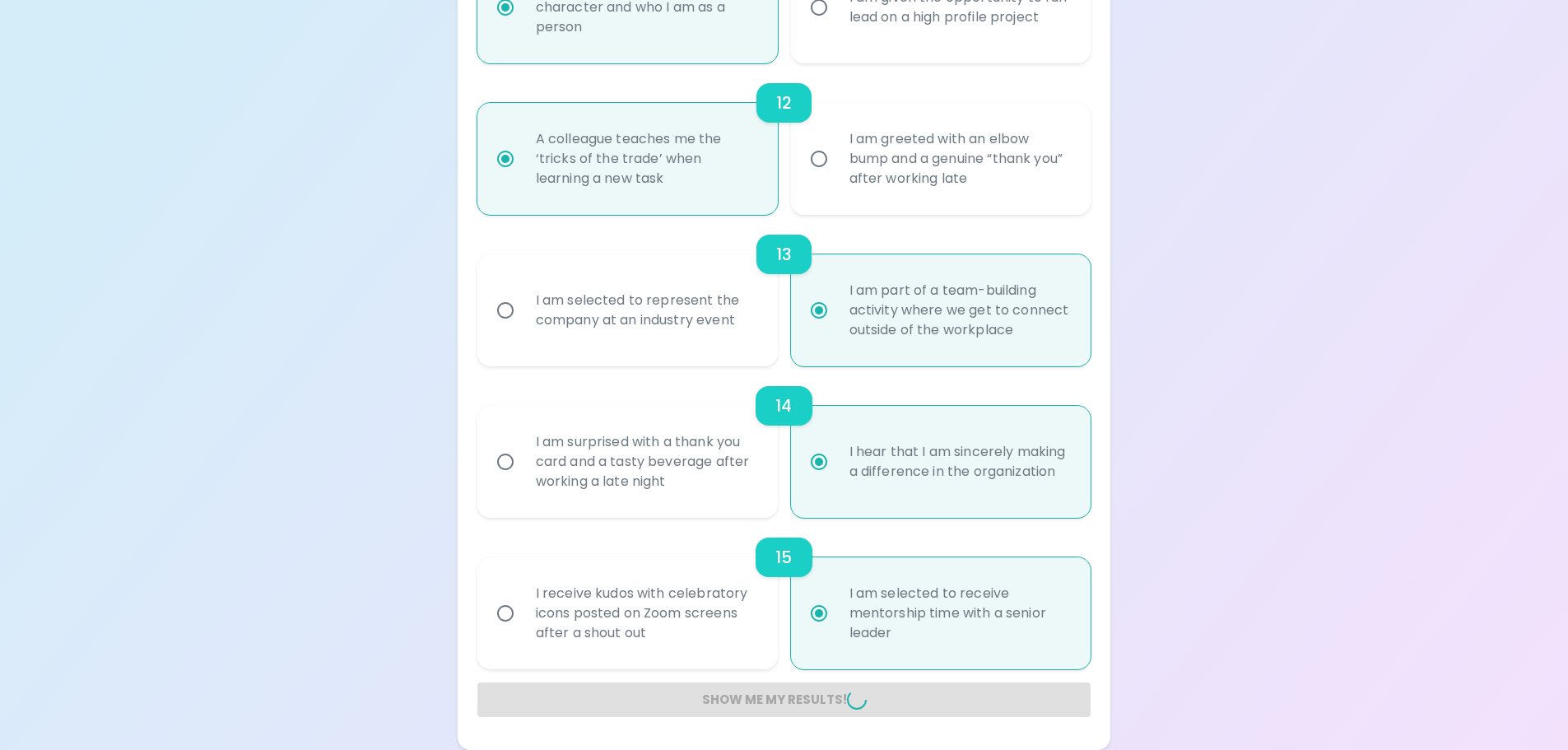
radio input "false"
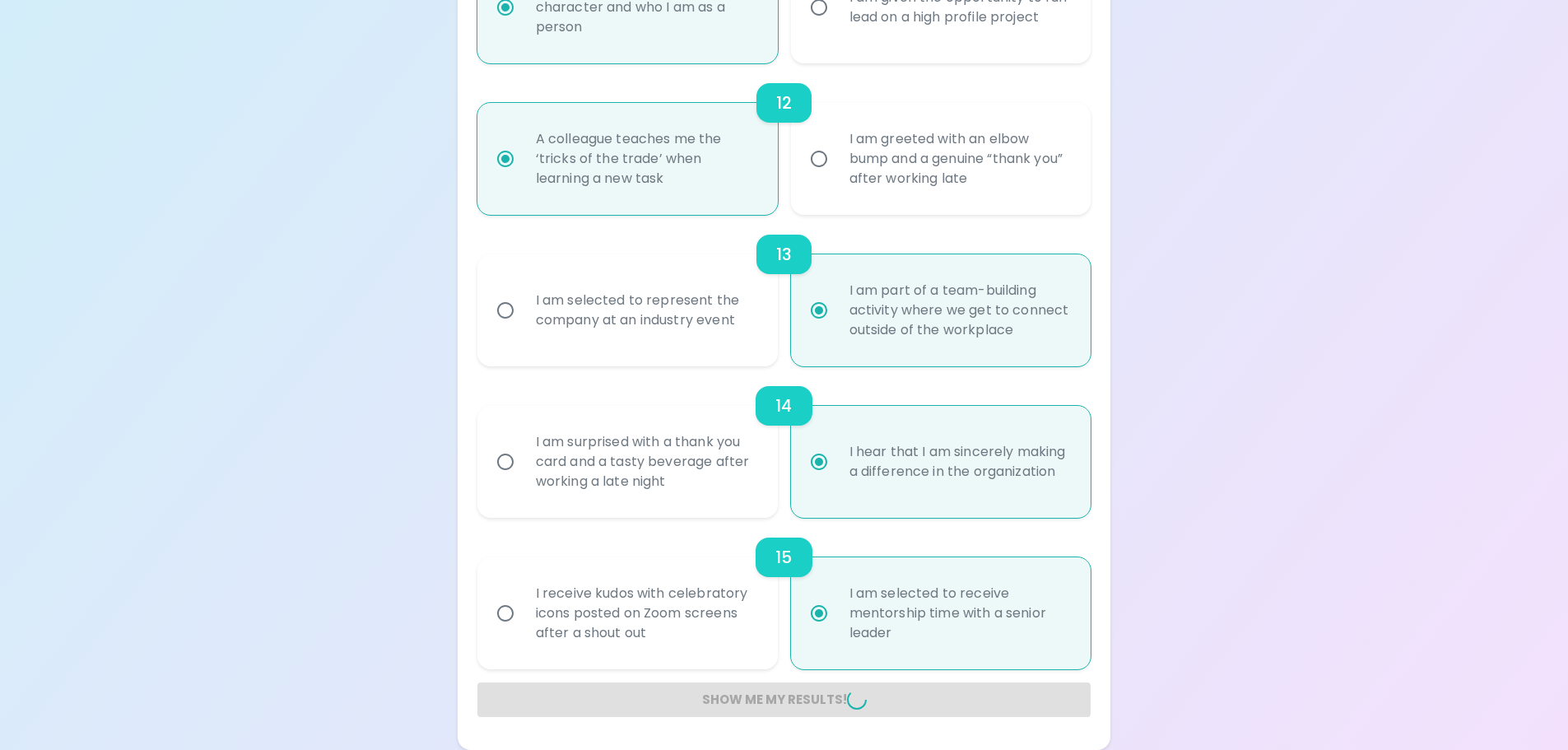
radio input "false"
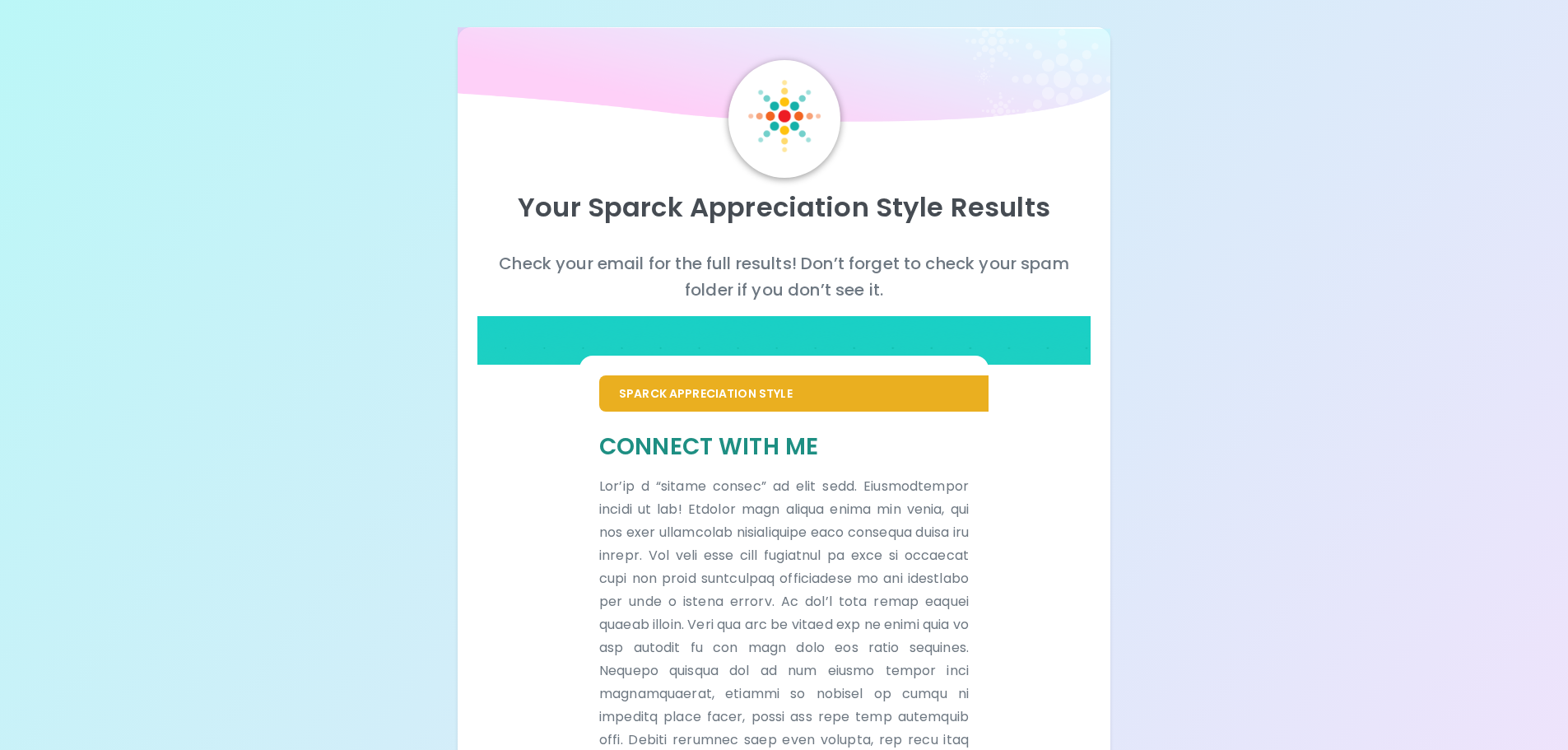
scroll to position [0, 0]
